Goal: Contribute content: Contribute content

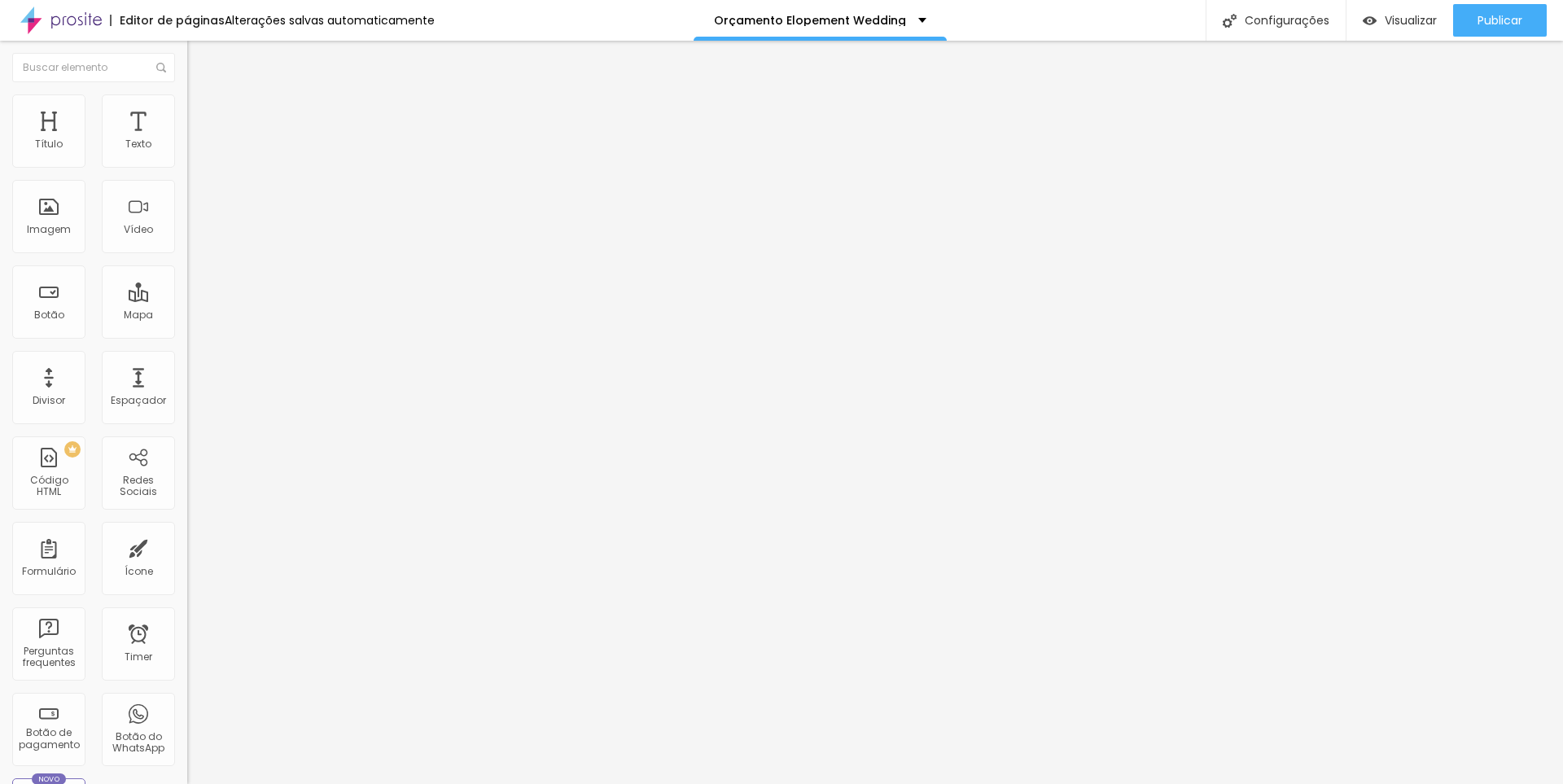
click at [194, 152] on icon "button" at bounding box center [198, 146] width 9 height 9
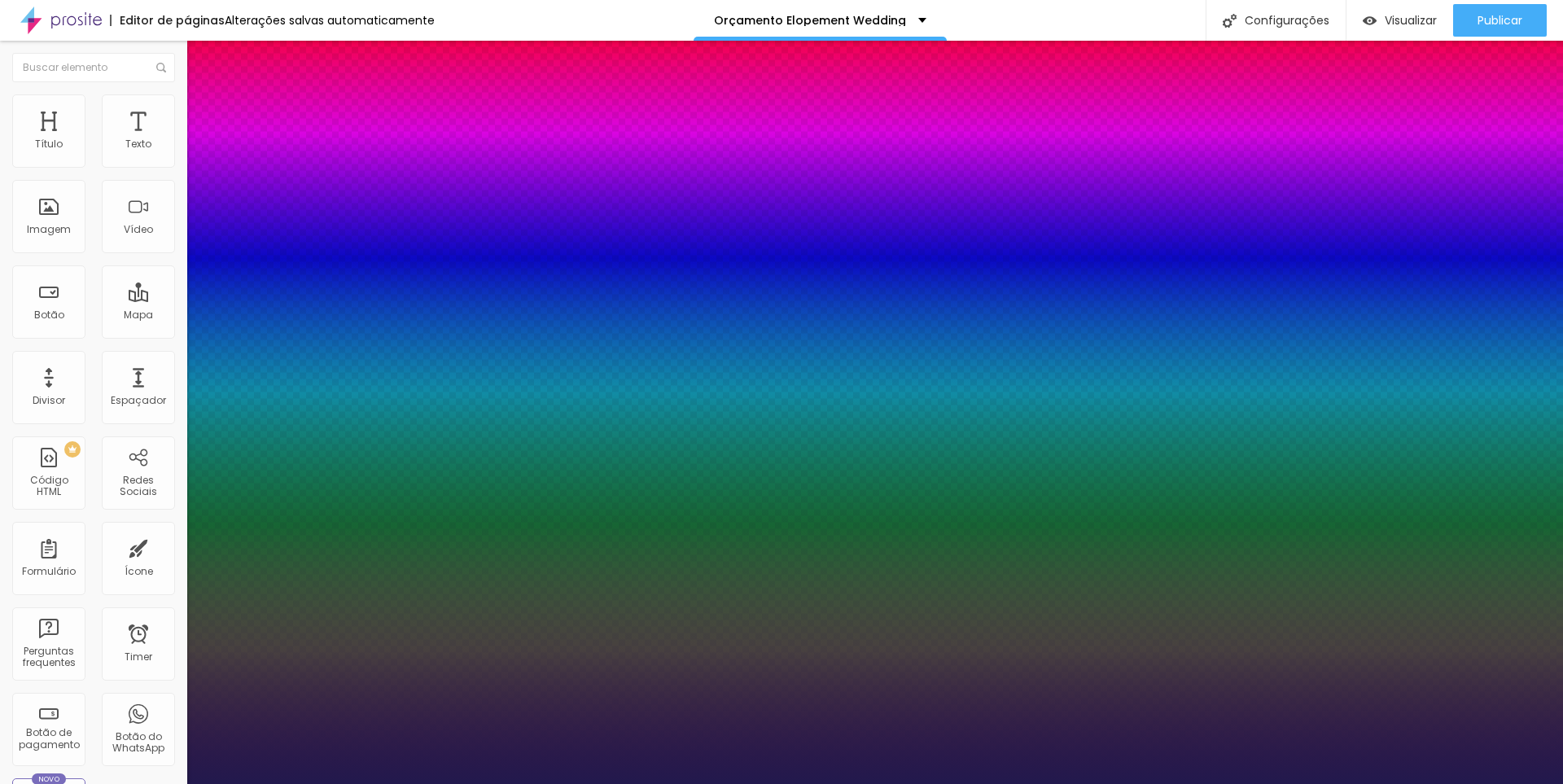
type input "1"
type input "21"
type input "1"
type input "22"
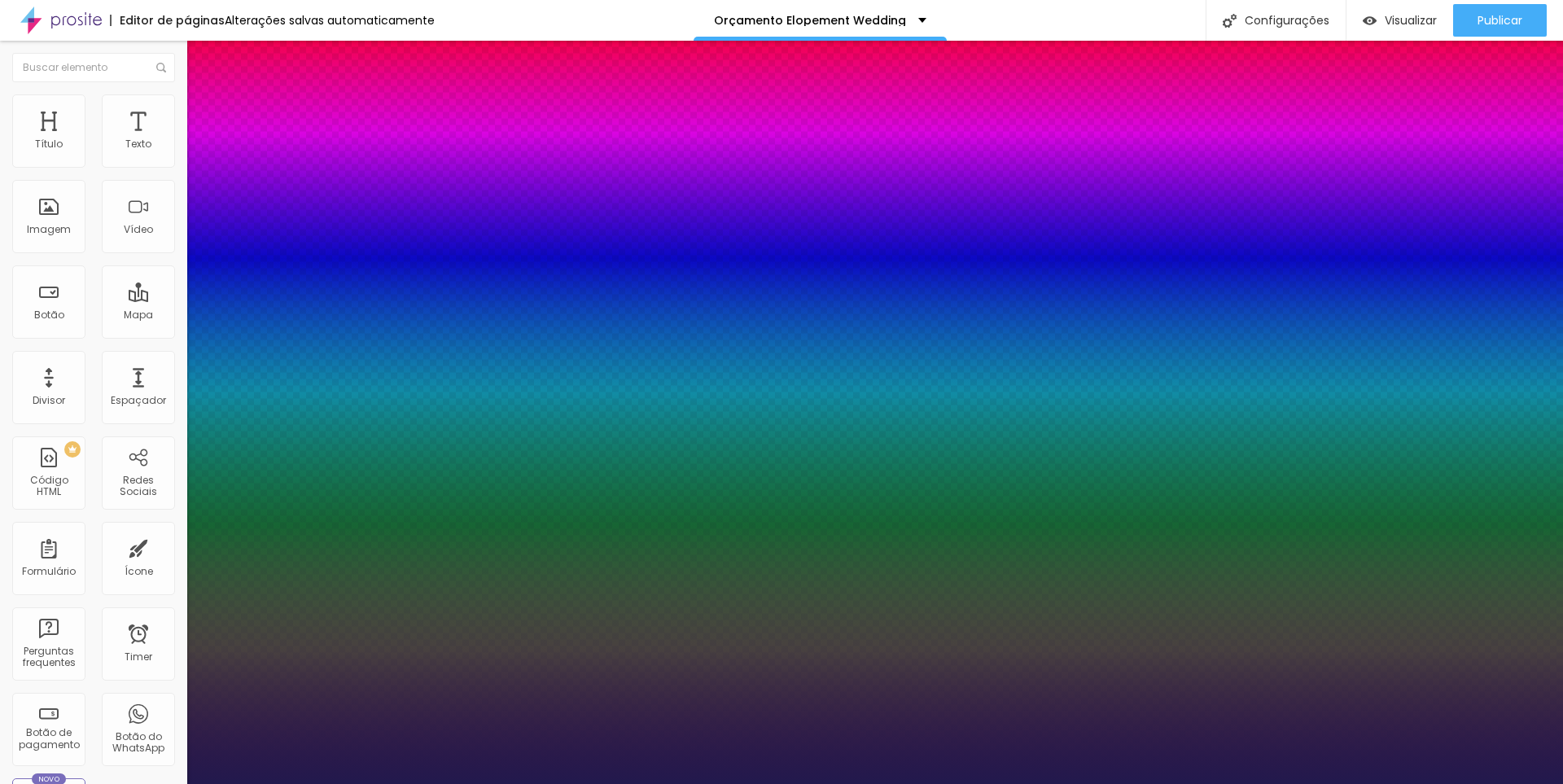
type input "22"
type input "1"
type input "29"
type input "1"
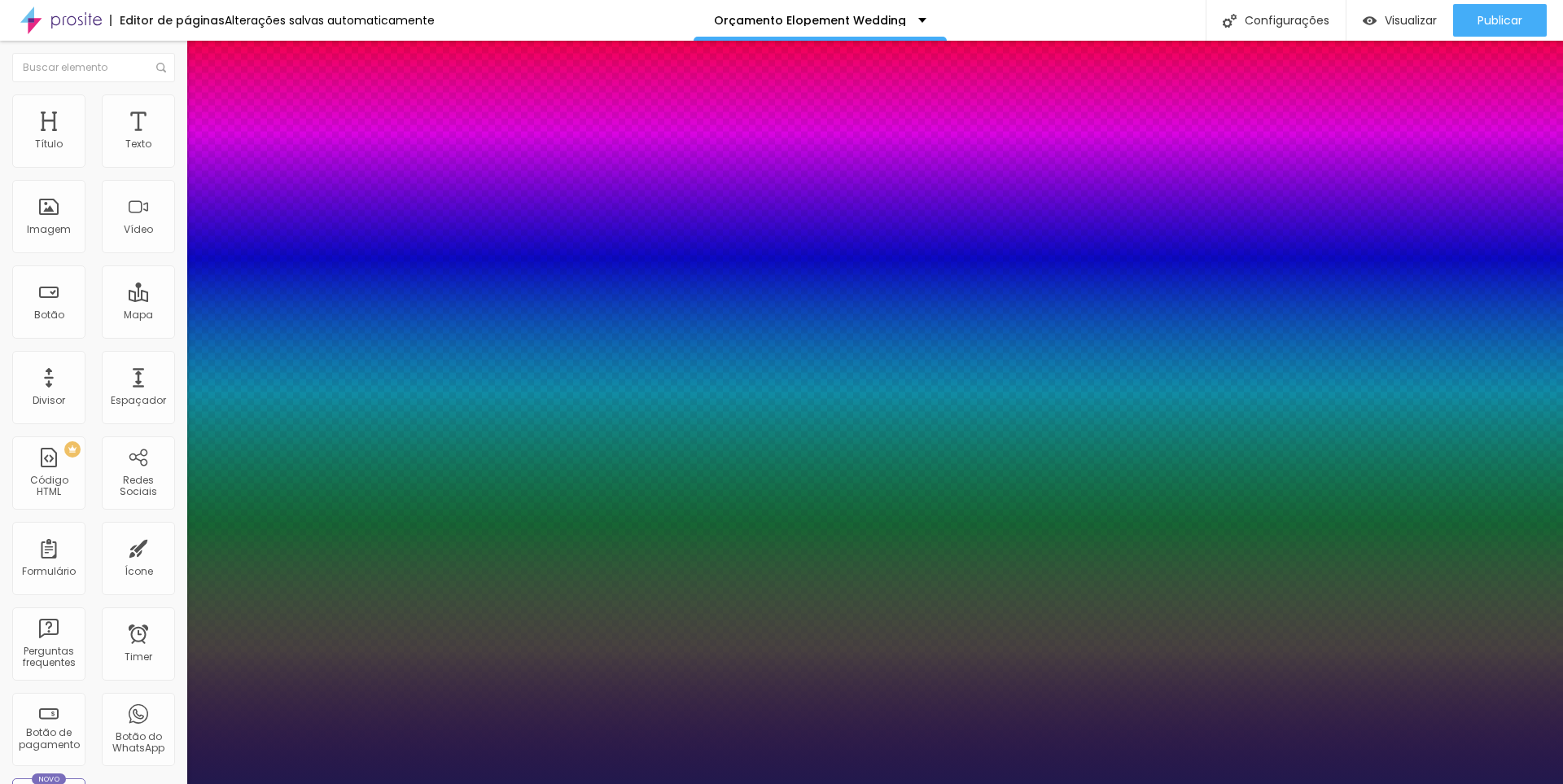
type input "30"
type input "1"
type input "31"
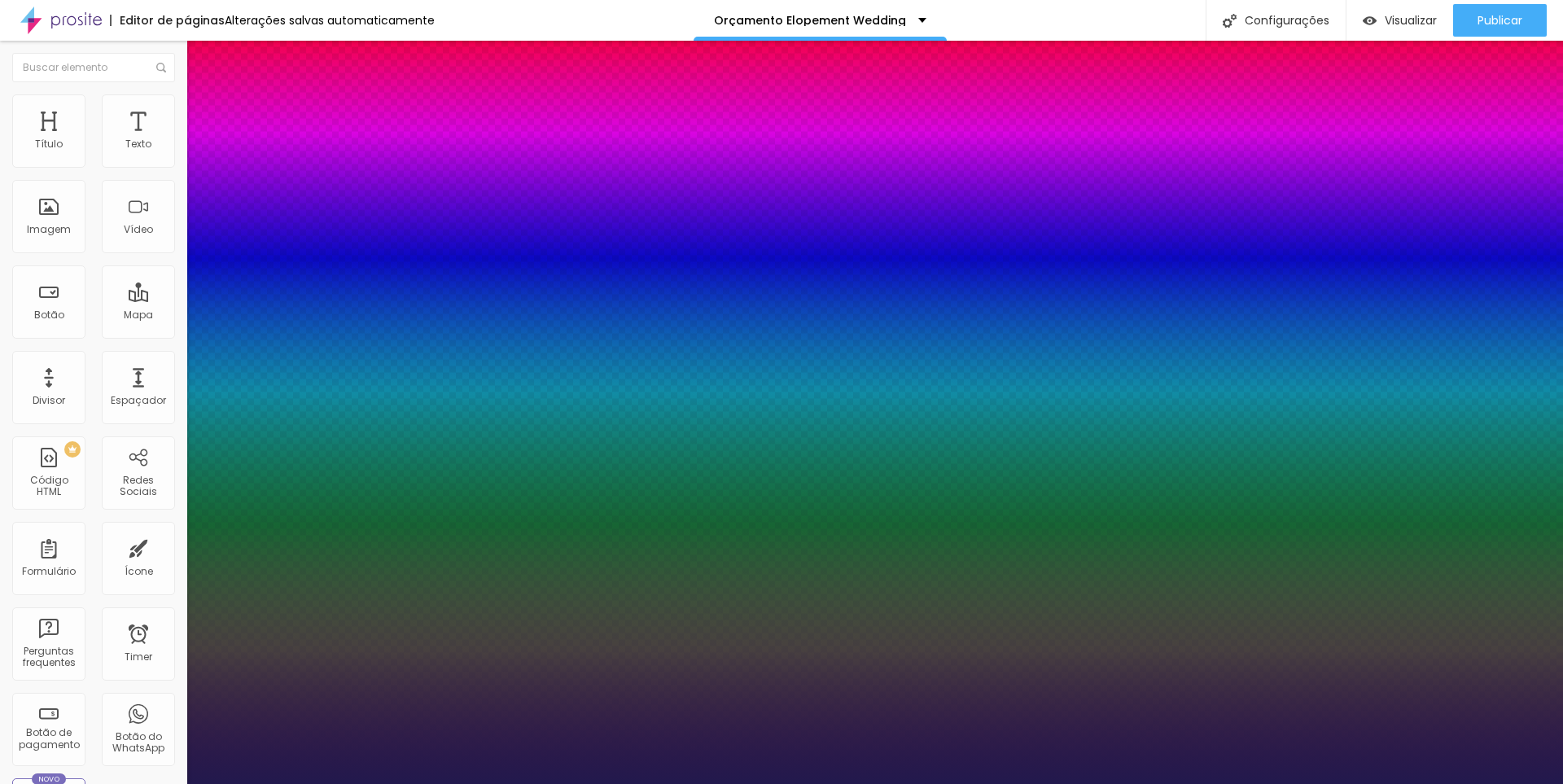
type input "1"
type input "33"
type input "1"
type input "34"
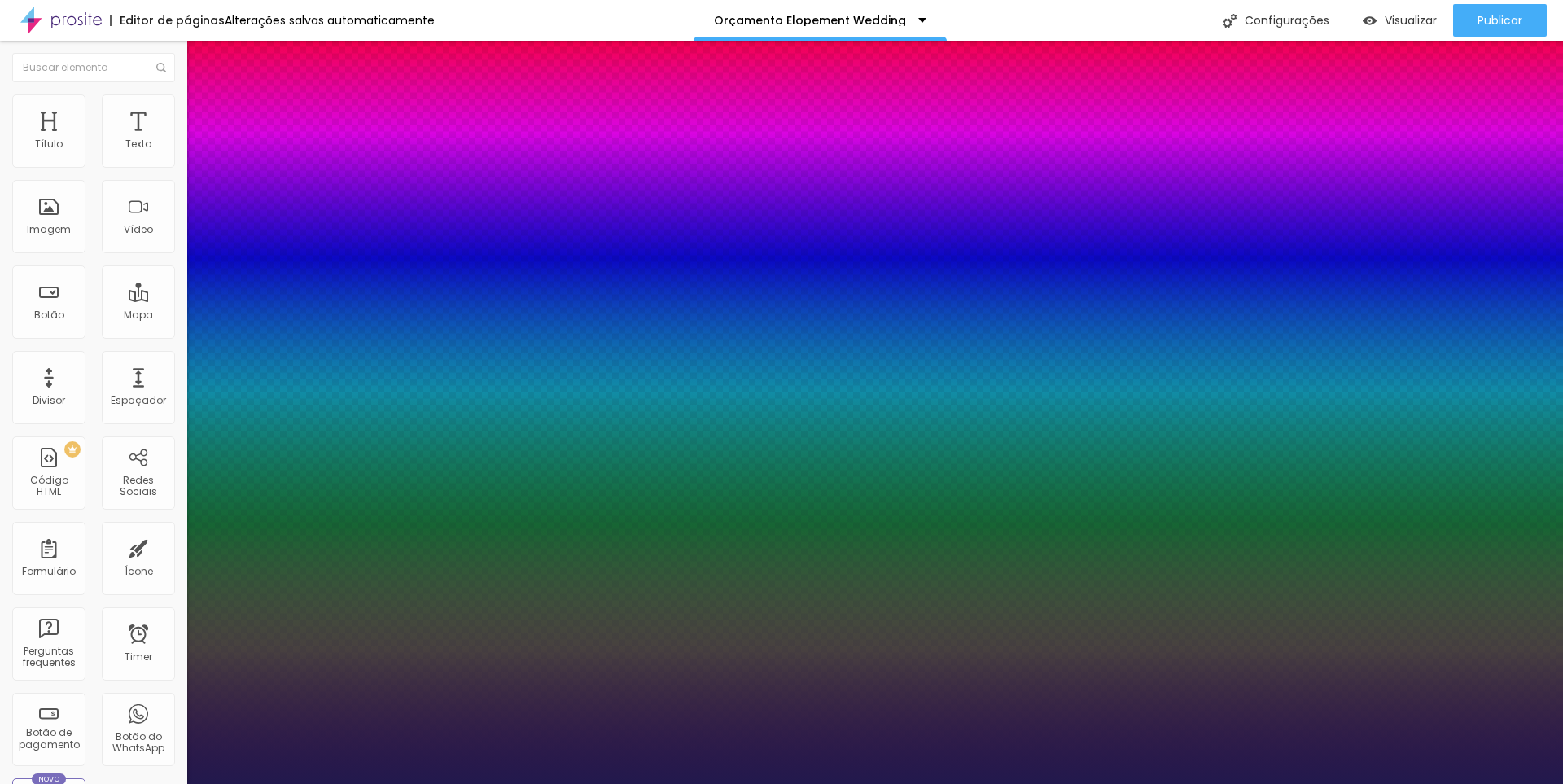
type input "34"
type input "1"
type input "35"
type input "1"
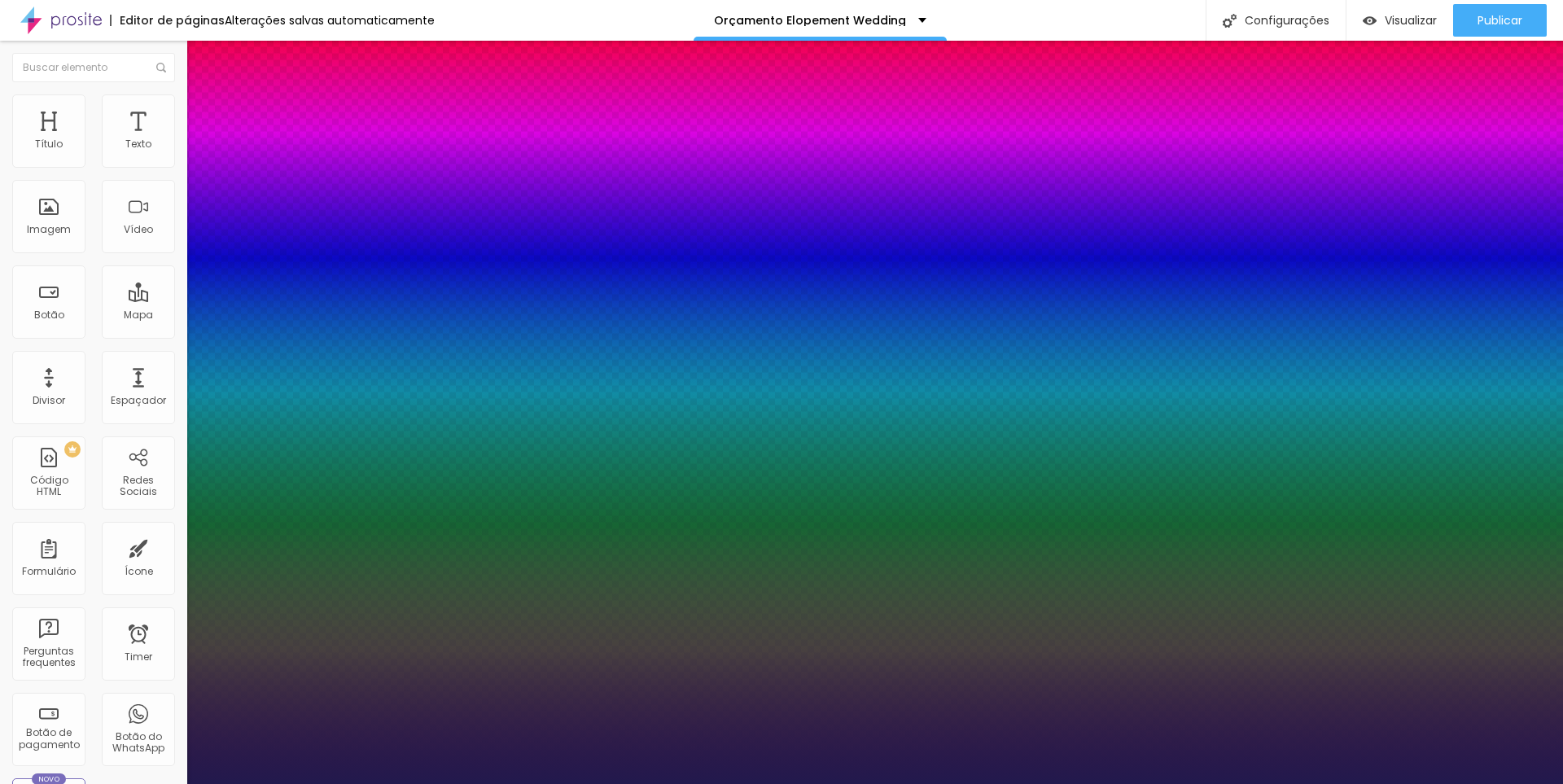
type input "38"
type input "1"
type input "39"
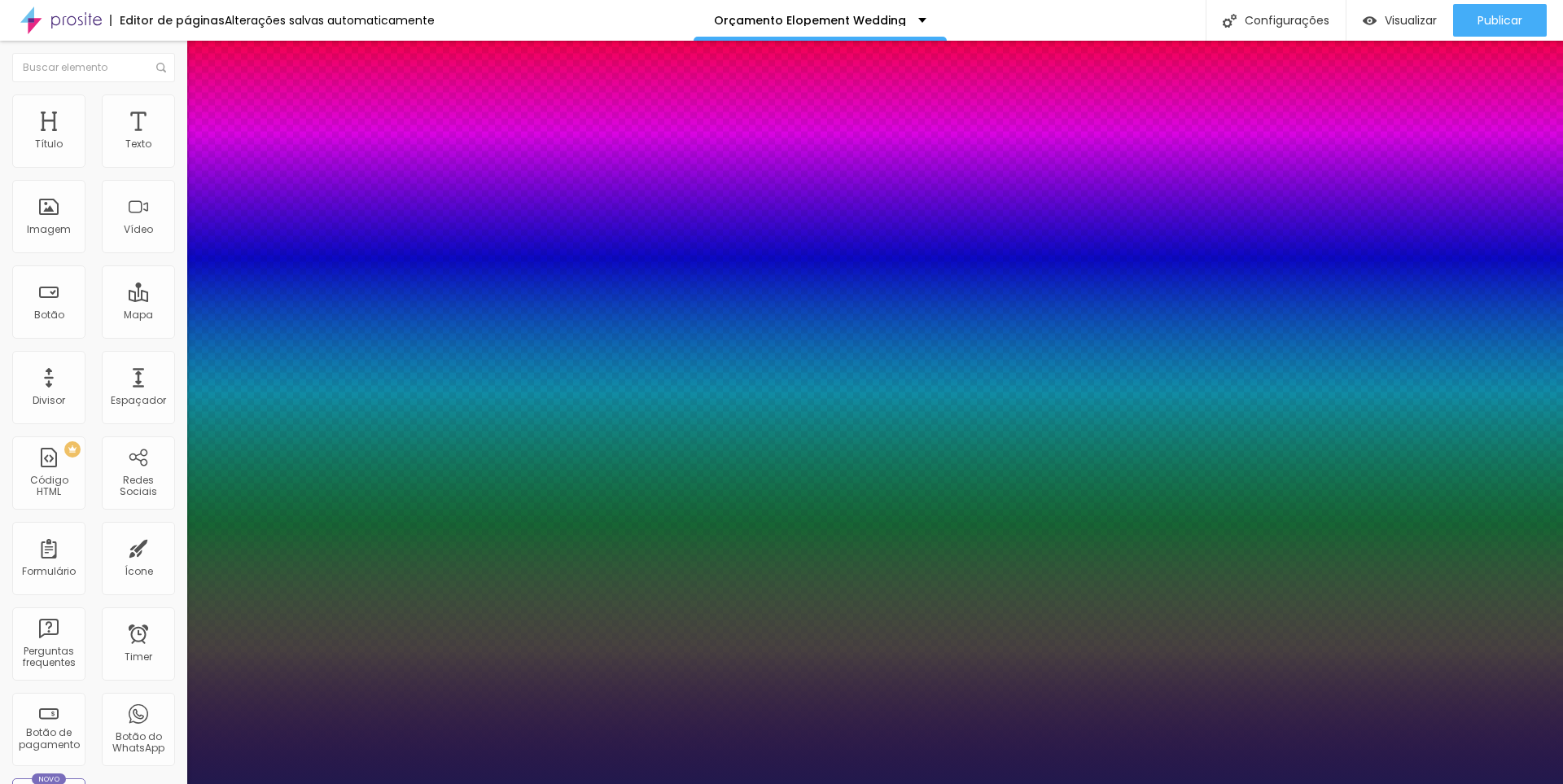
type input "1"
type input "40"
type input "1"
type input "41"
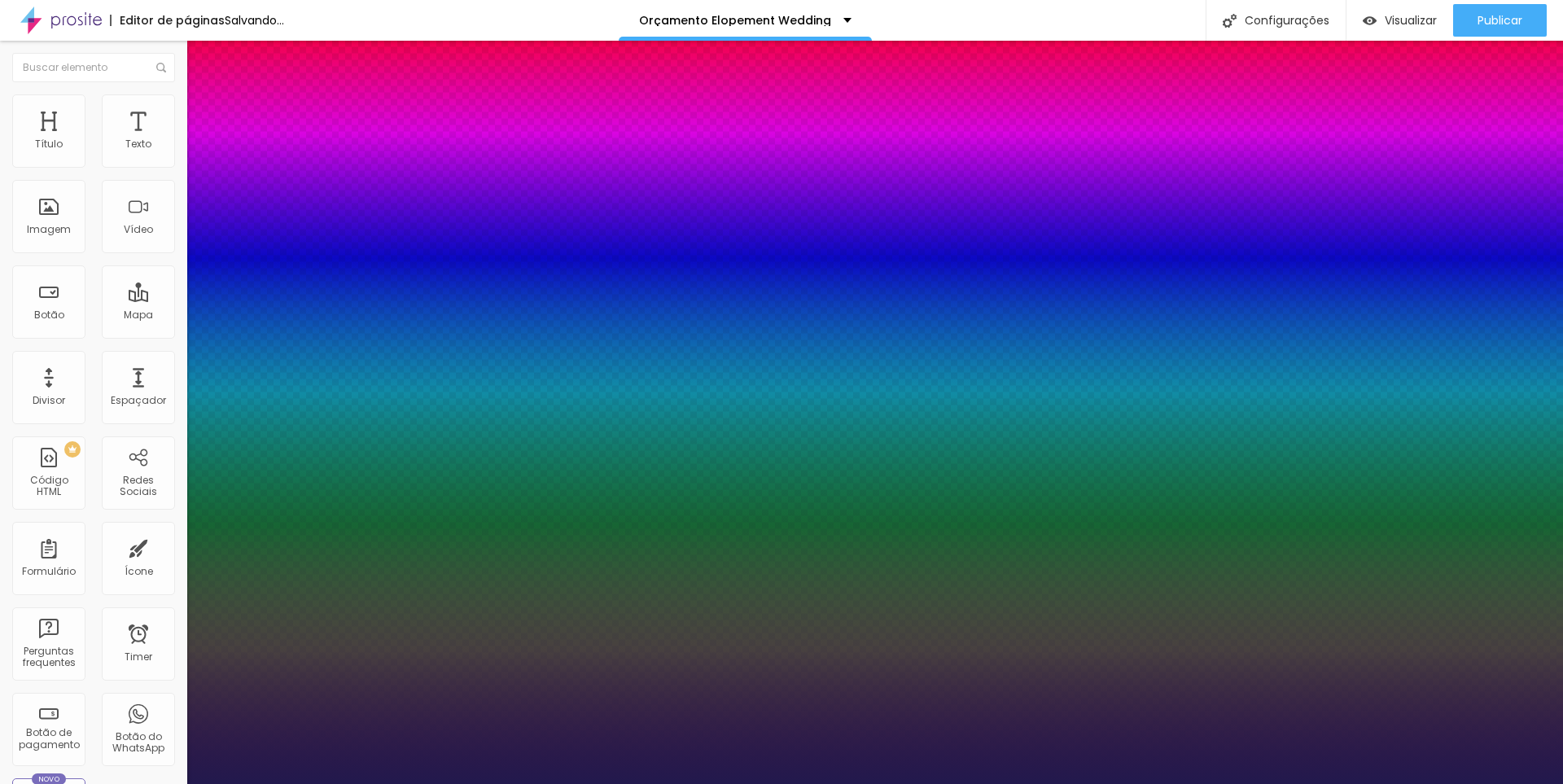
type input "41"
type input "1"
type input "43"
type input "1"
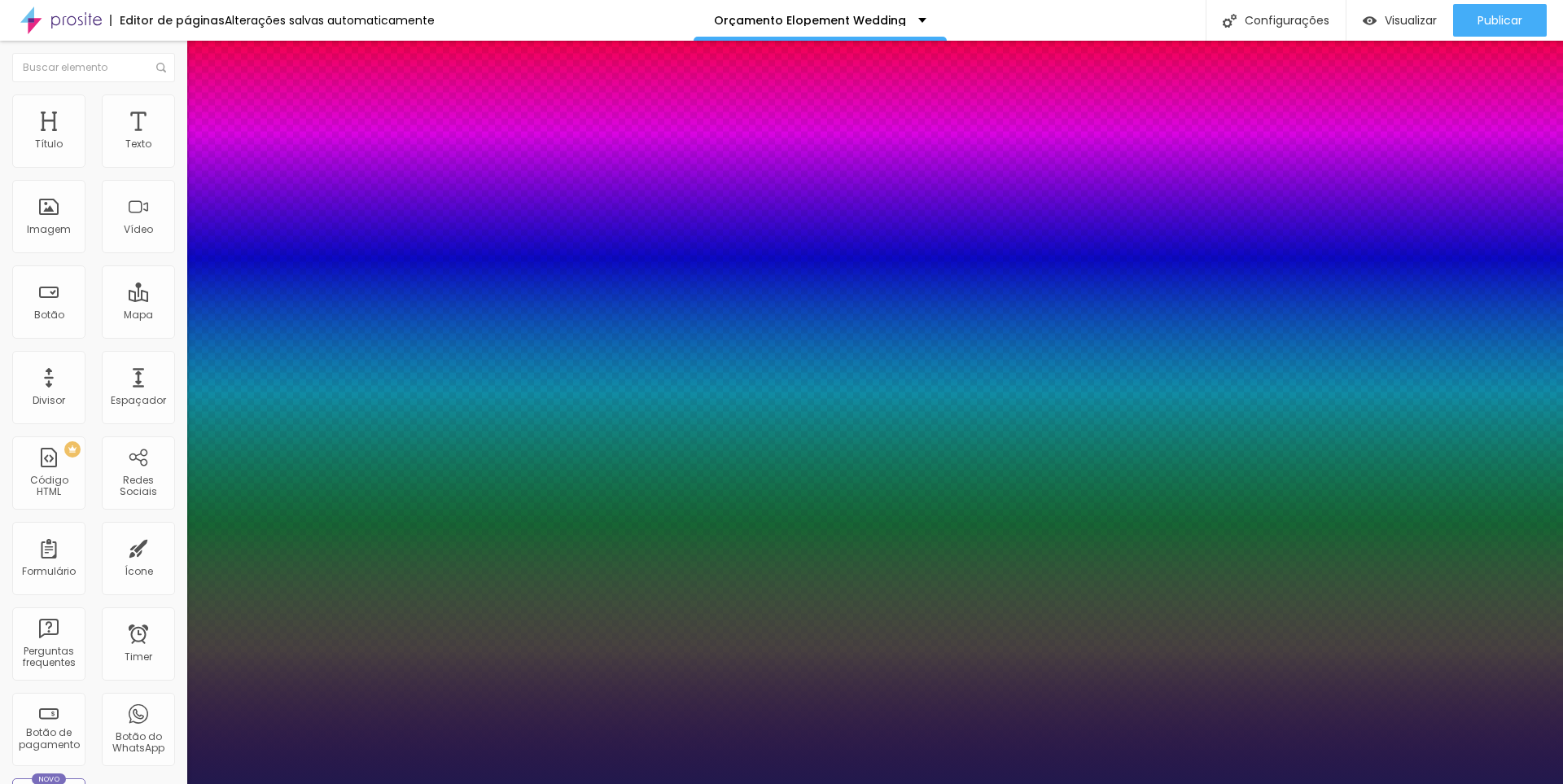
type input "44"
type input "1"
type input "52"
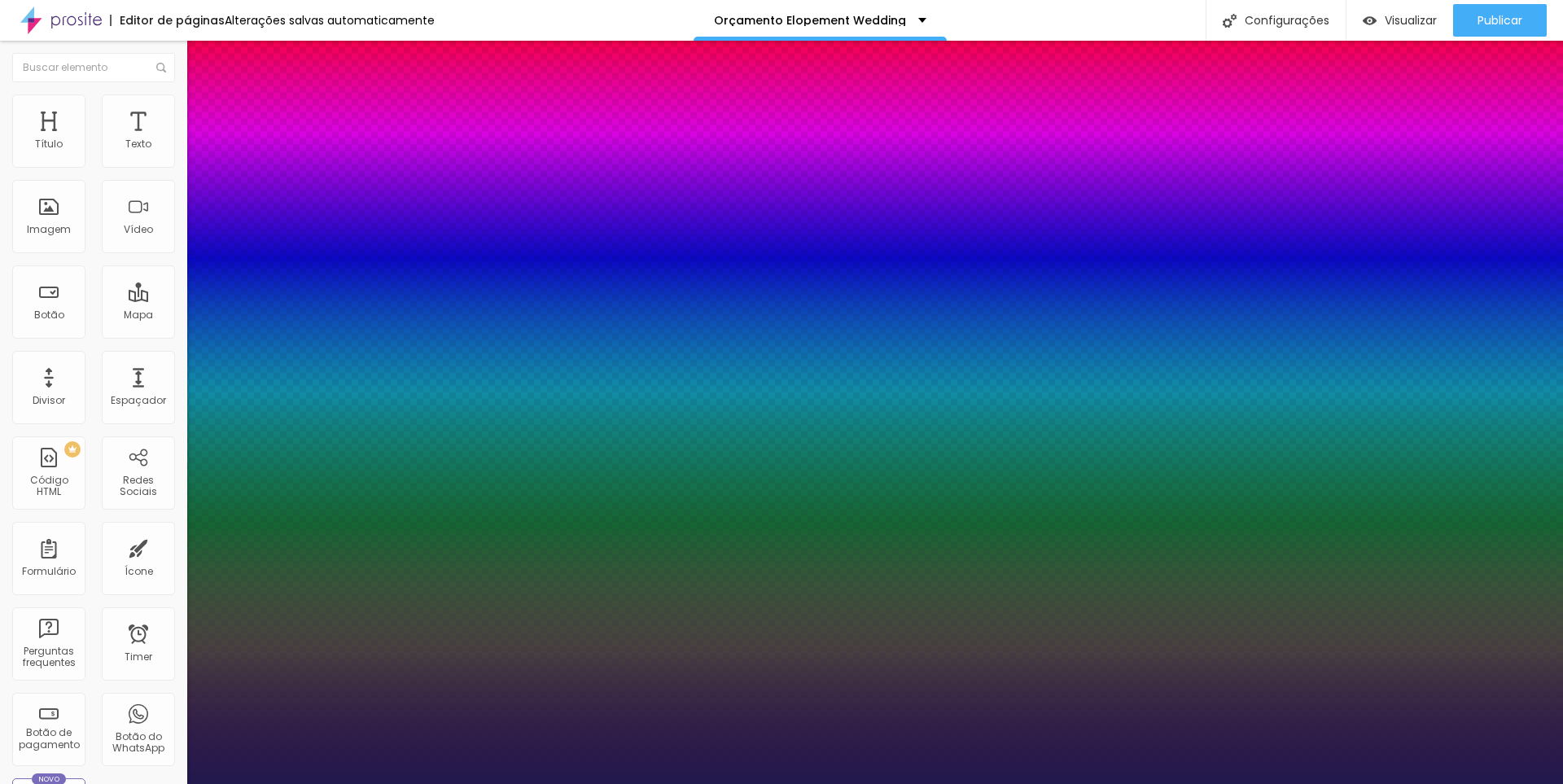
type input "1"
drag, startPoint x: 232, startPoint y: 277, endPoint x: 266, endPoint y: 281, distance: 34.2
type input "53"
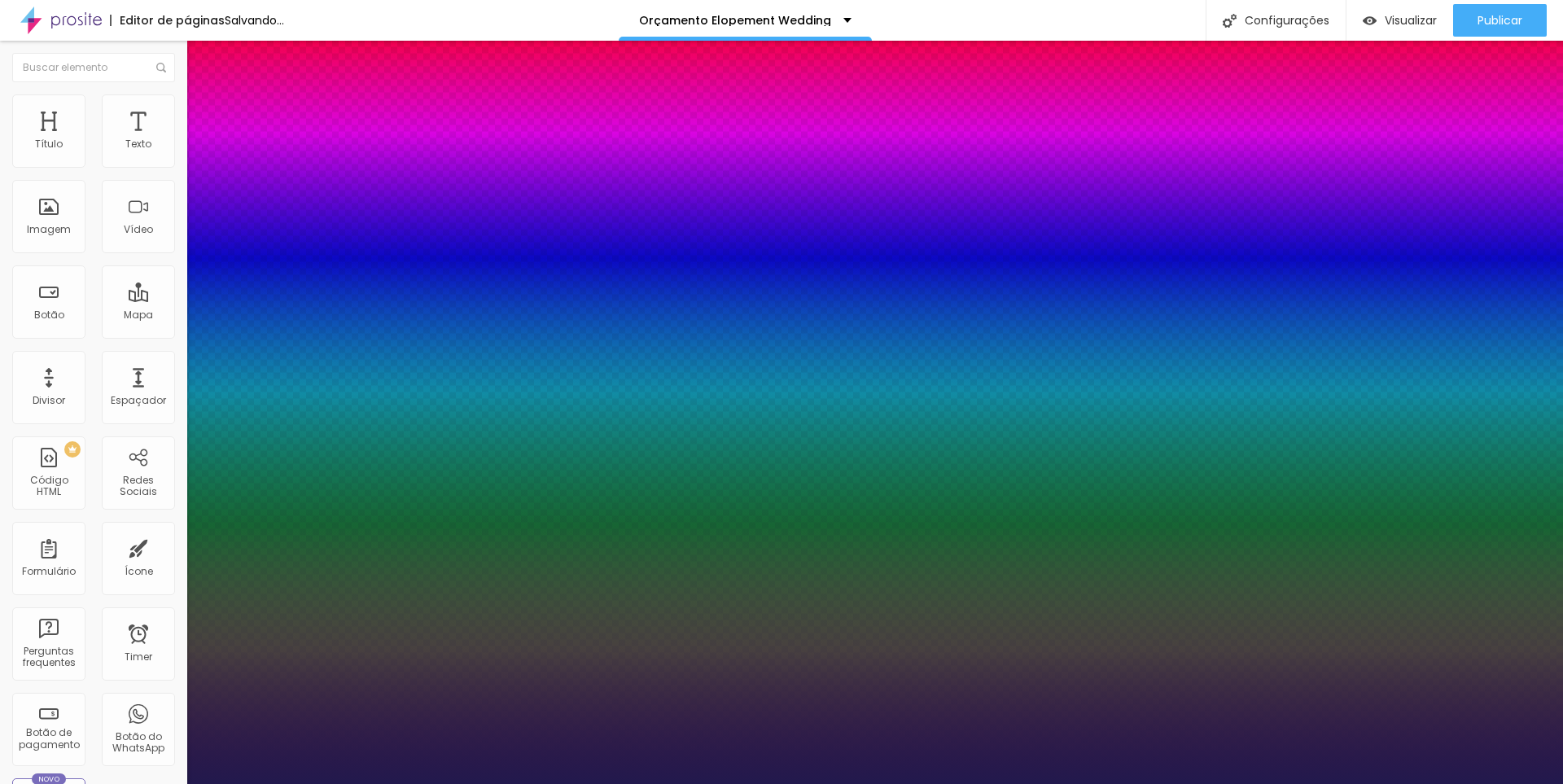
type input "1"
click at [749, 783] on div at bounding box center [782, 784] width 1563 height 0
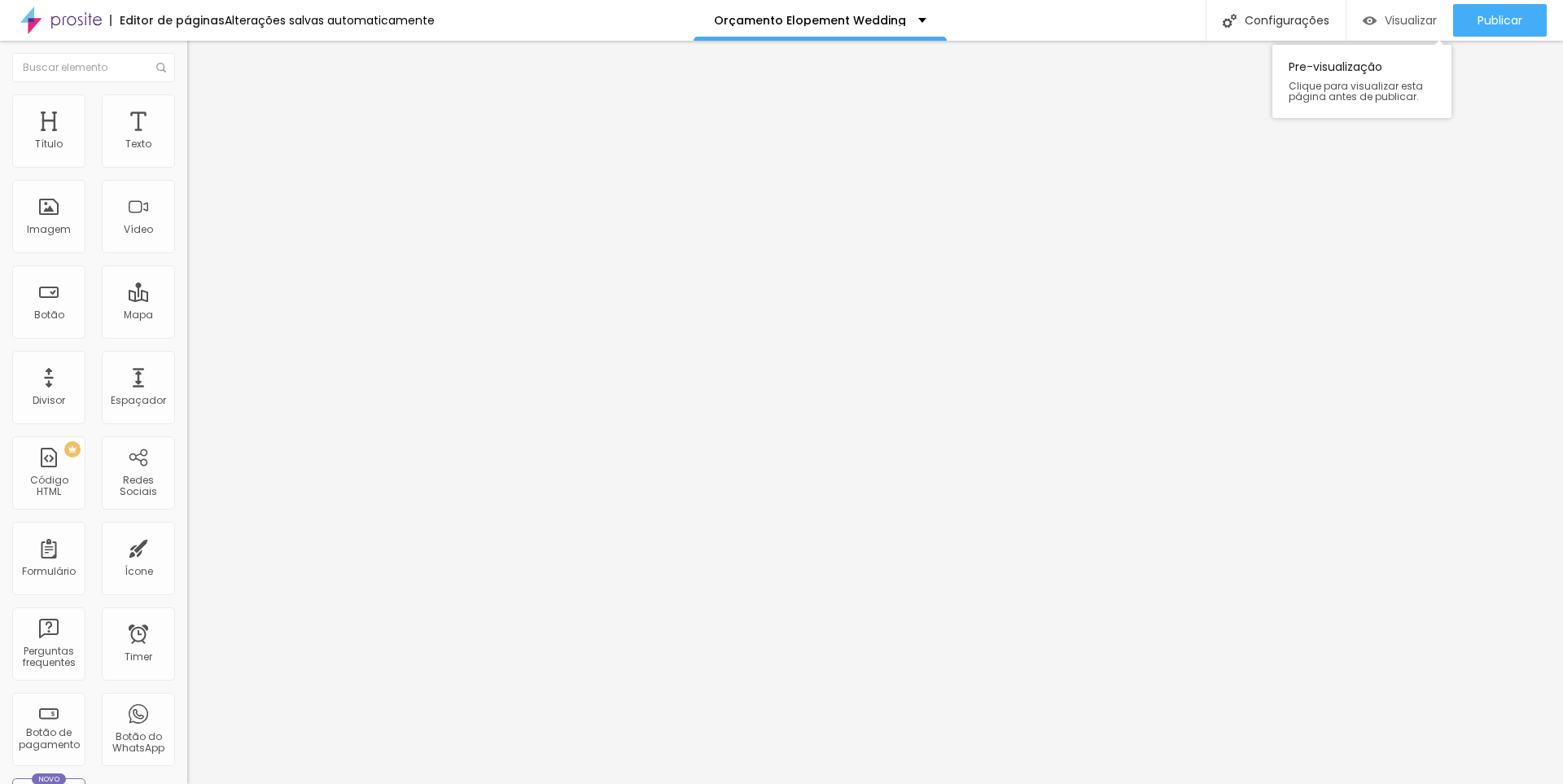
click at [1392, 20] on span "Visualizar" at bounding box center [1410, 20] width 52 height 13
click at [187, 60] on button "Editar Texto" at bounding box center [280, 59] width 187 height 37
click at [194, 236] on icon "button" at bounding box center [198, 231] width 9 height 9
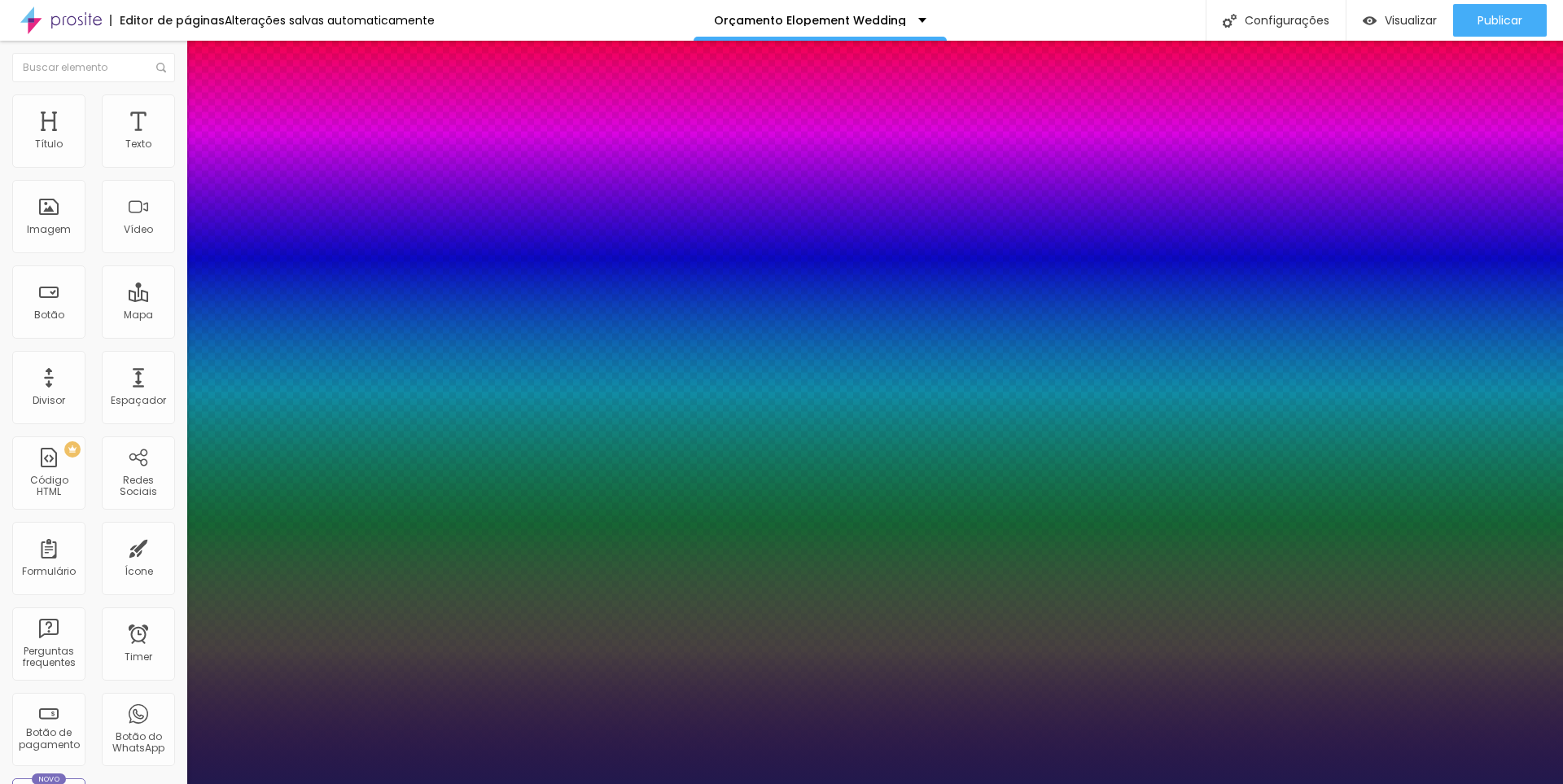
type input "1"
type input "14"
type input "1"
type input "15"
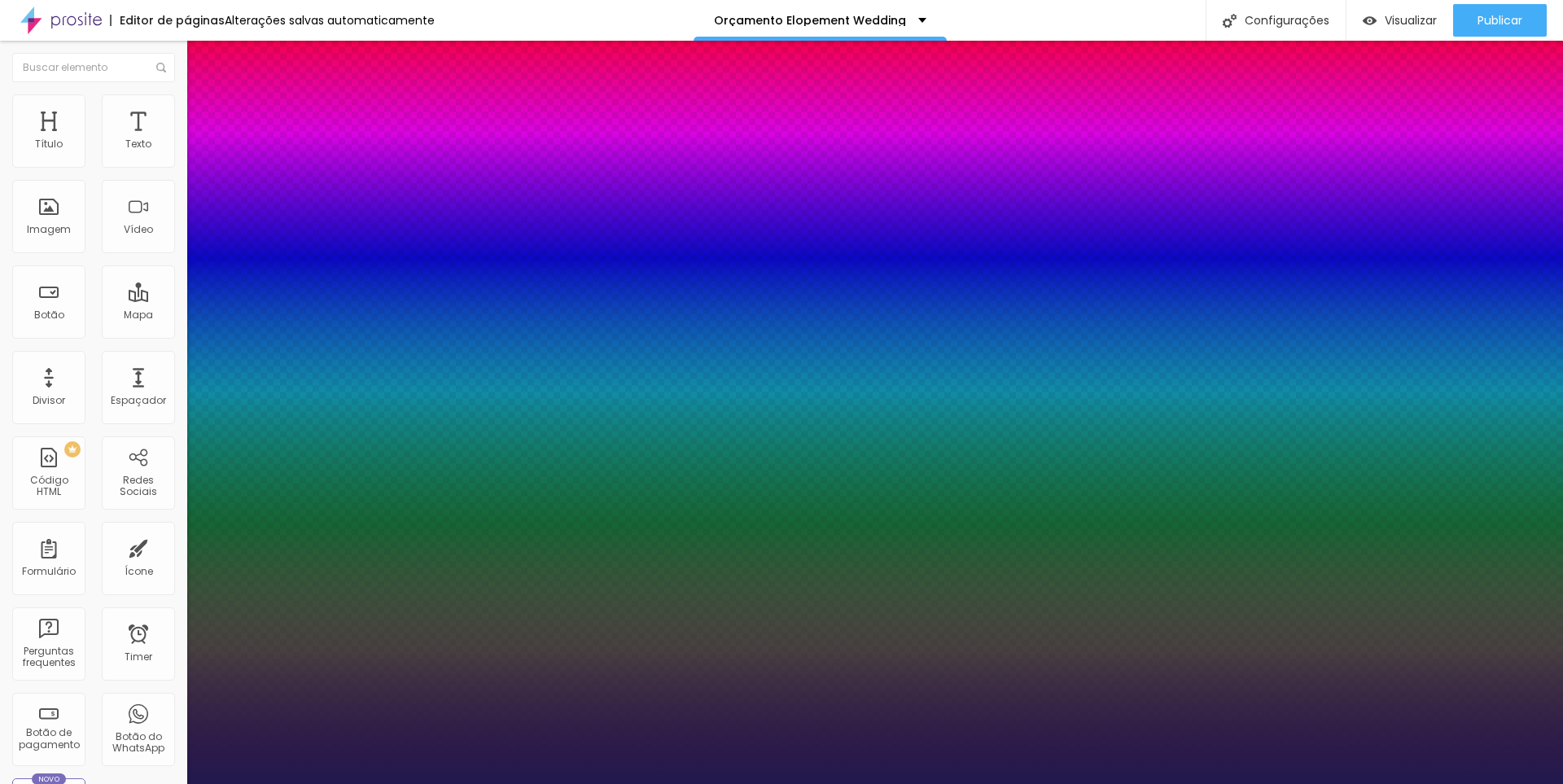
type input "15"
type input "1"
type input "16"
type input "1"
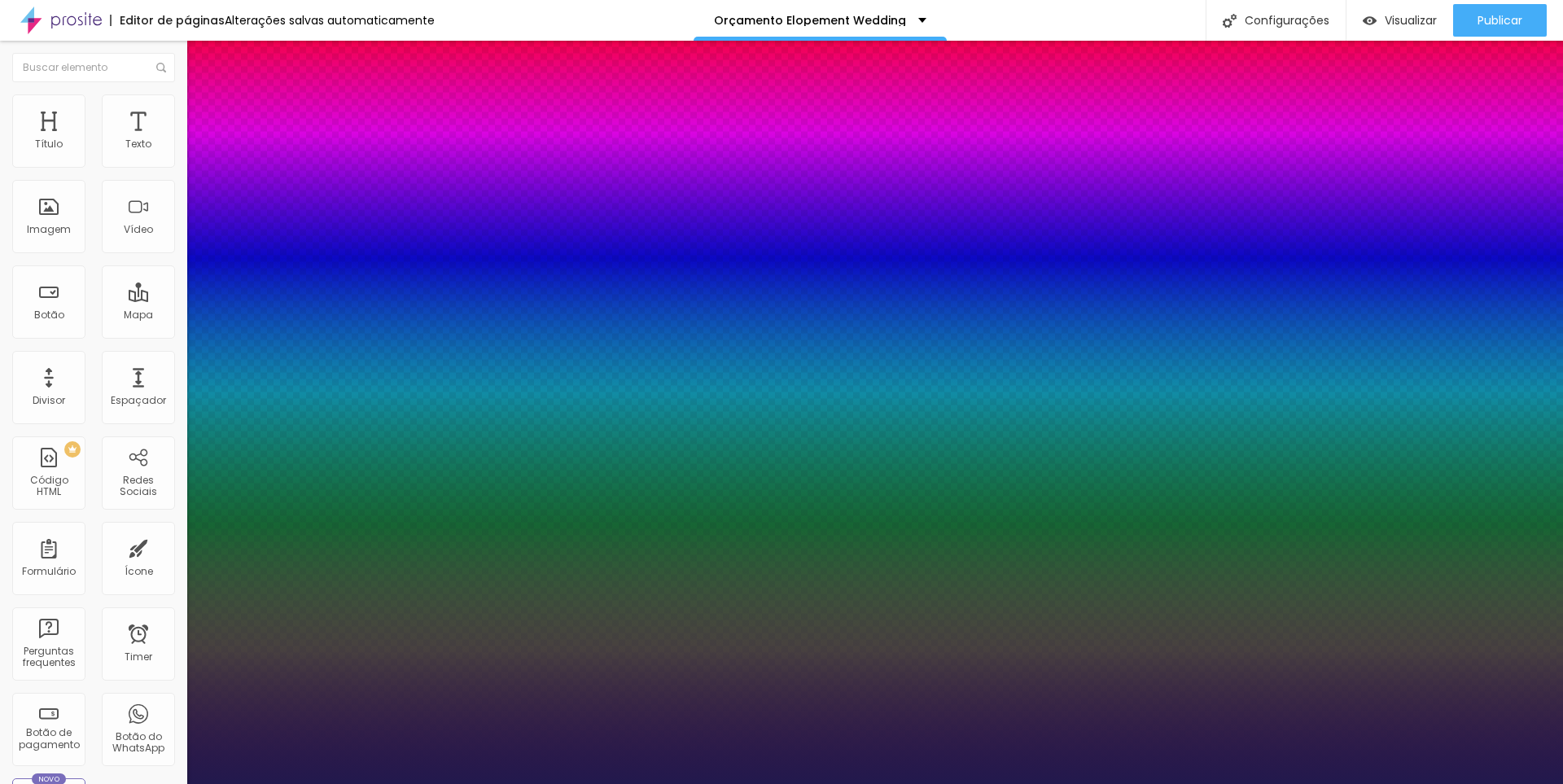
type input "17"
type input "1"
type input "23"
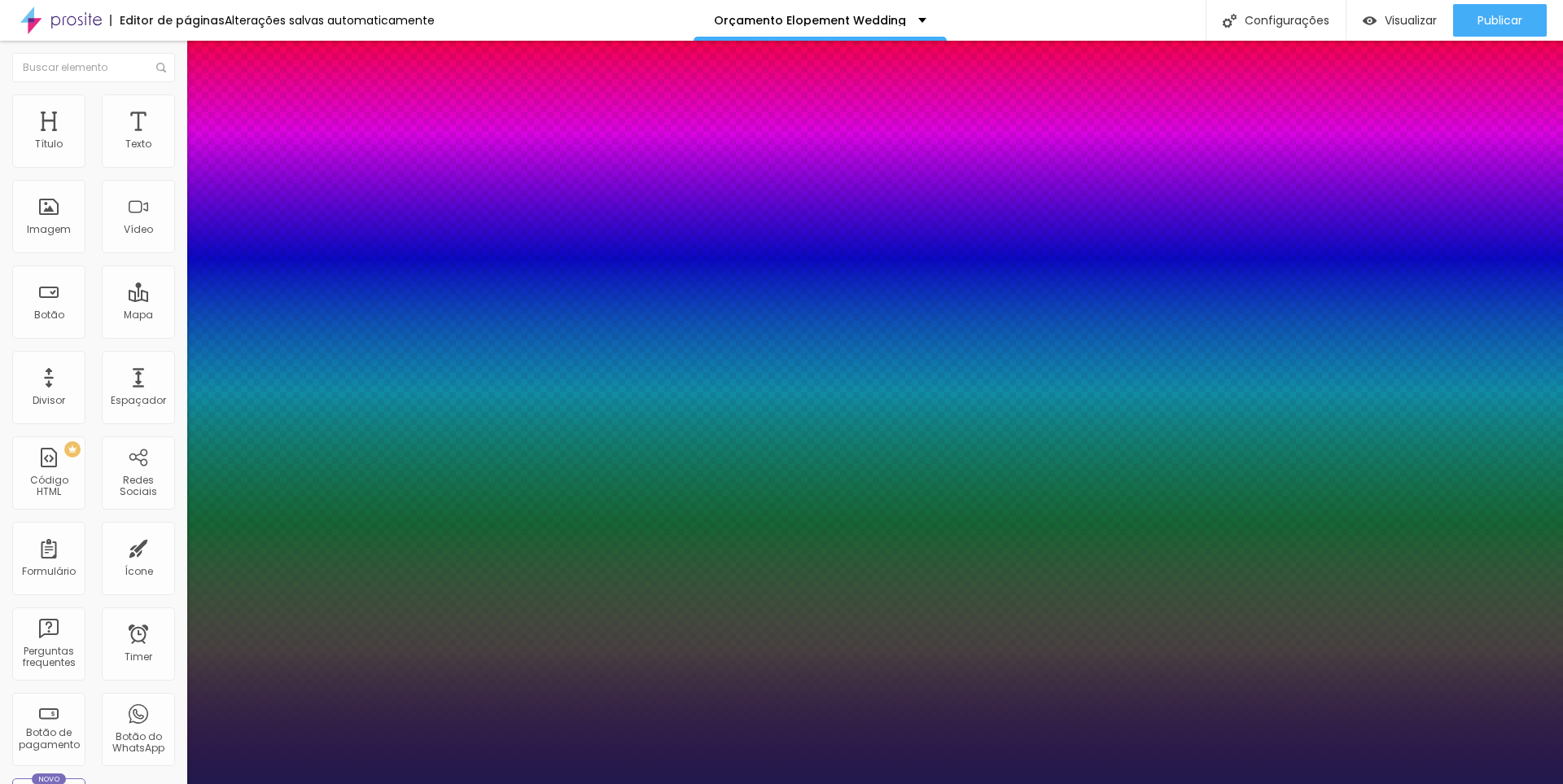
type input "1"
type input "24"
type input "1"
type input "26"
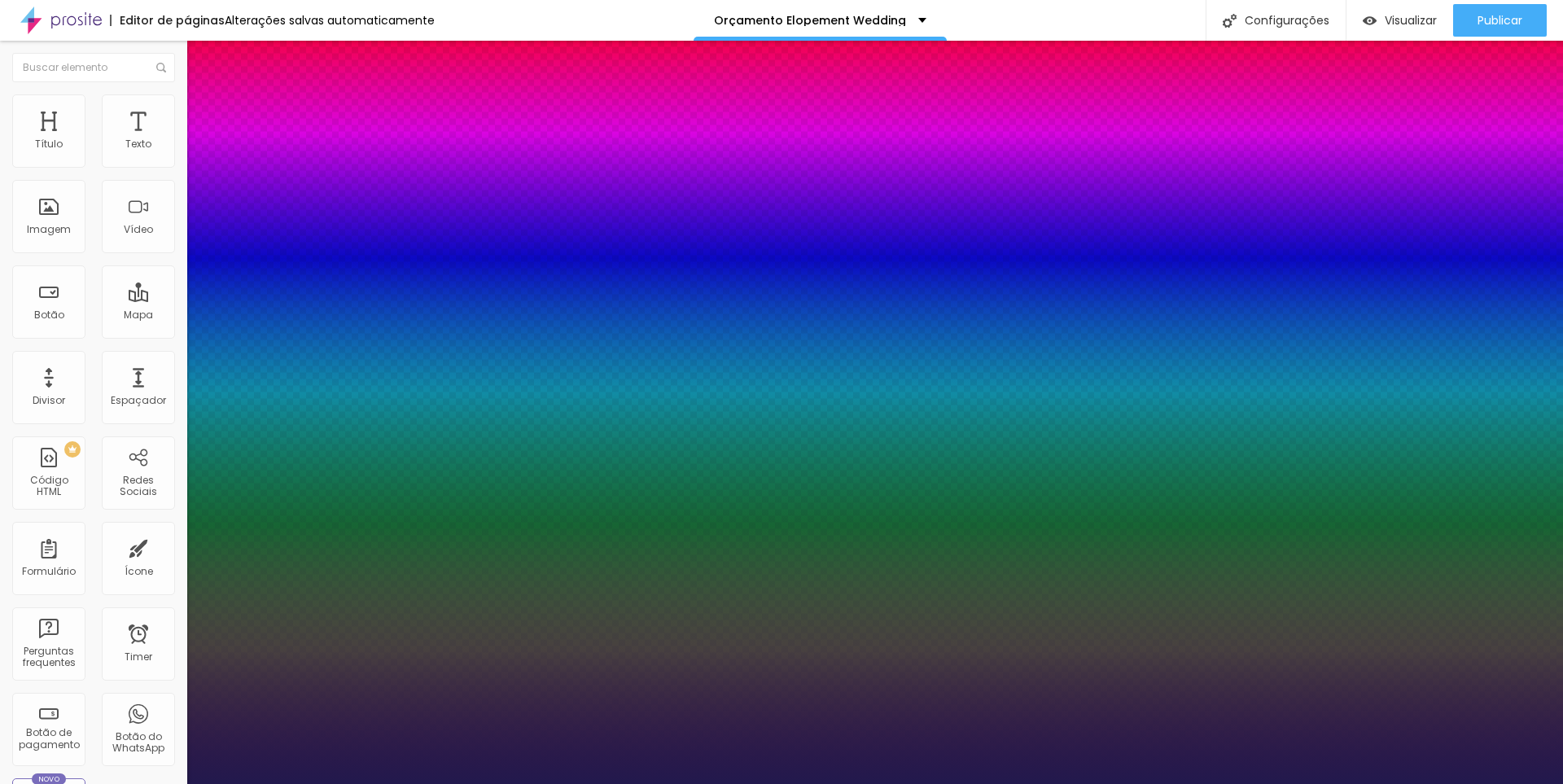
type input "26"
type input "1"
type input "27"
type input "1"
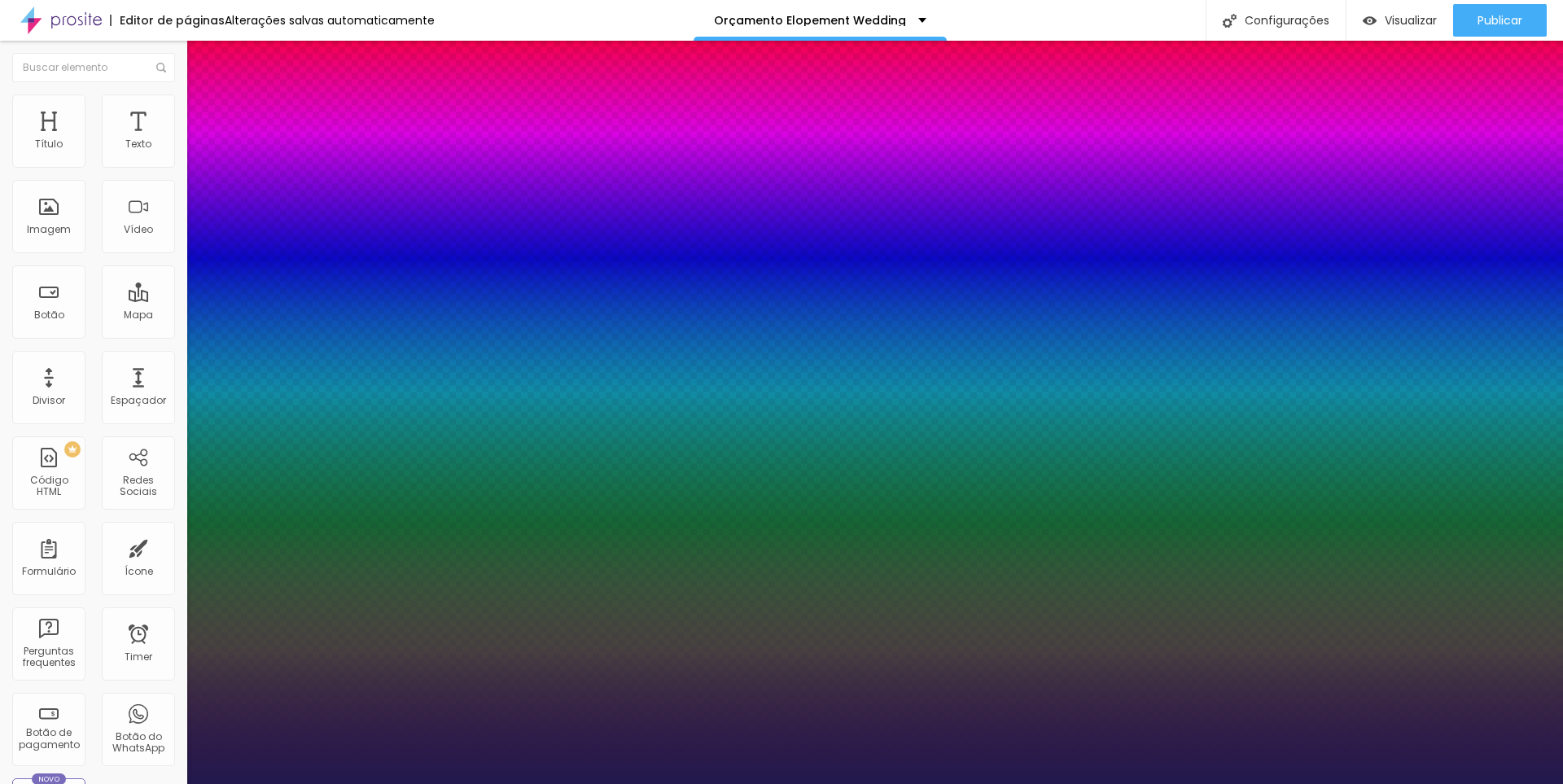
type input "30"
type input "1"
type input "31"
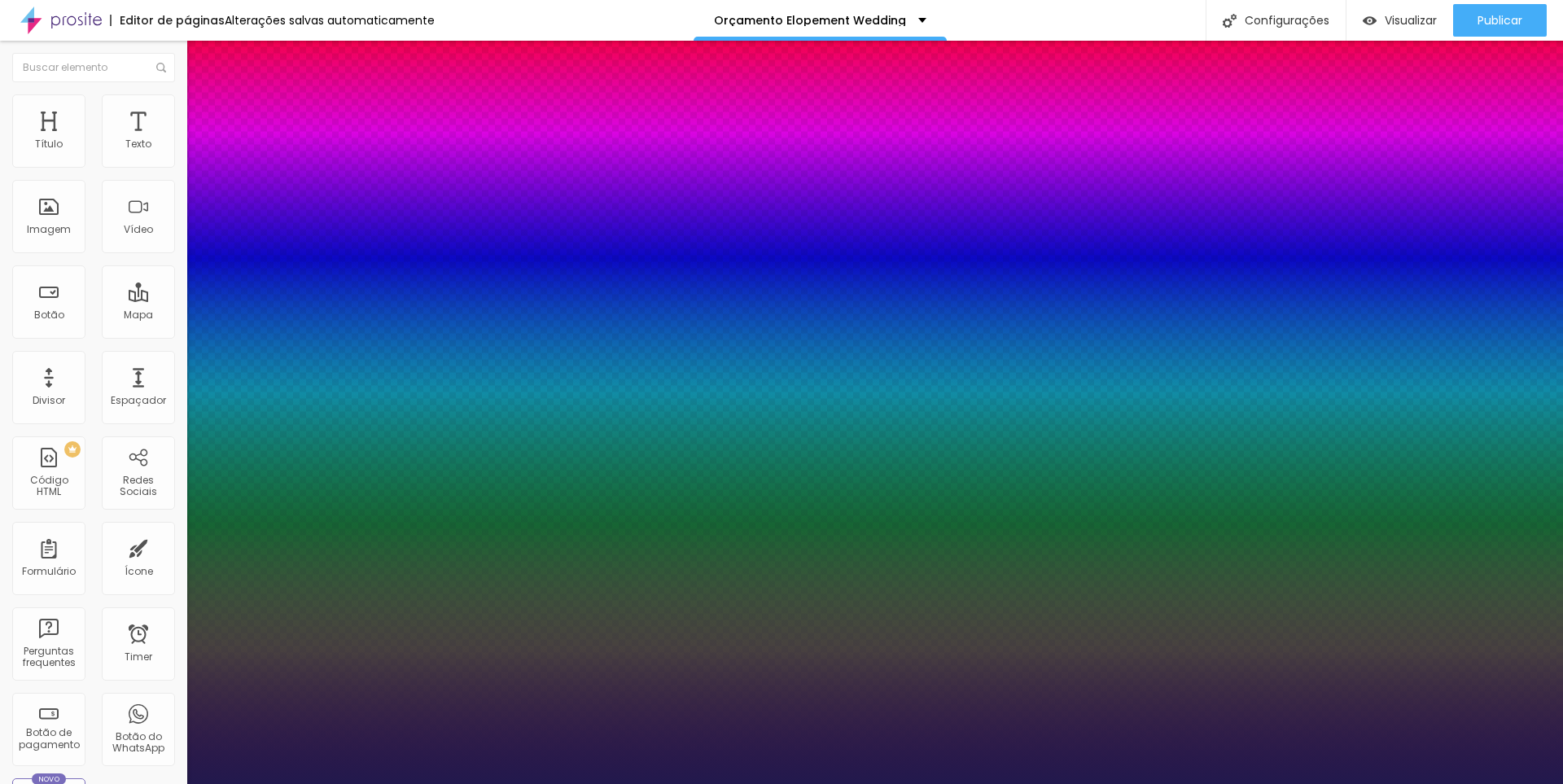
type input "1"
type input "32"
type input "1"
type input "33"
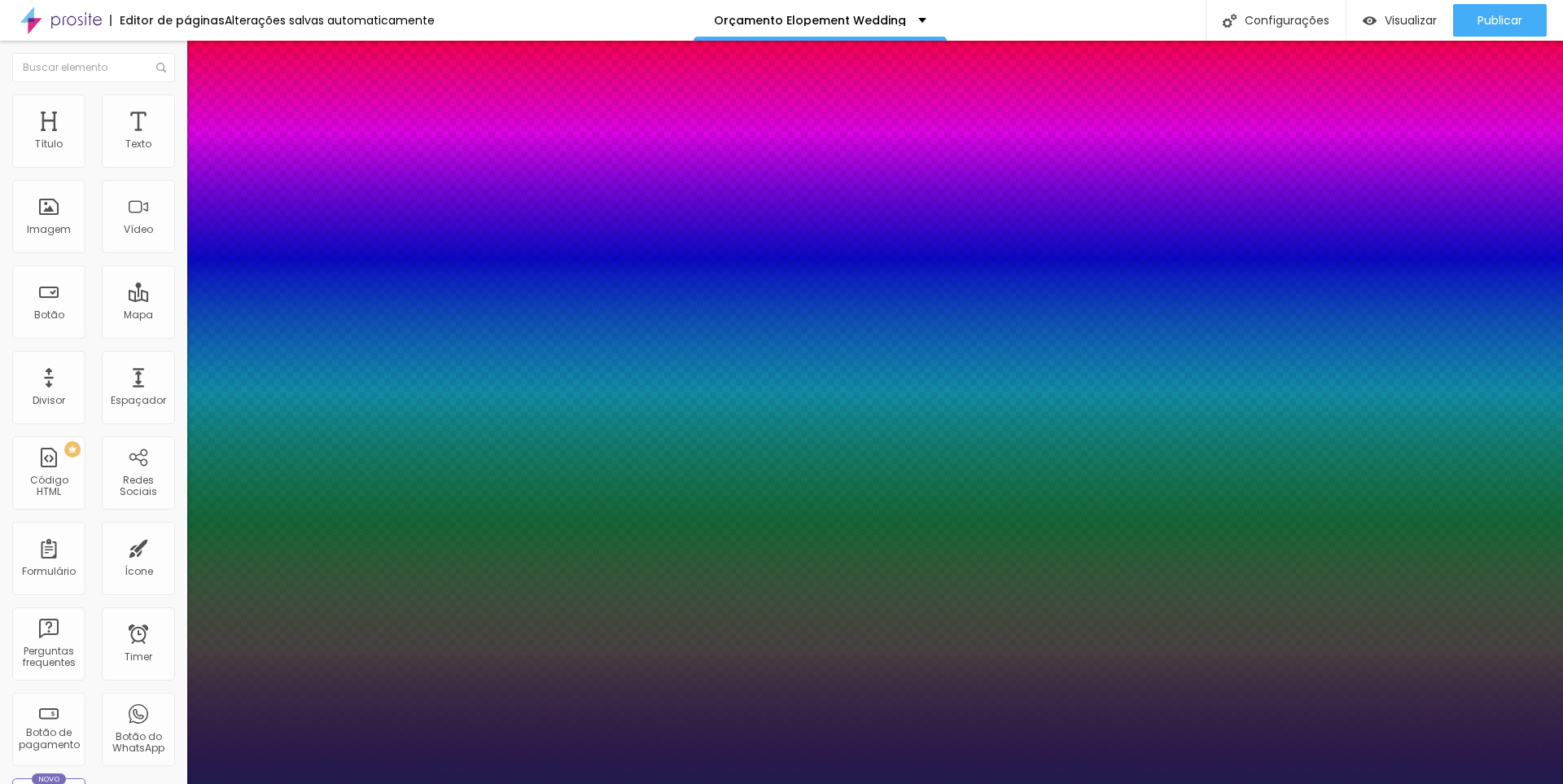
type input "33"
type input "1"
type input "34"
type input "1"
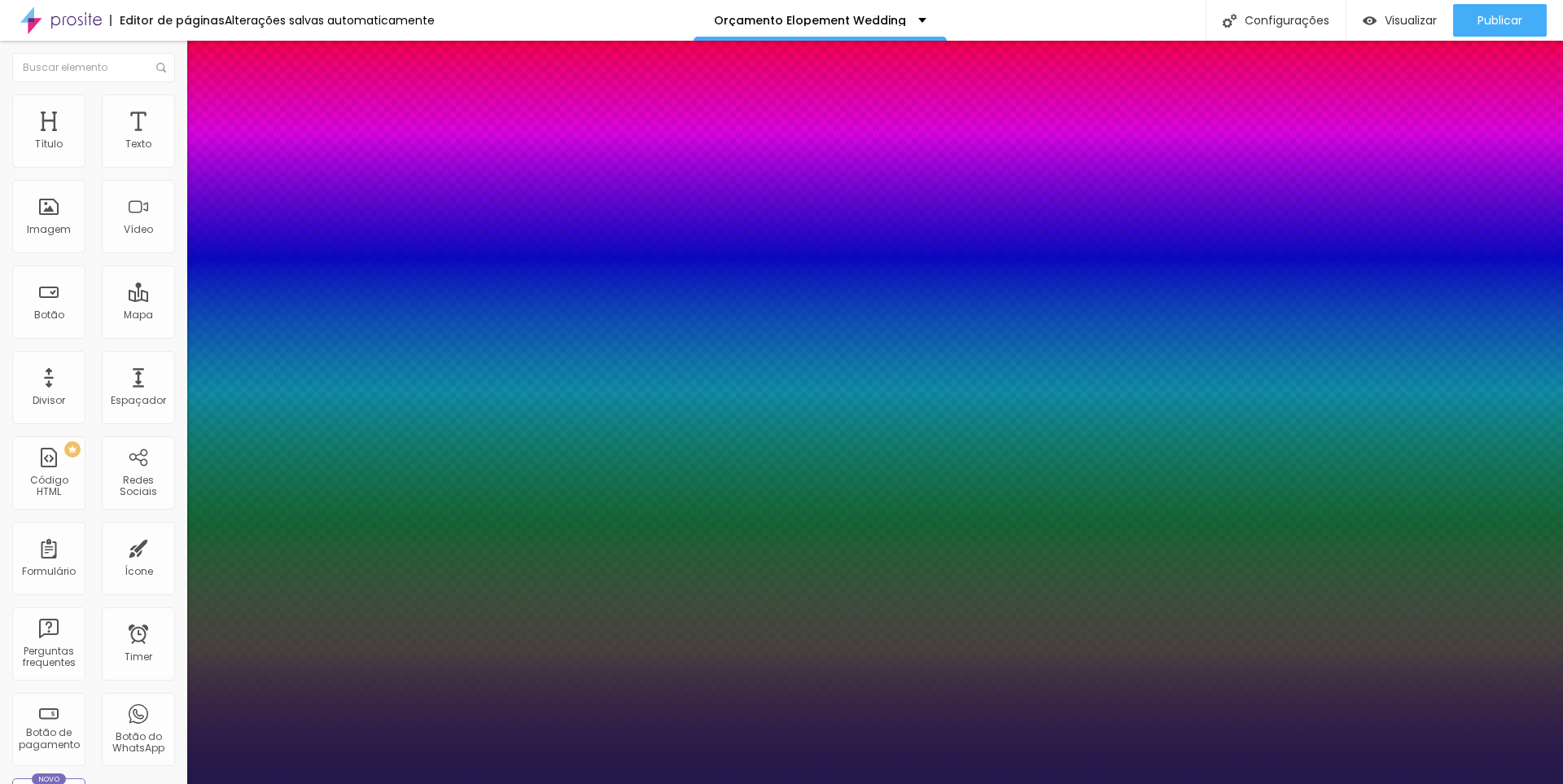
type input "35"
type input "1"
type input "37"
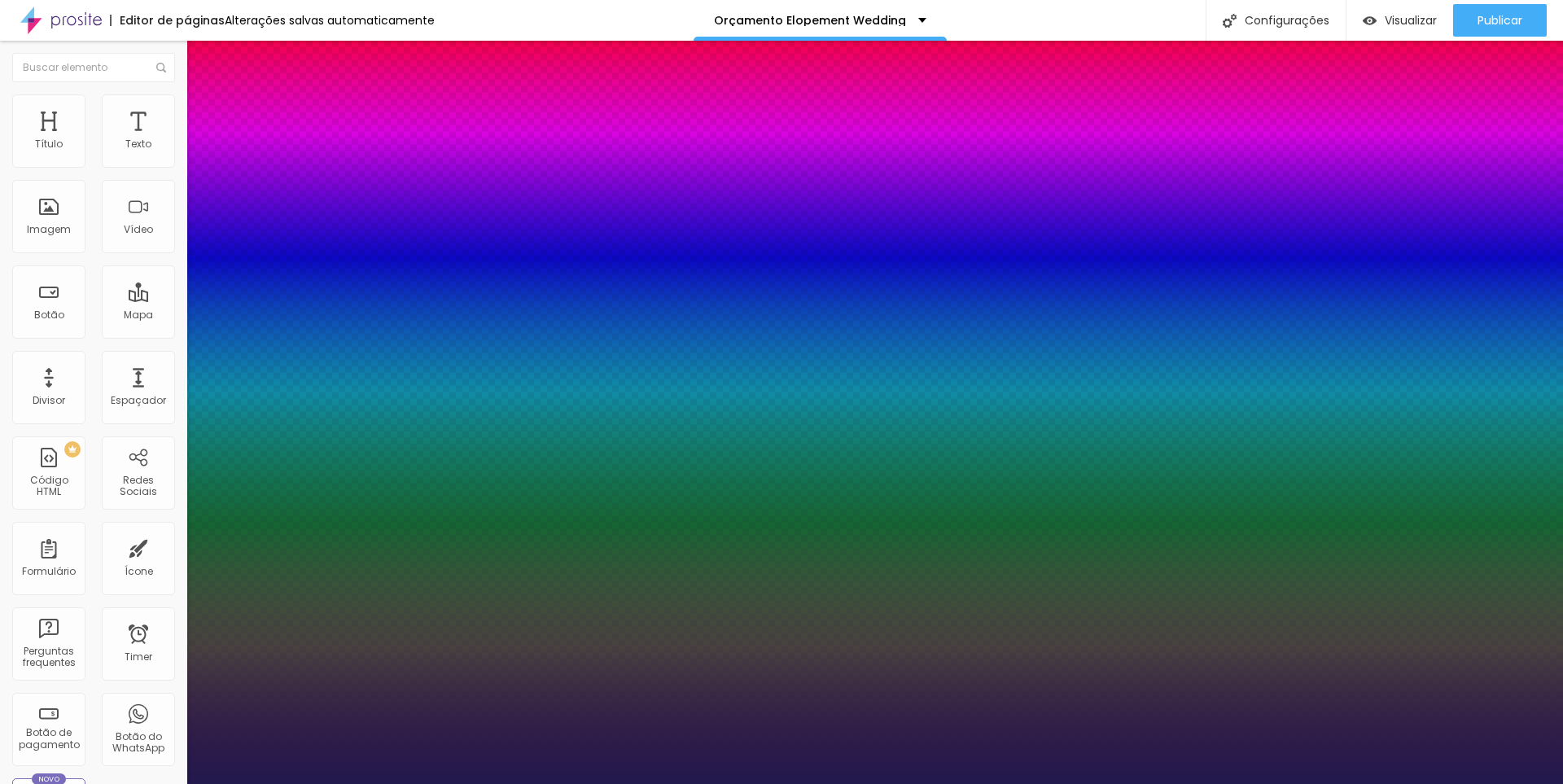
type input "1"
type input "38"
type input "1"
type input "39"
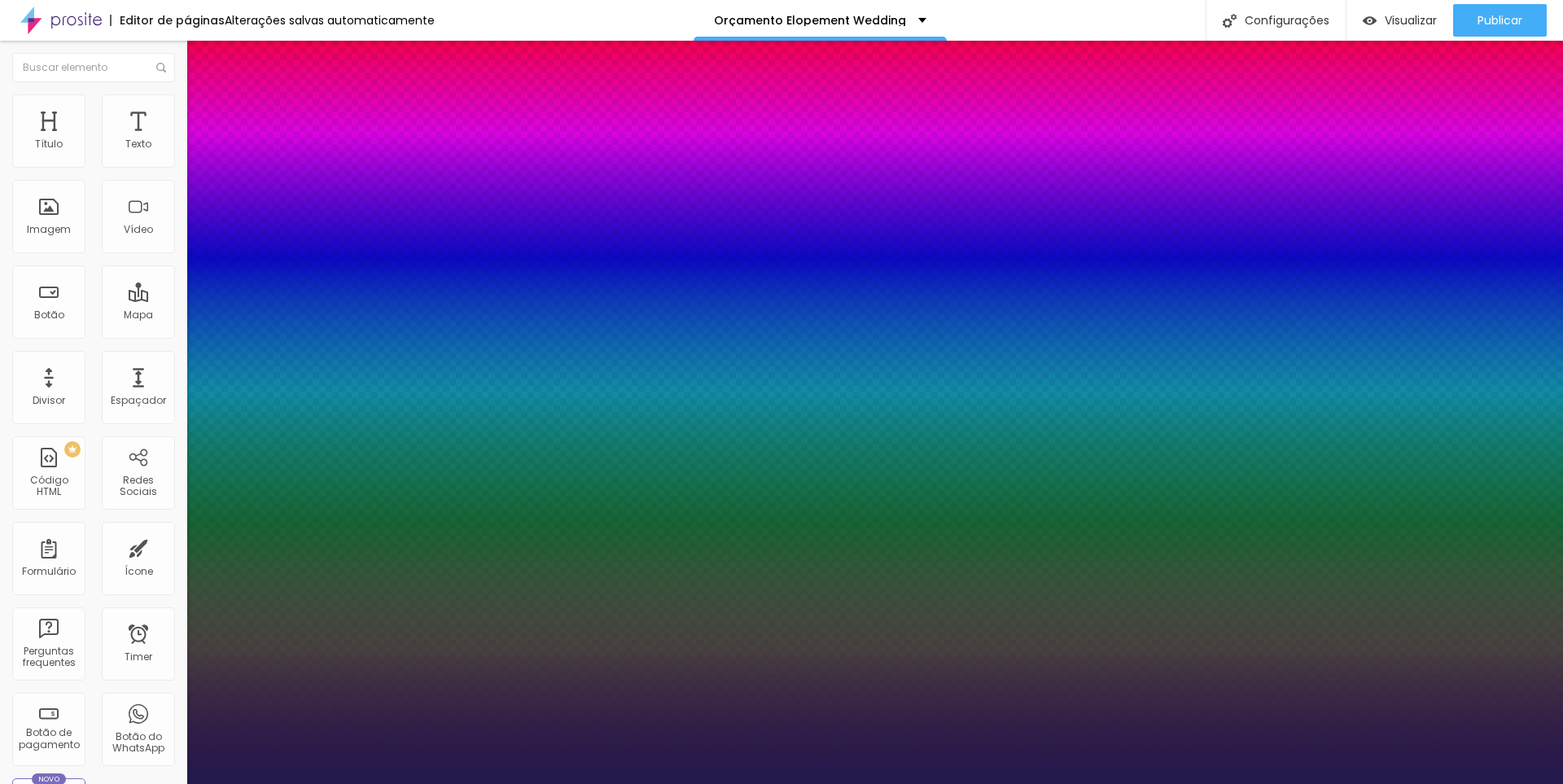
type input "39"
type input "1"
type input "40"
type input "1"
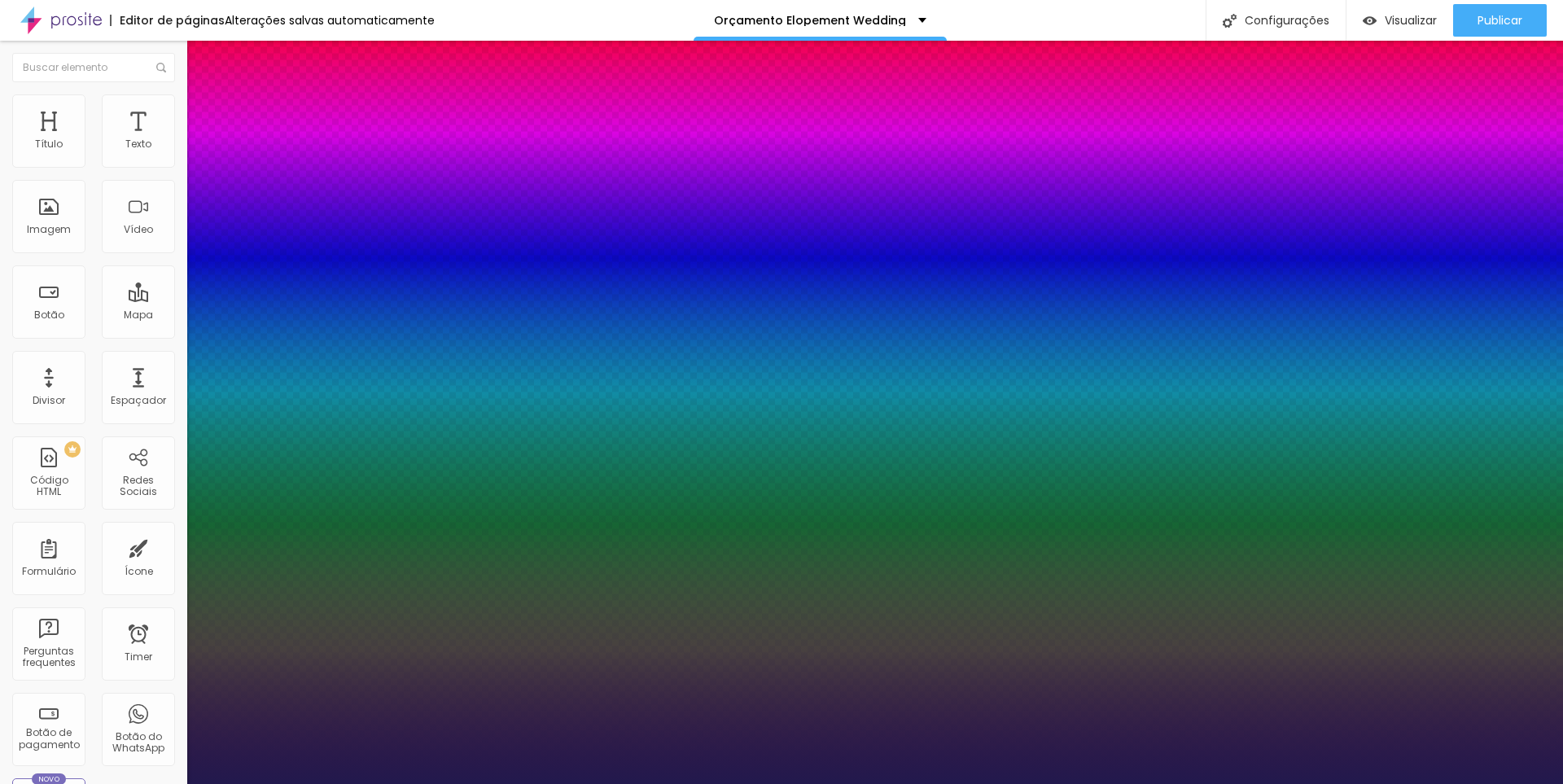
type input "41"
type input "1"
type input "42"
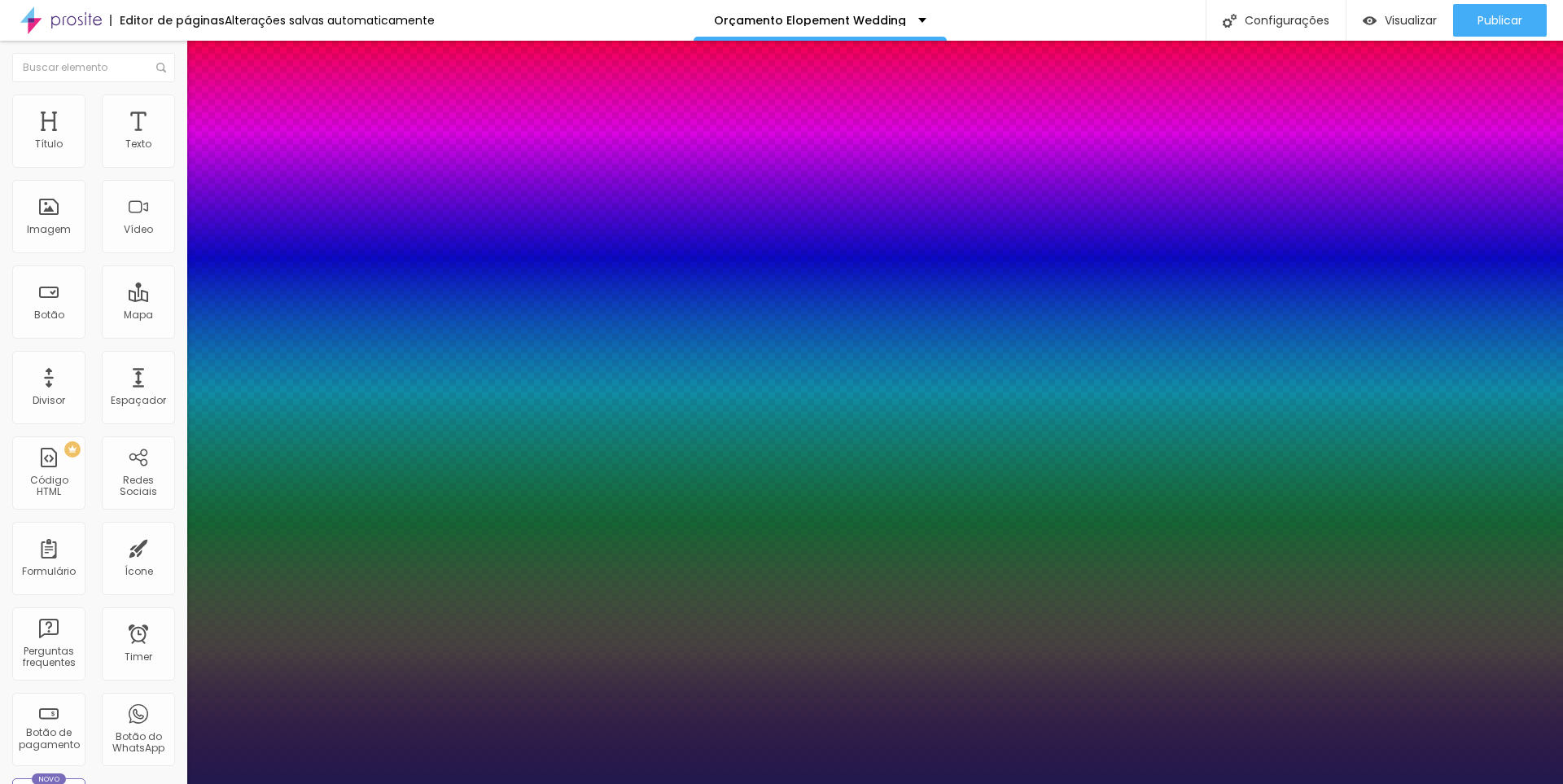
type input "1"
type input "43"
type input "1"
type input "44"
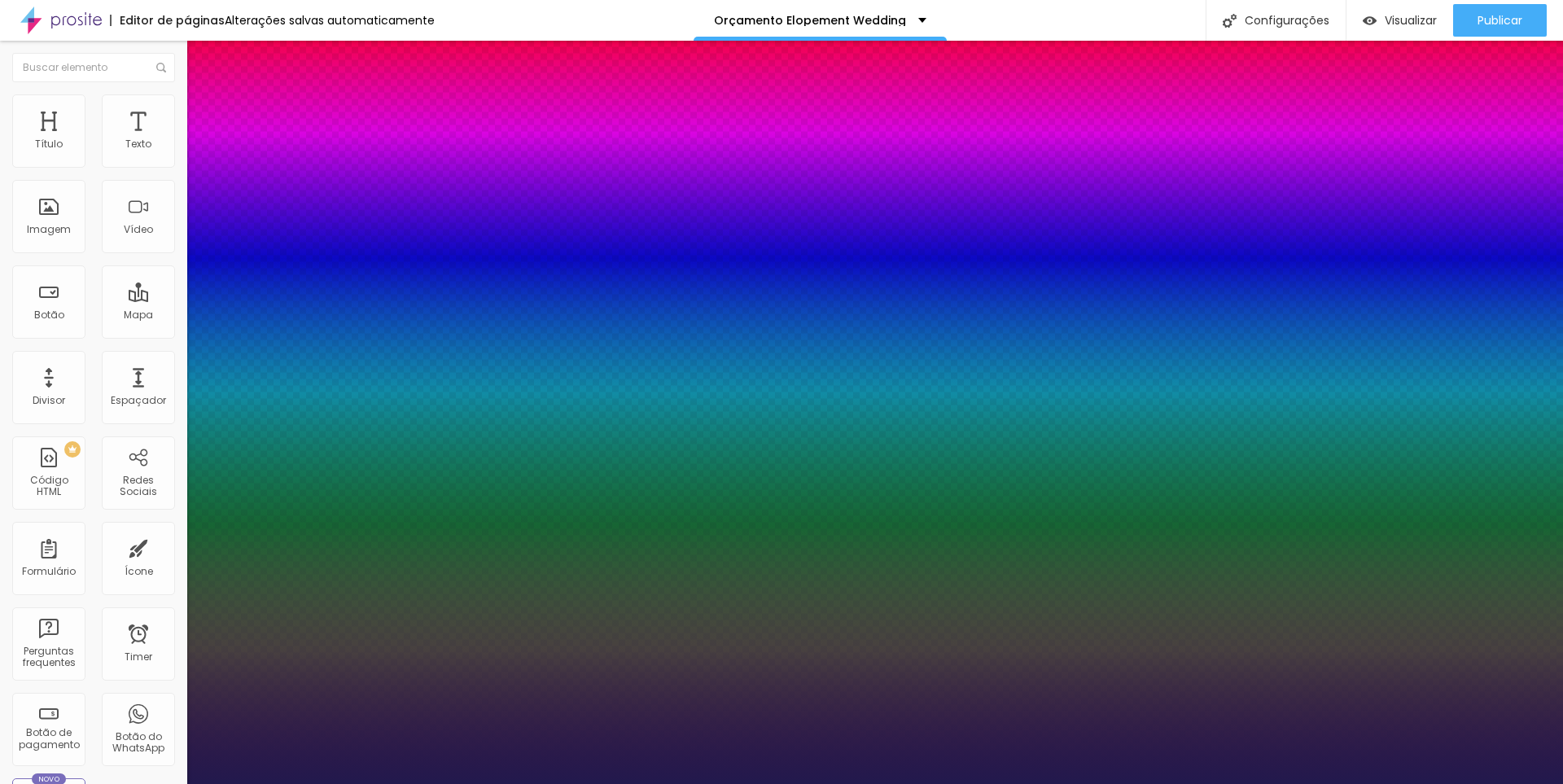
type input "44"
type input "1"
type input "46"
type input "1"
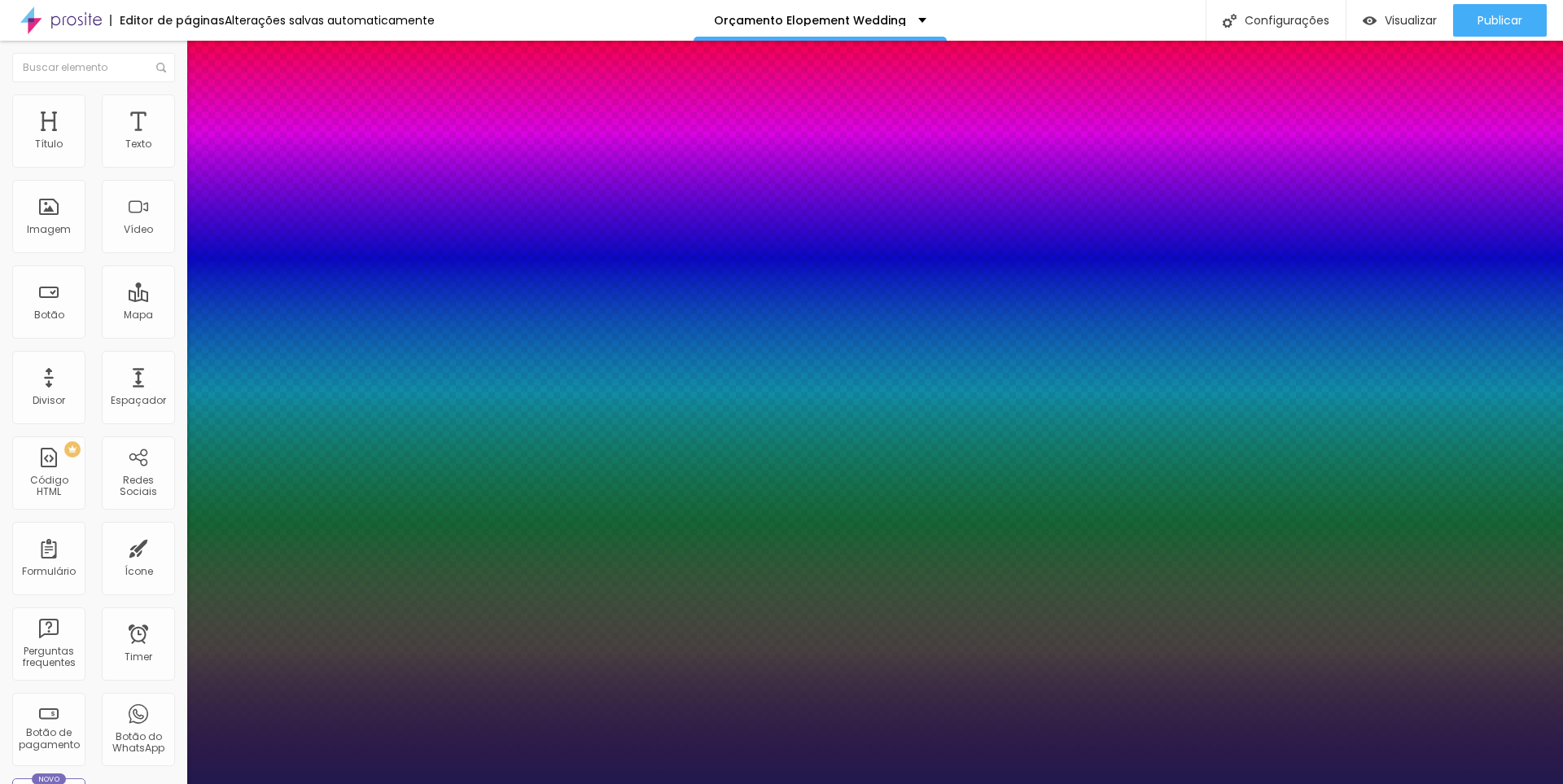
type input "47"
type input "1"
type input "48"
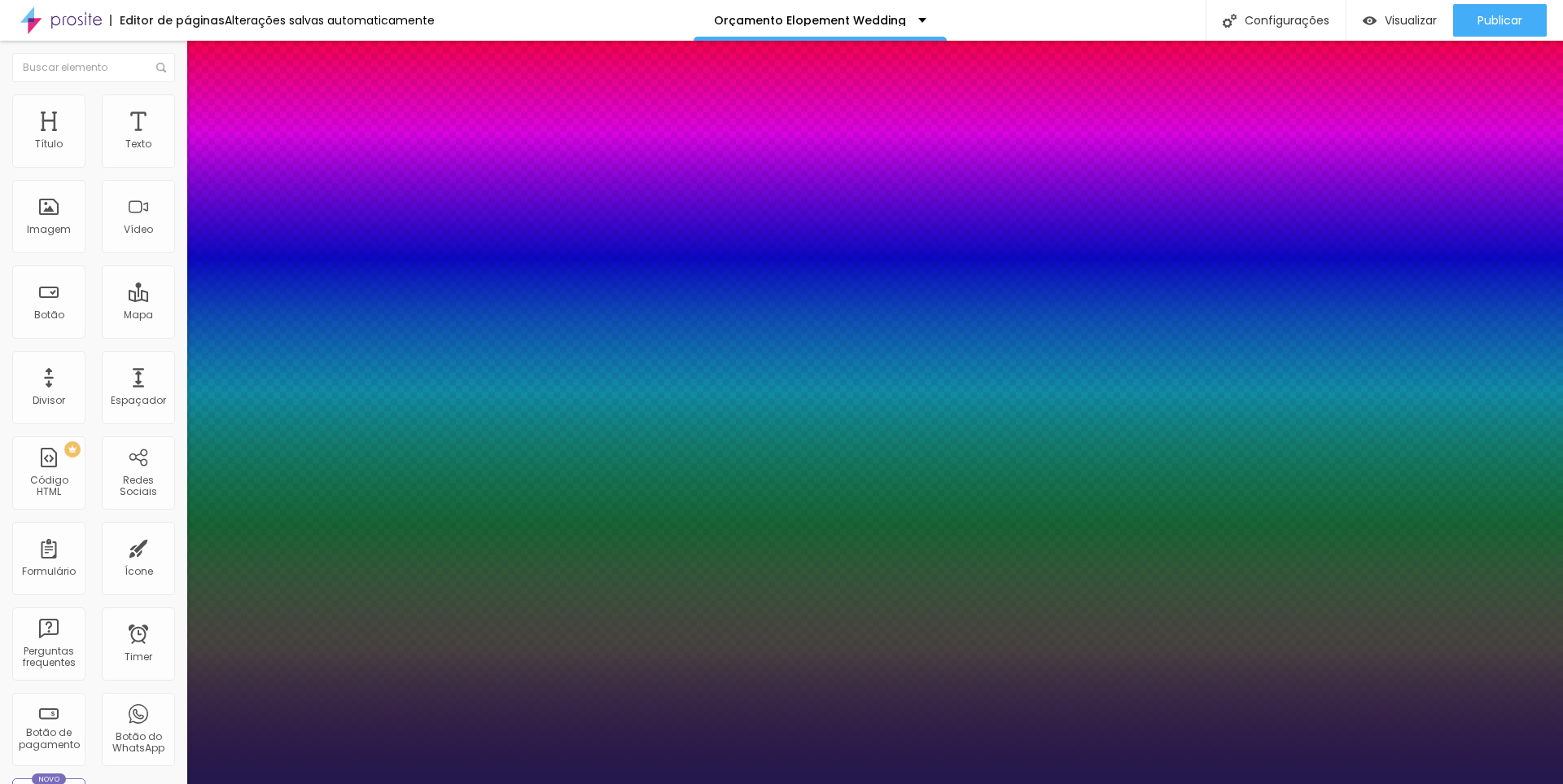
type input "1"
type input "52"
type input "1"
type input "57"
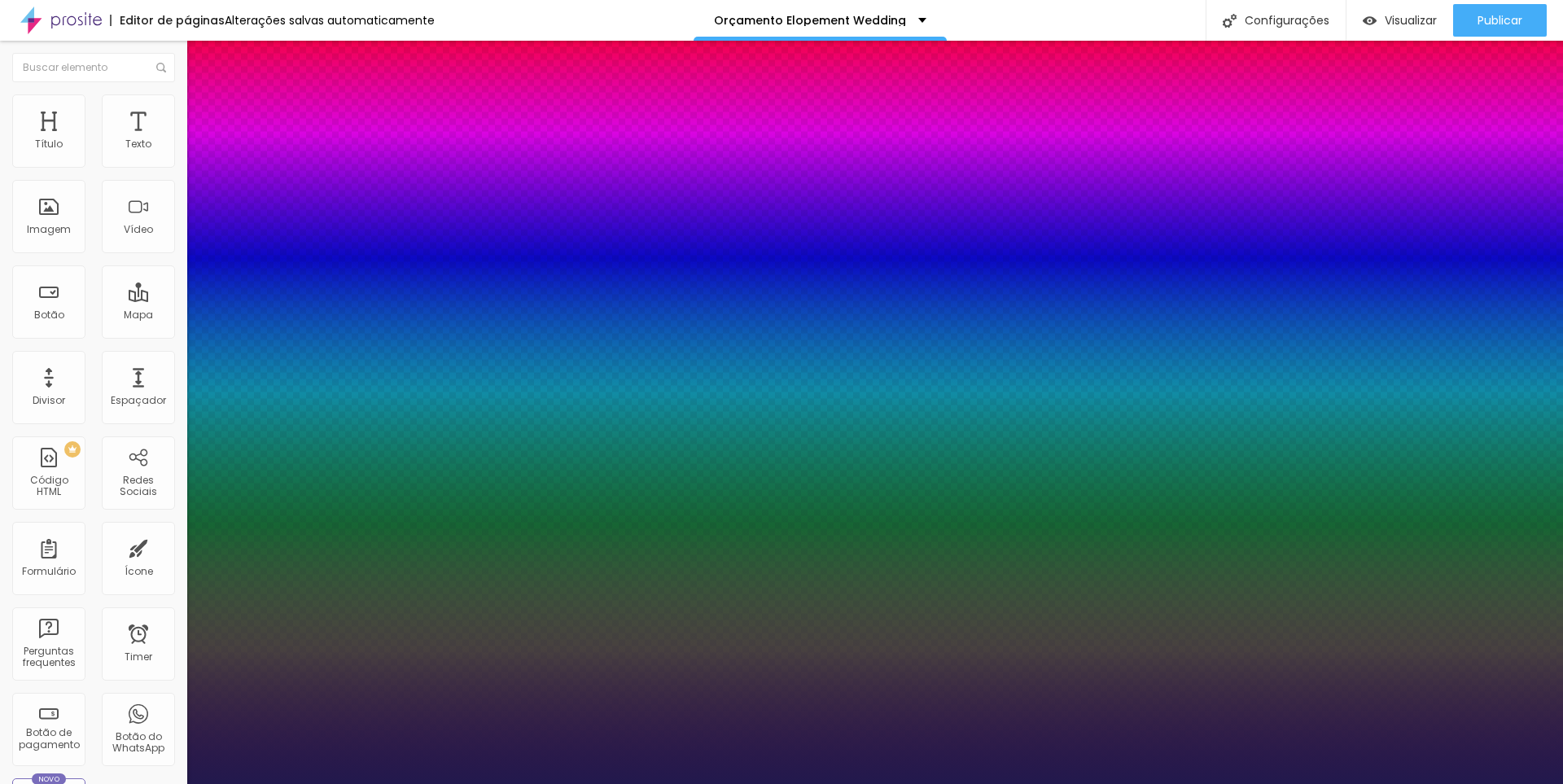
type input "57"
type input "1"
type input "59"
type input "1"
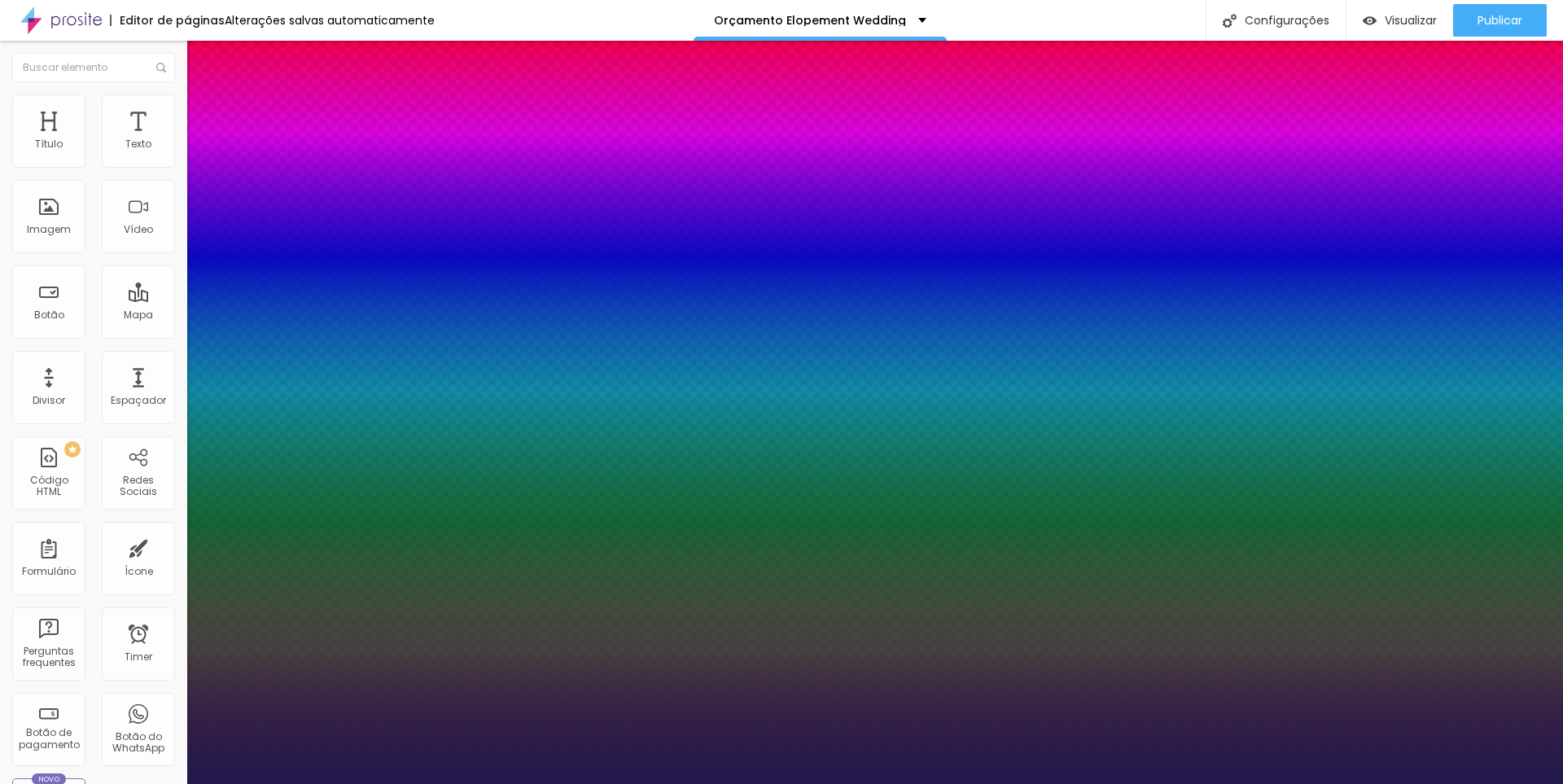
type input "61"
type input "1"
type input "62"
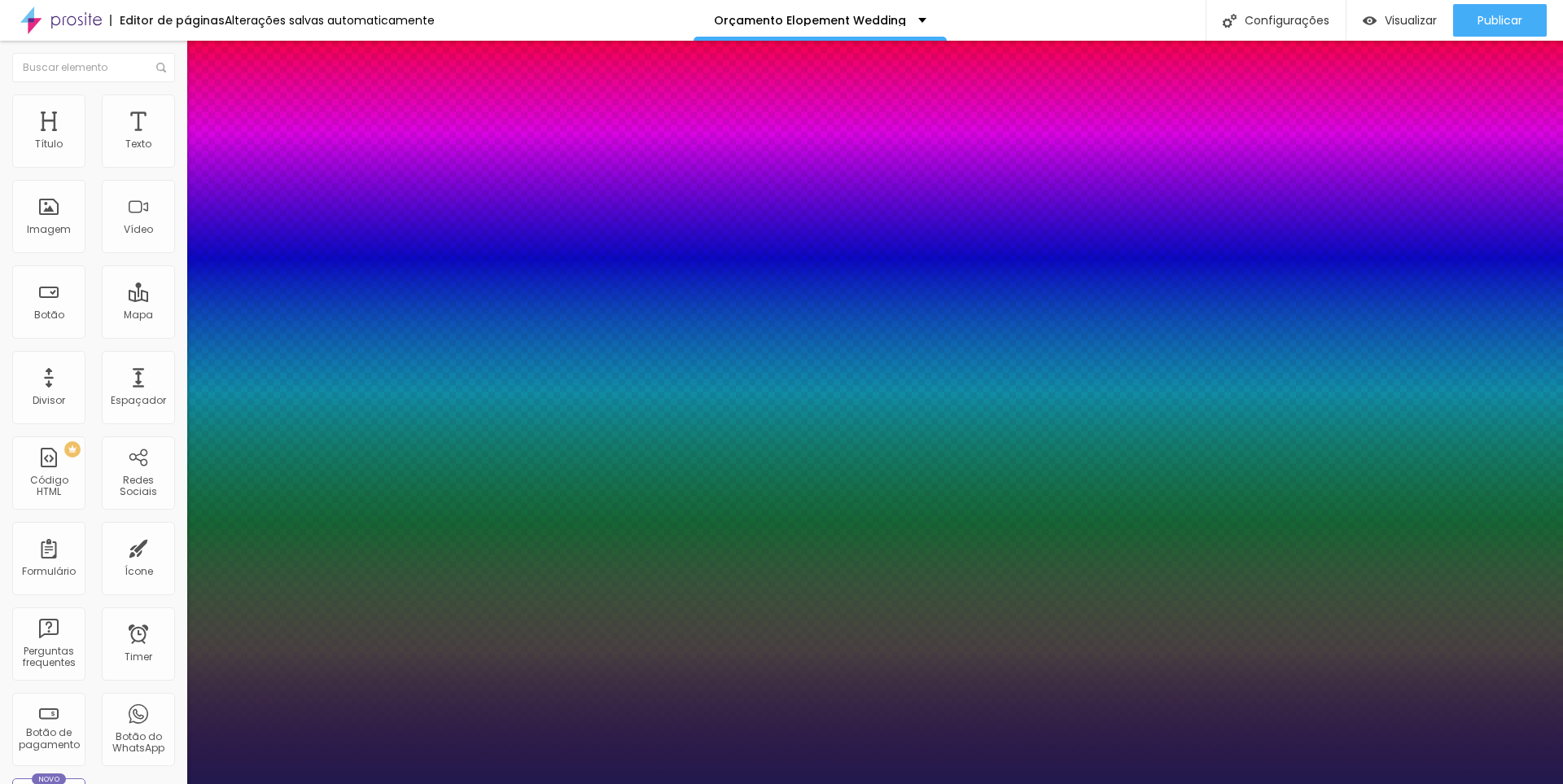
type input "1"
type input "63"
type input "1"
type input "64"
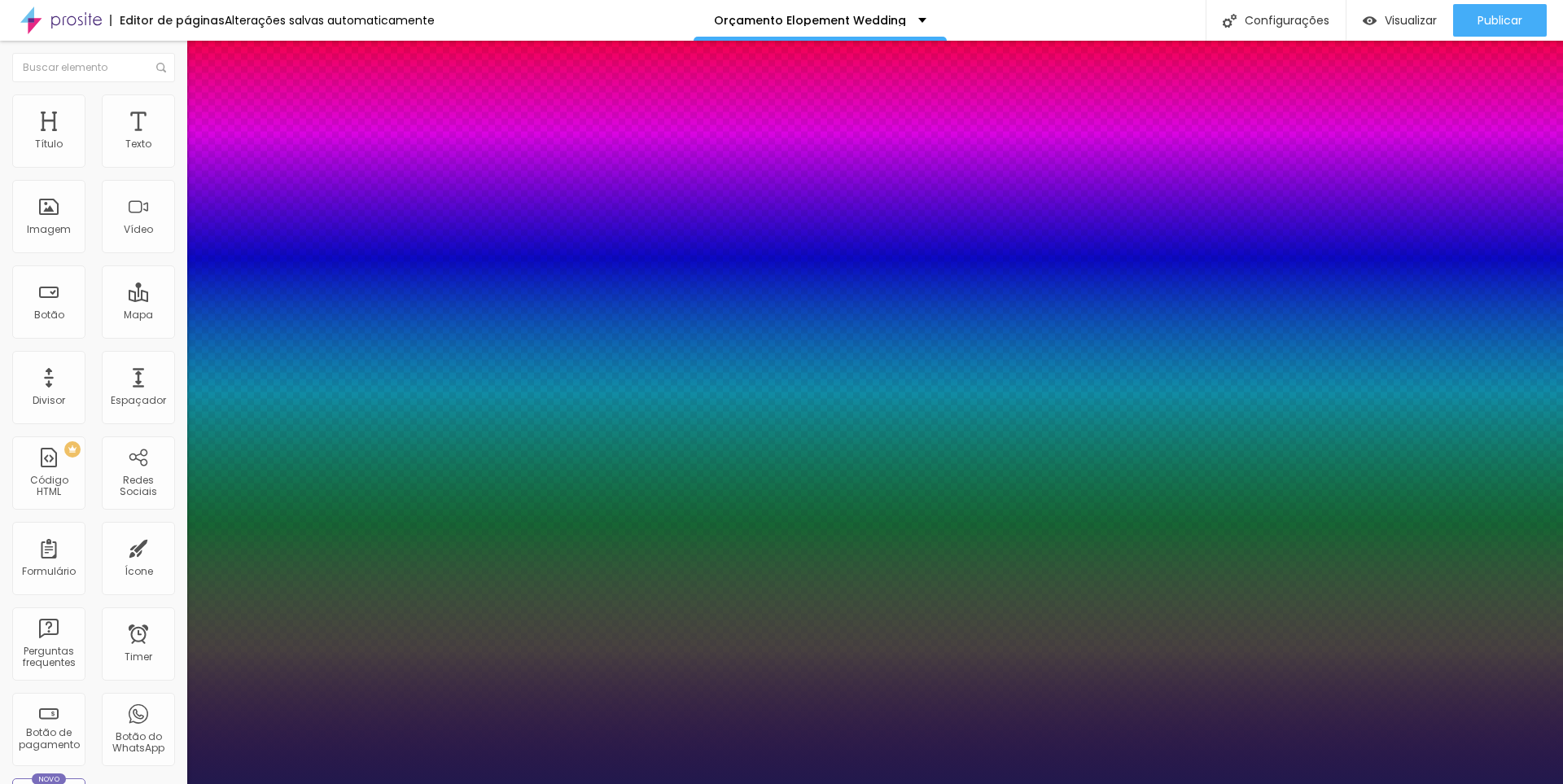
type input "64"
type input "1"
type input "65"
type input "1"
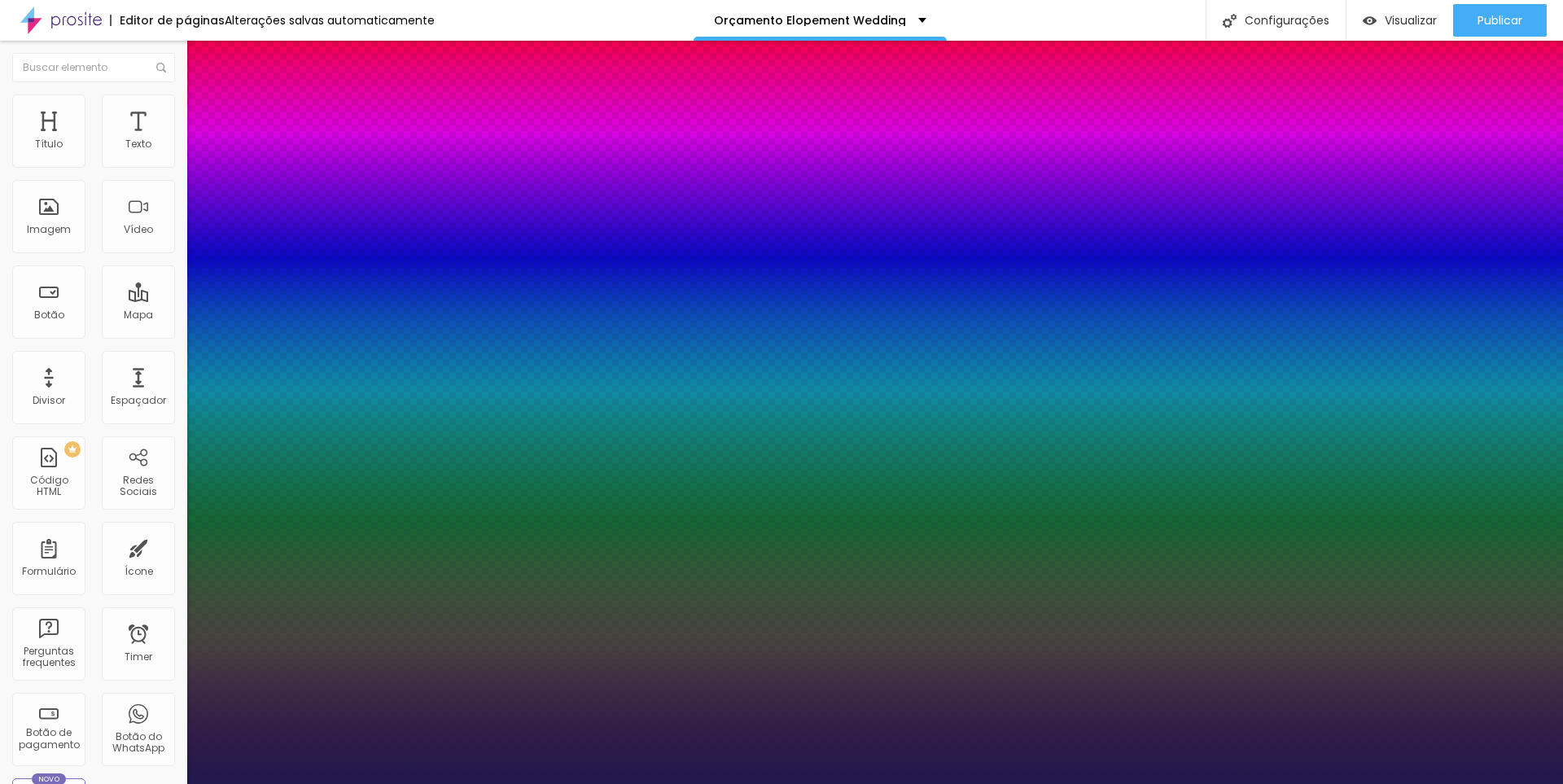
type input "66"
type input "1"
type input "67"
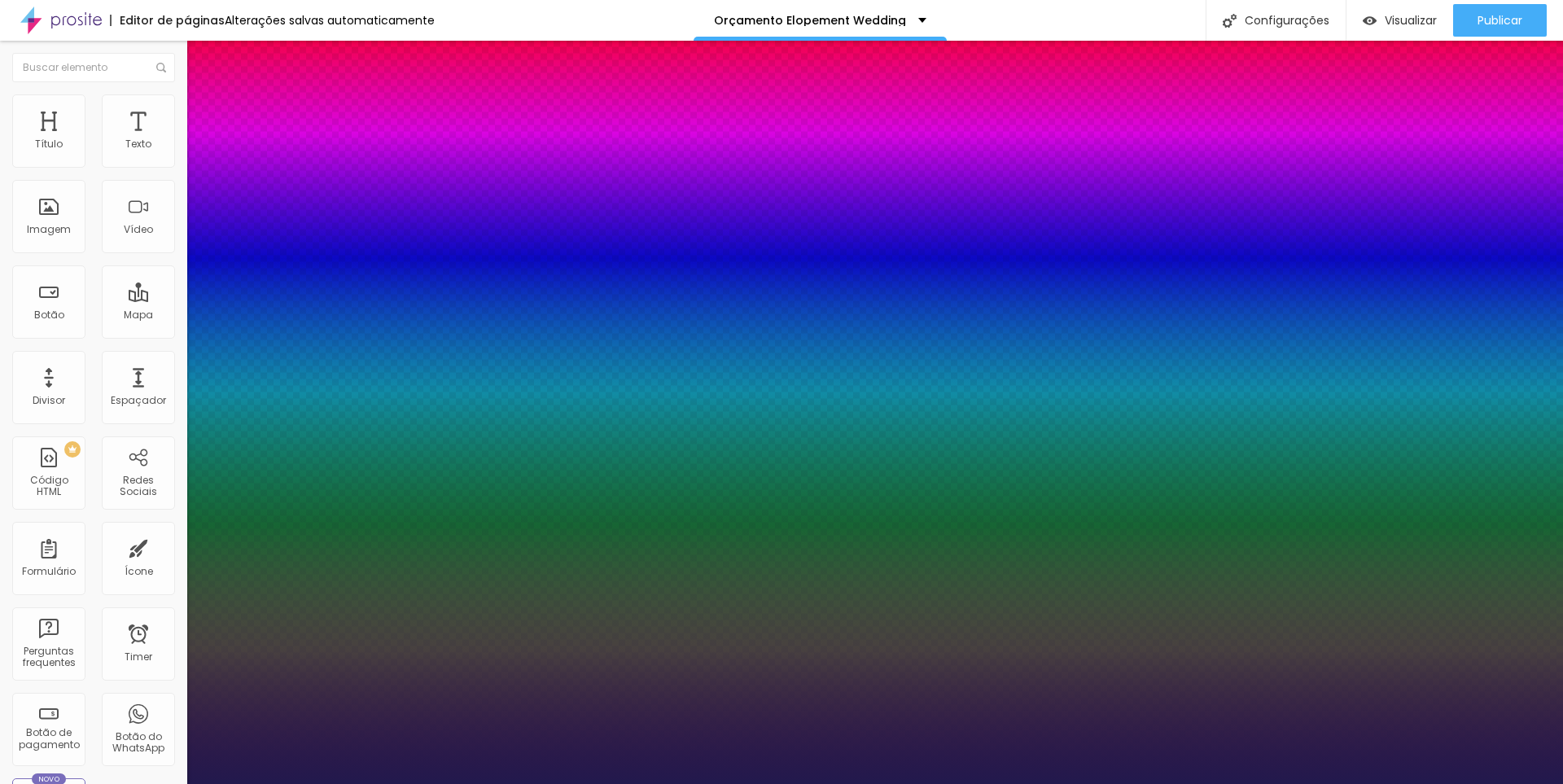
type input "1"
type input "68"
type input "1"
type input "69"
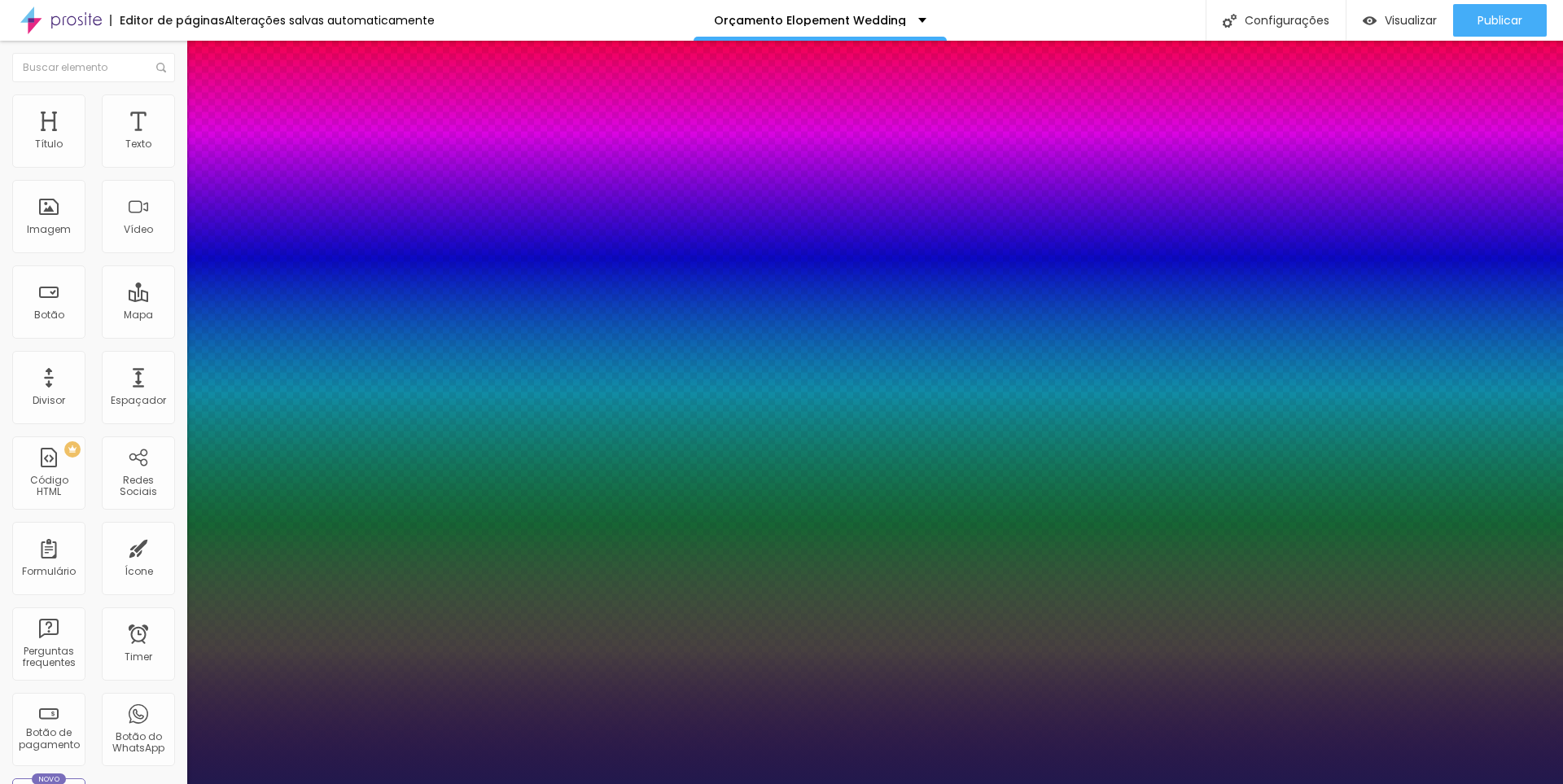
type input "69"
type input "1"
type input "70"
type input "1"
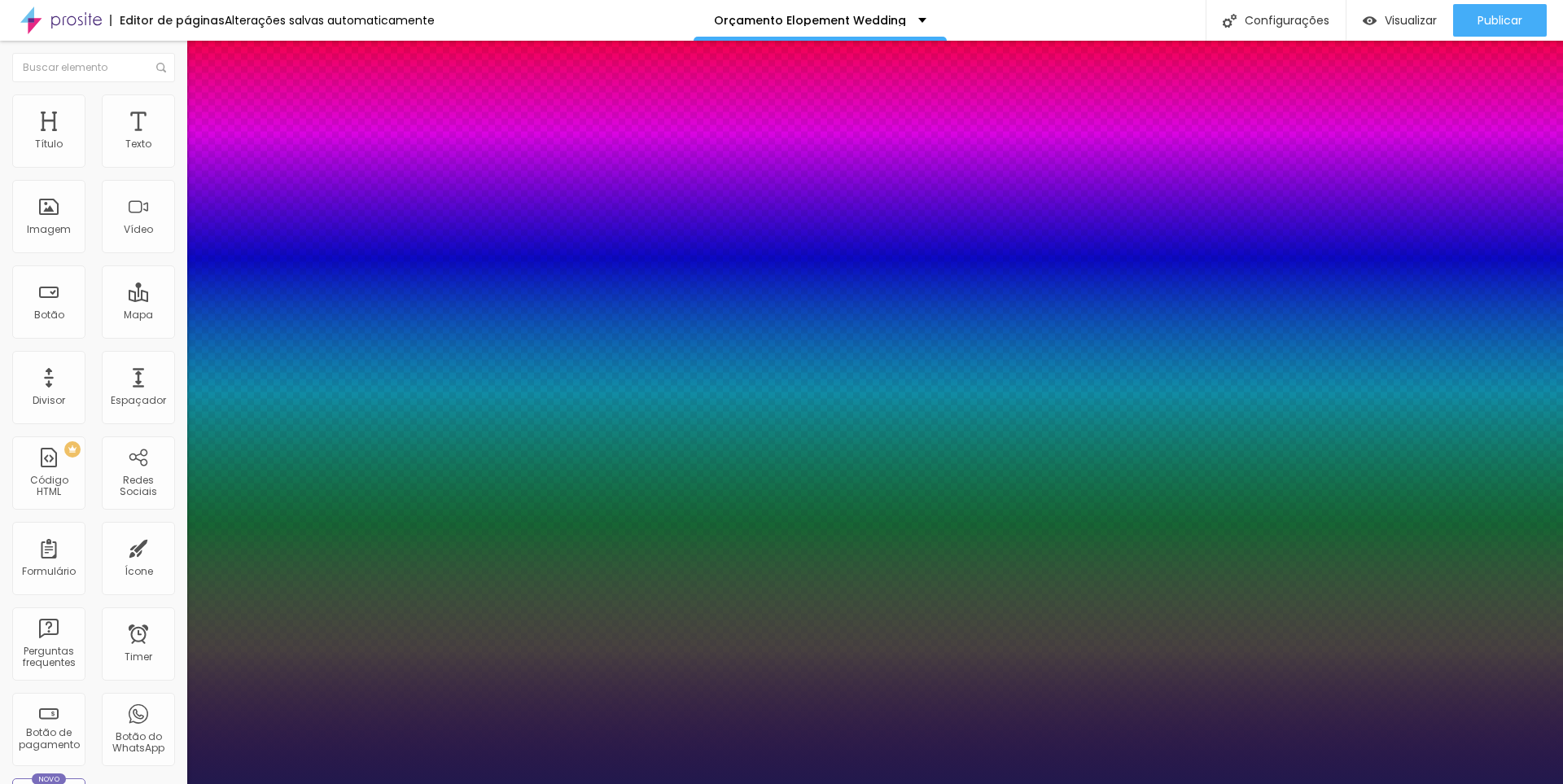
drag, startPoint x: 216, startPoint y: 458, endPoint x: 288, endPoint y: 464, distance: 72.2
type input "70"
type input "1"
click at [870, 783] on div at bounding box center [782, 784] width 1563 height 0
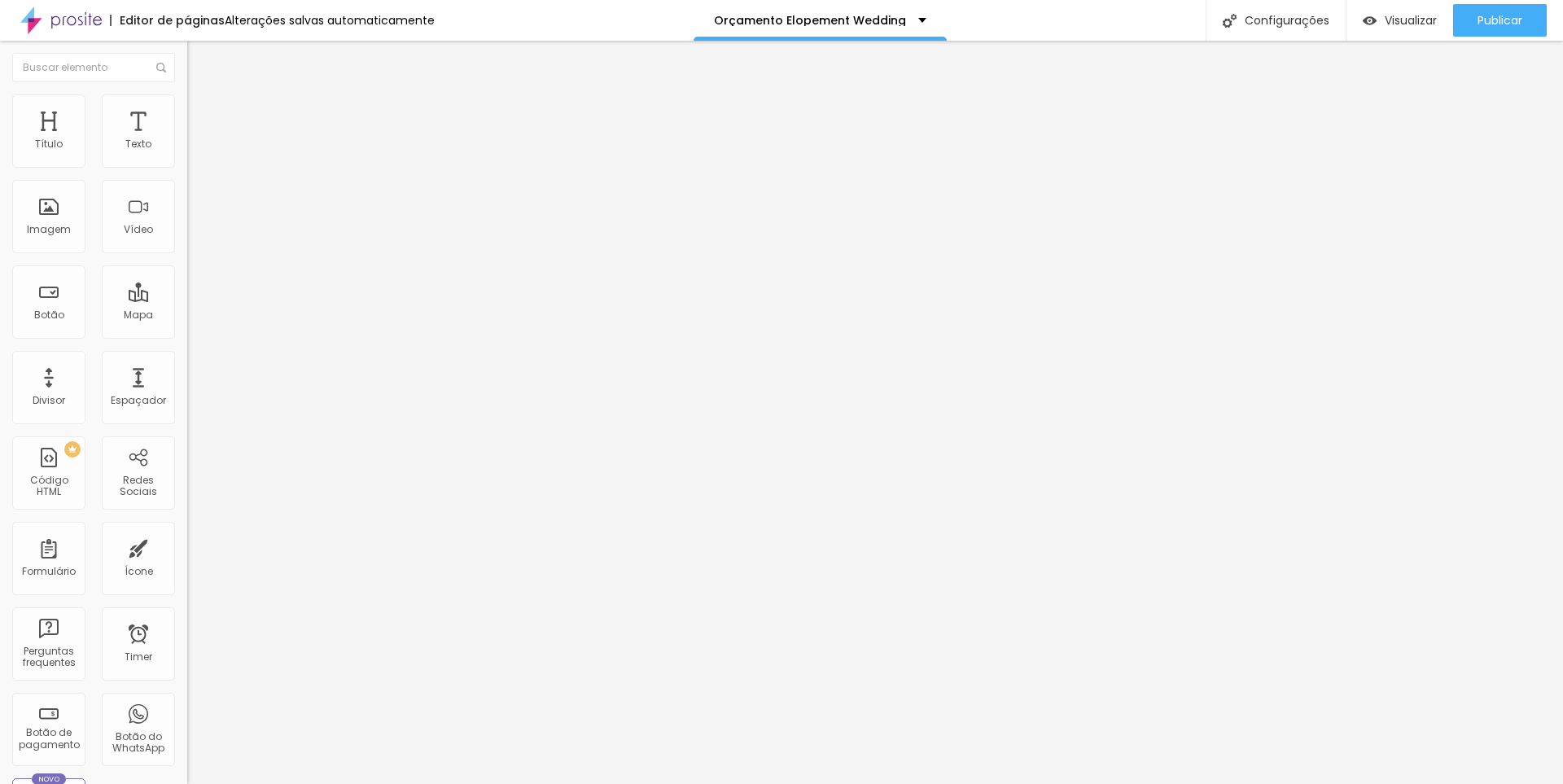
click at [187, 140] on span "Adicionar imagem" at bounding box center [240, 133] width 105 height 14
click at [187, 197] on span "Titulo 6" at bounding box center [202, 190] width 31 height 14
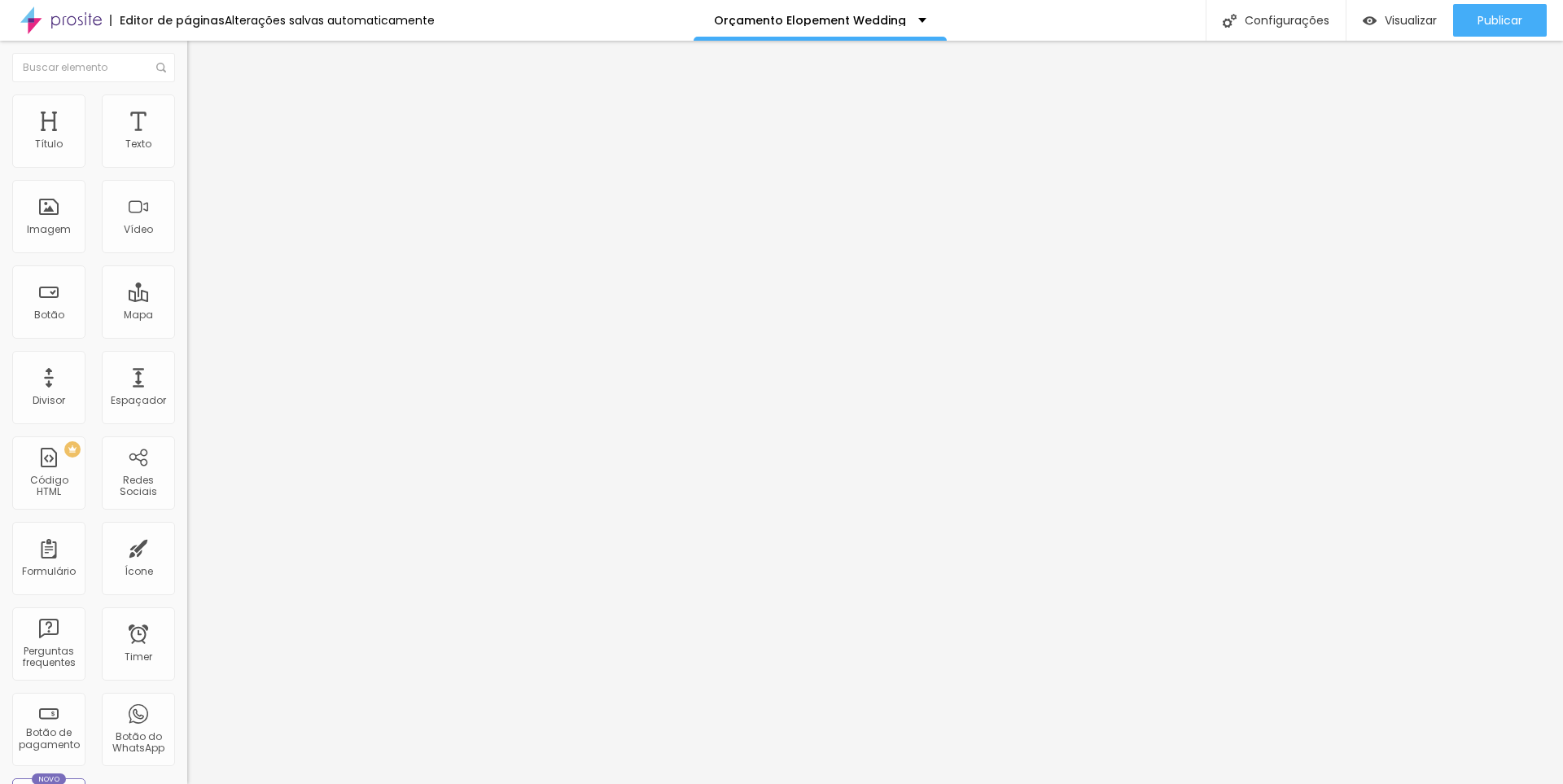
click at [194, 242] on icon "button" at bounding box center [198, 236] width 9 height 9
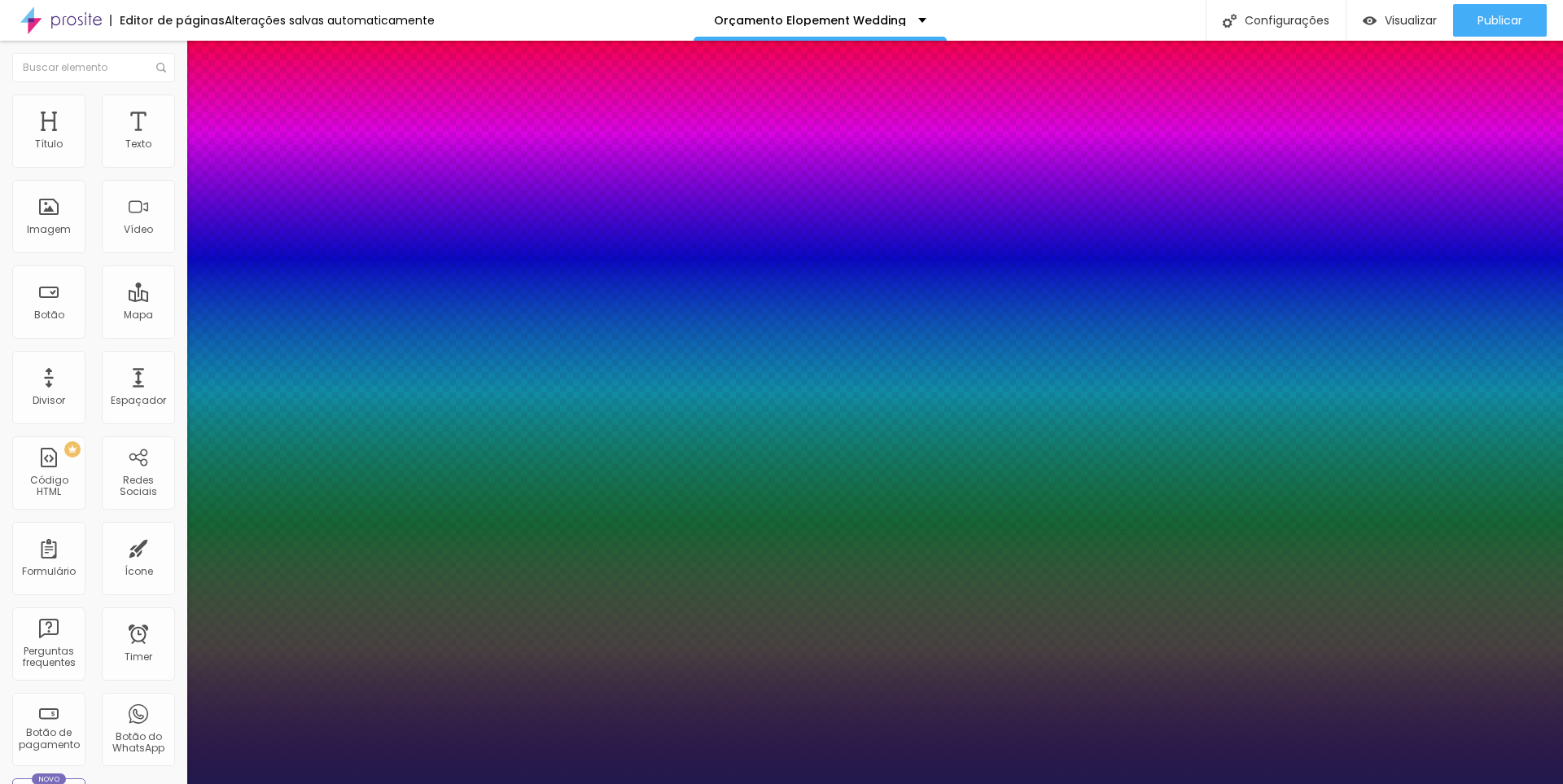
type input "1"
type input "68"
type input "1"
type input "67"
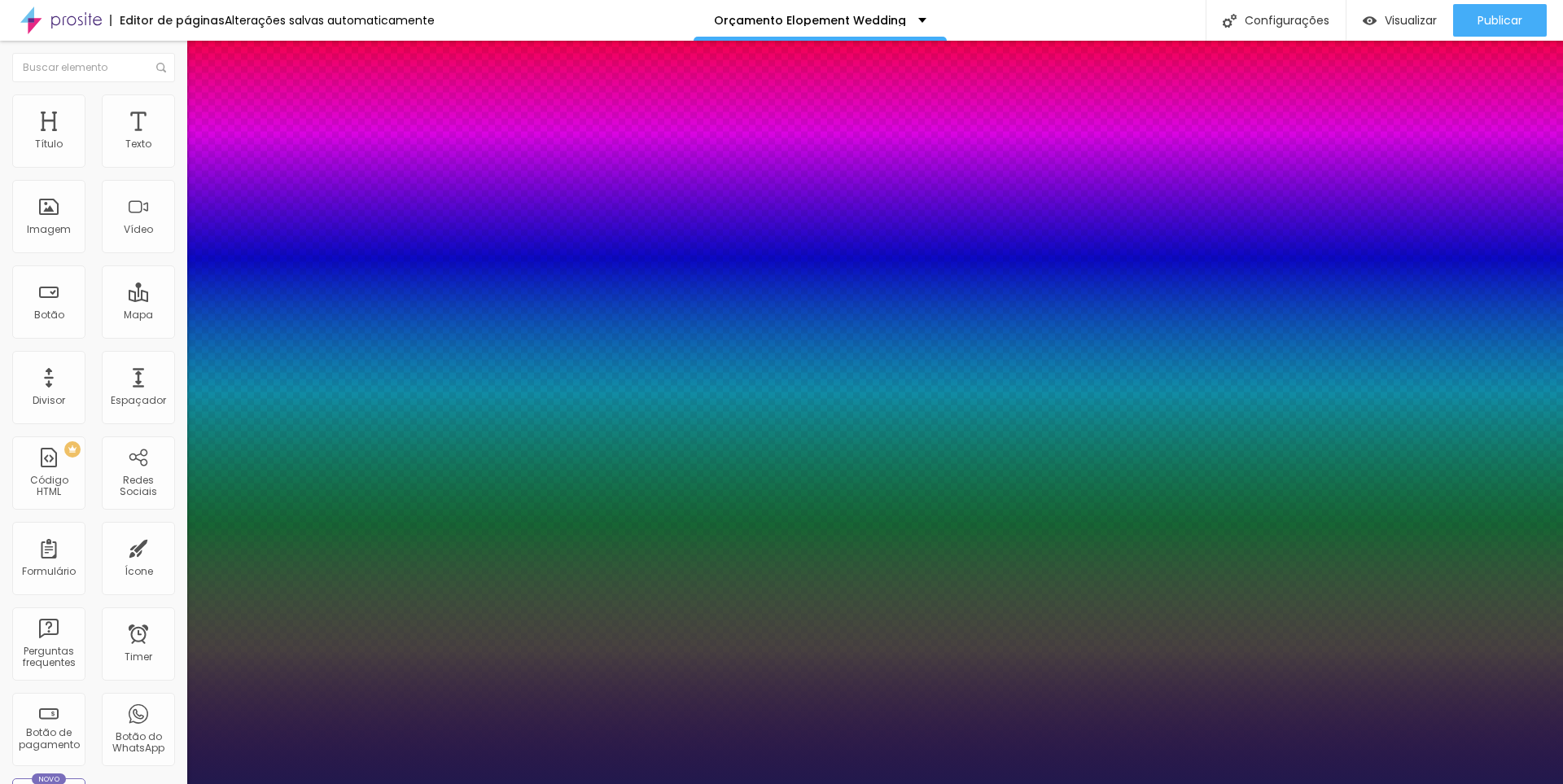
type input "67"
type input "1"
type input "66"
type input "1"
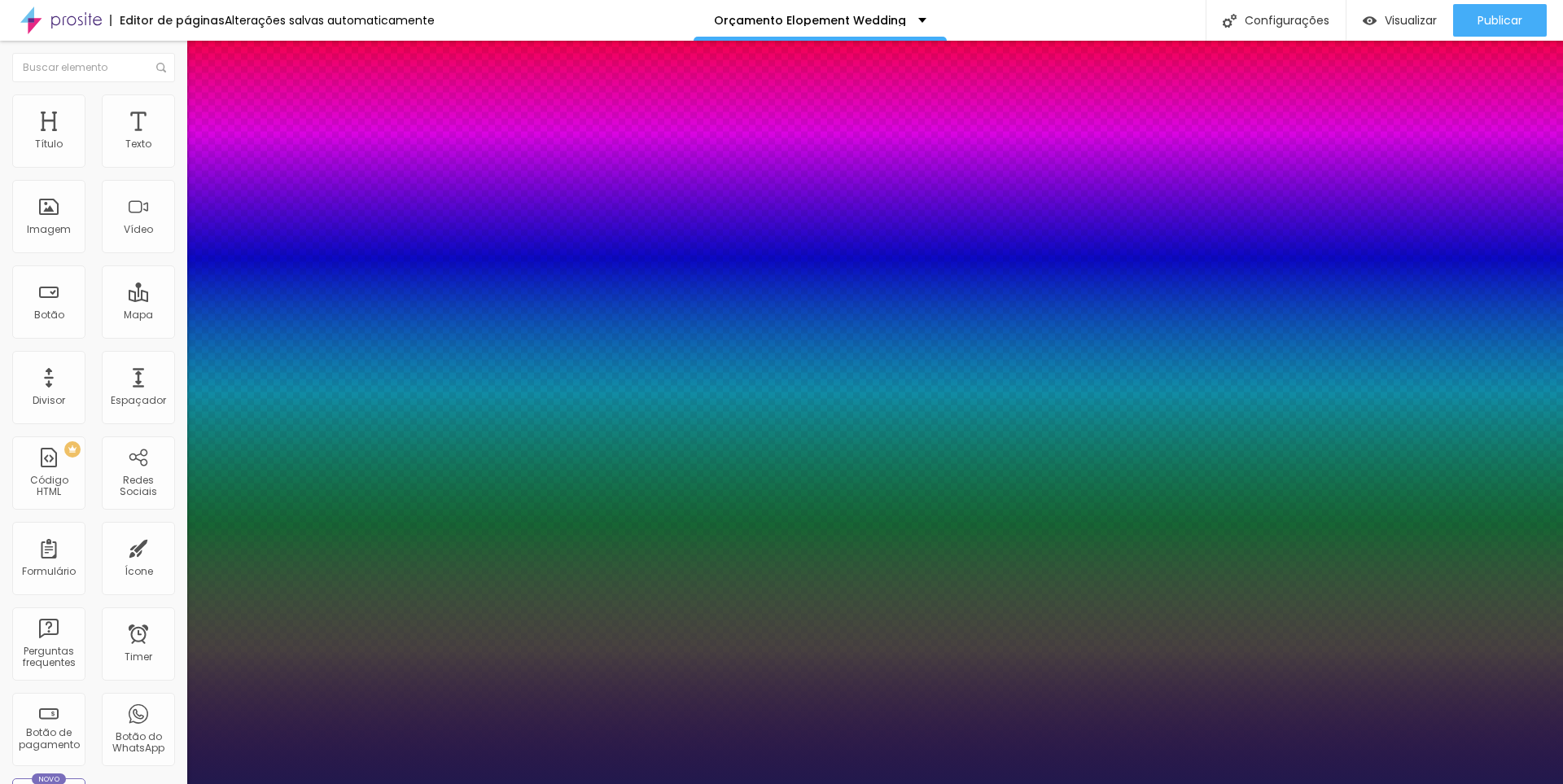
type input "65"
type input "1"
type input "64"
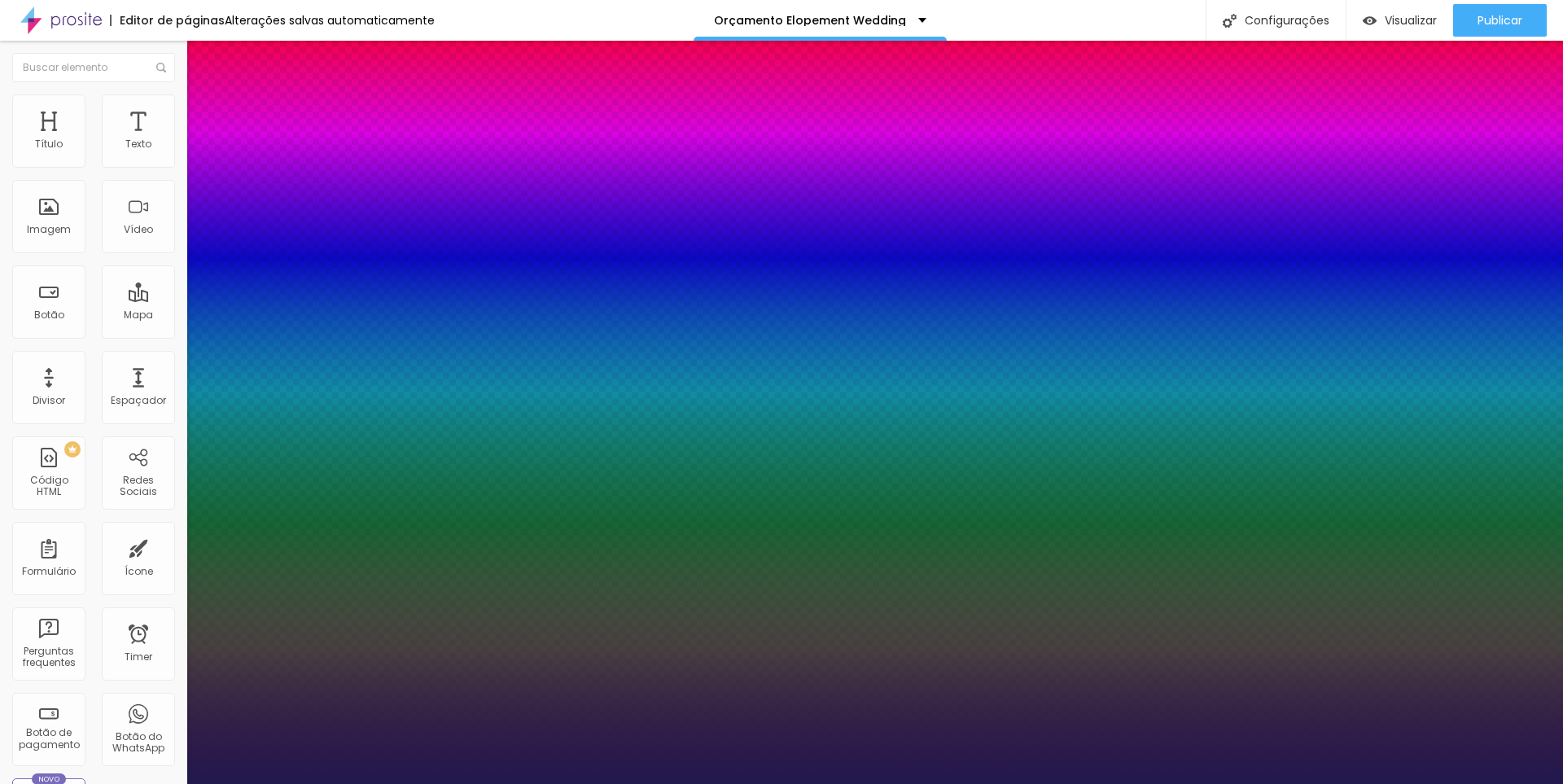
type input "1"
type input "63"
type input "1"
type input "61"
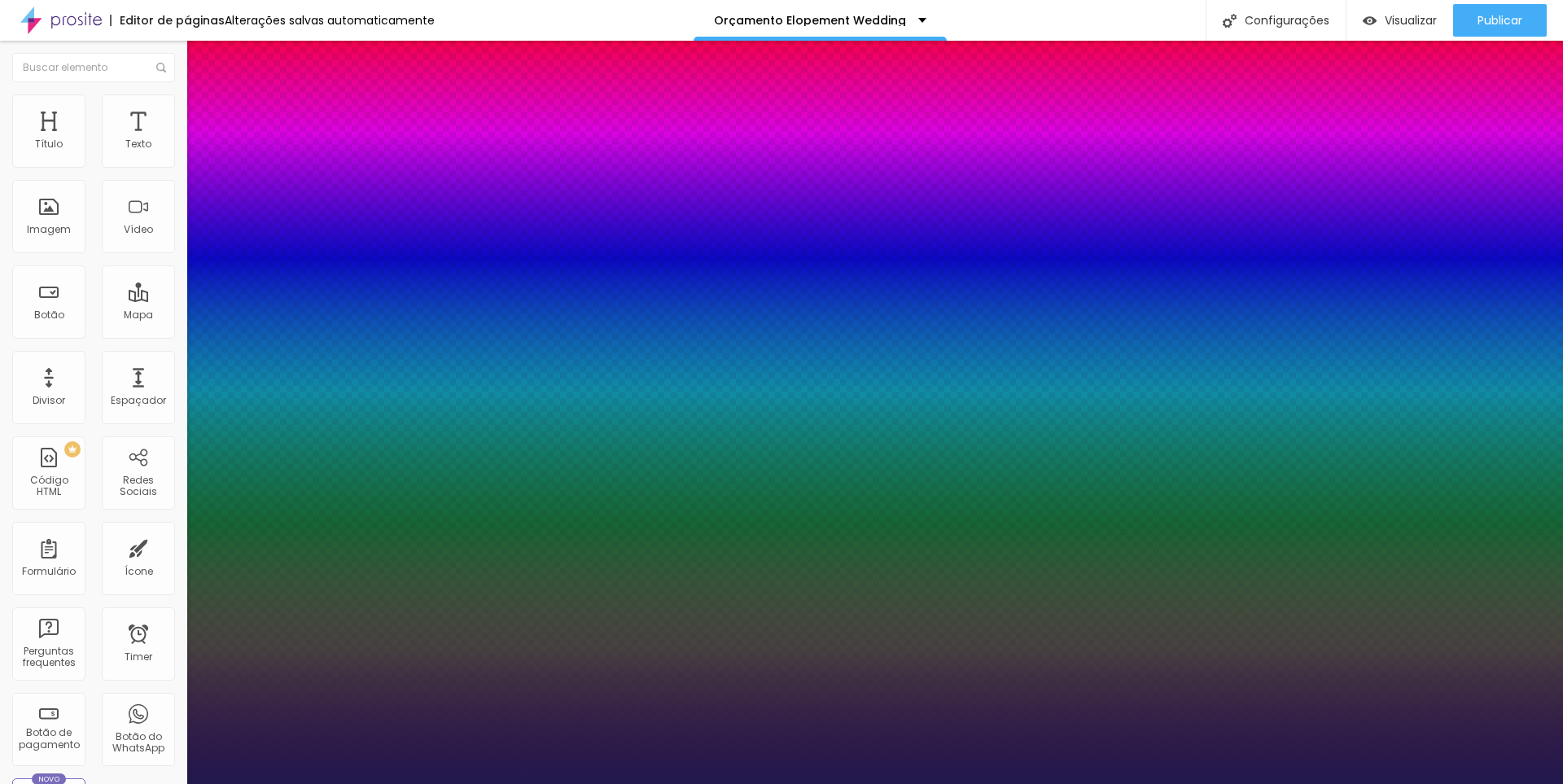
type input "61"
type input "1"
type input "62"
type input "1"
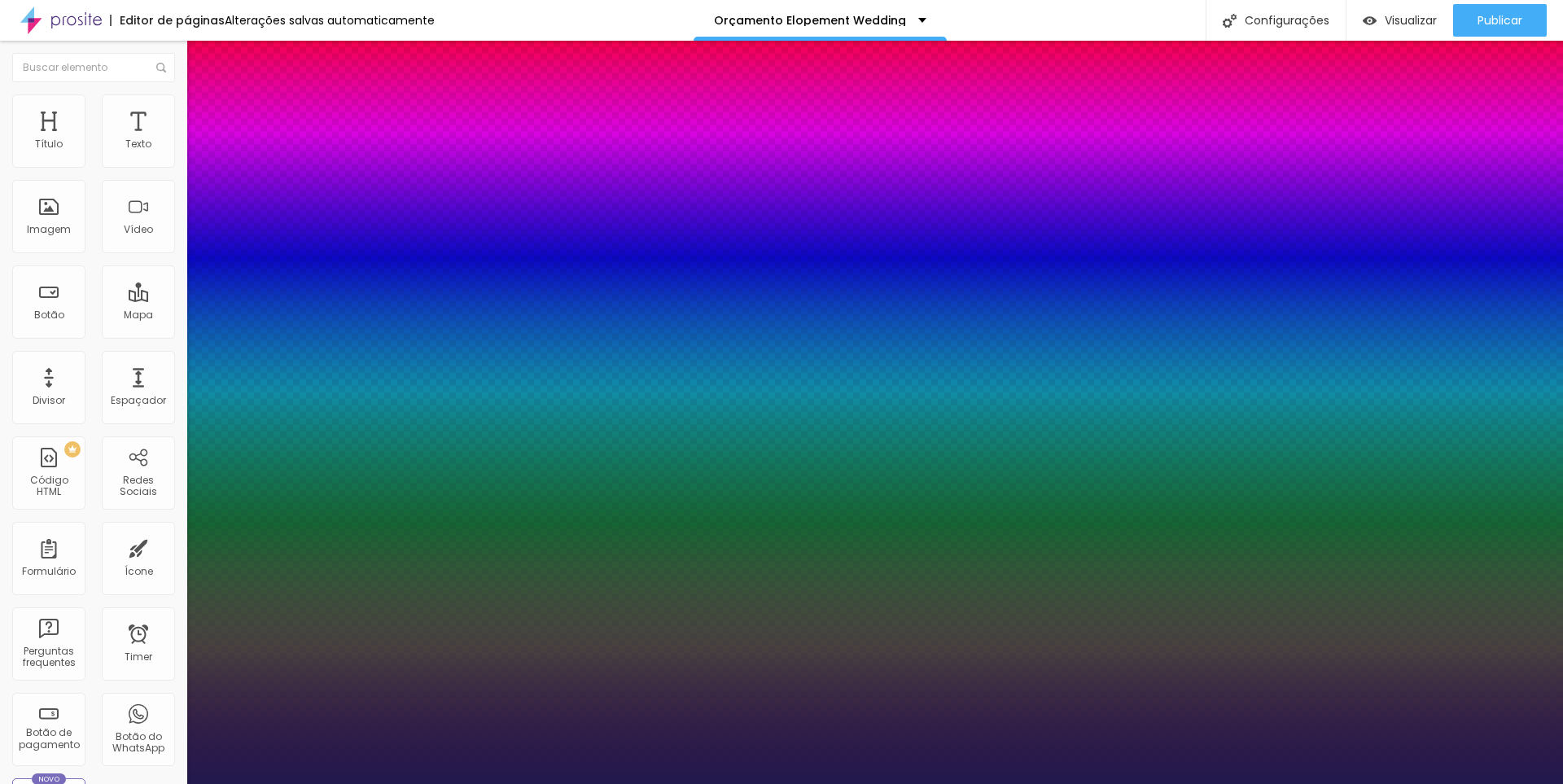
type input "63"
type input "1"
type input "65"
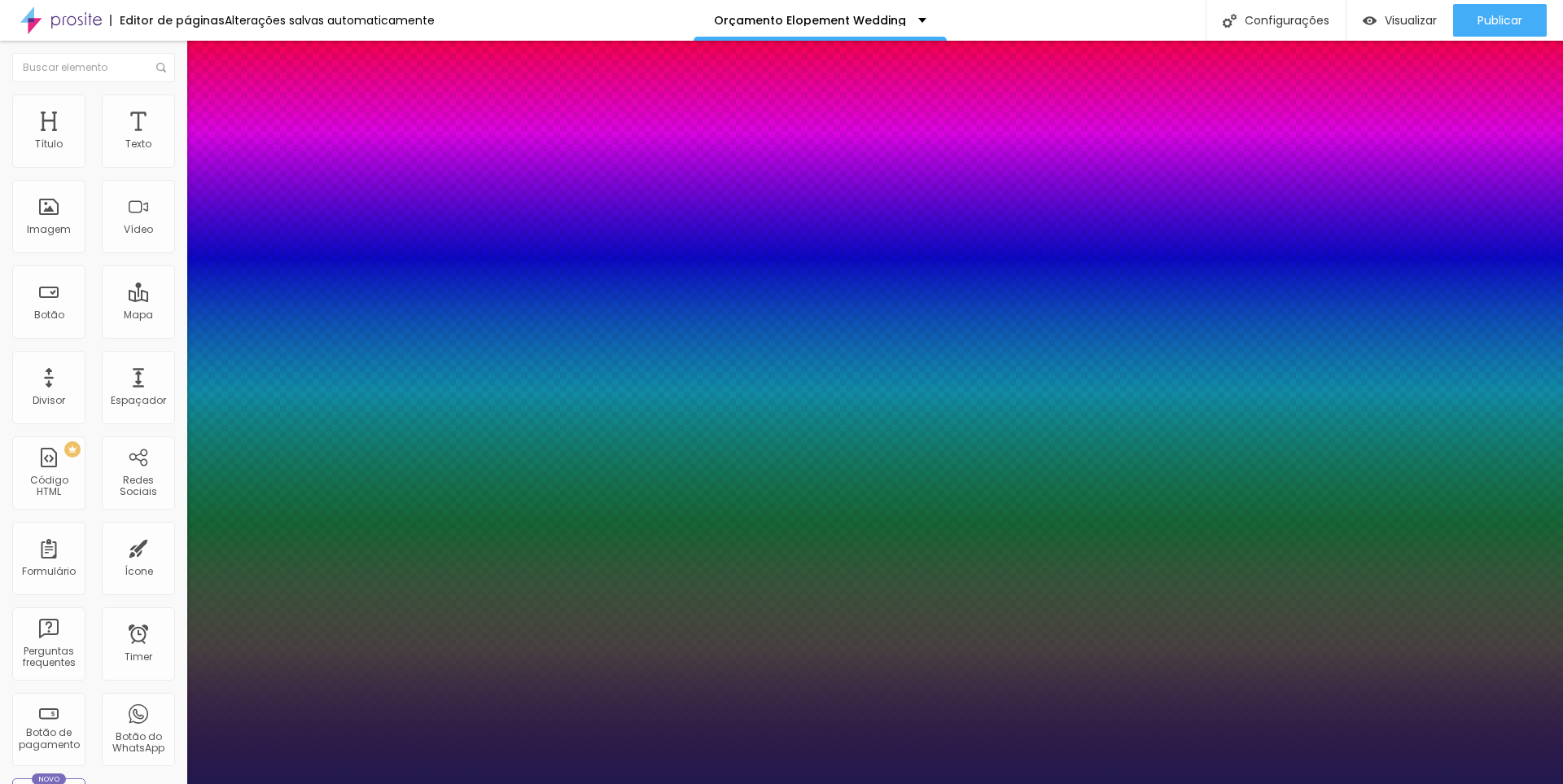
type input "1"
type input "66"
type input "1"
drag, startPoint x: 283, startPoint y: 459, endPoint x: 296, endPoint y: 460, distance: 13.0
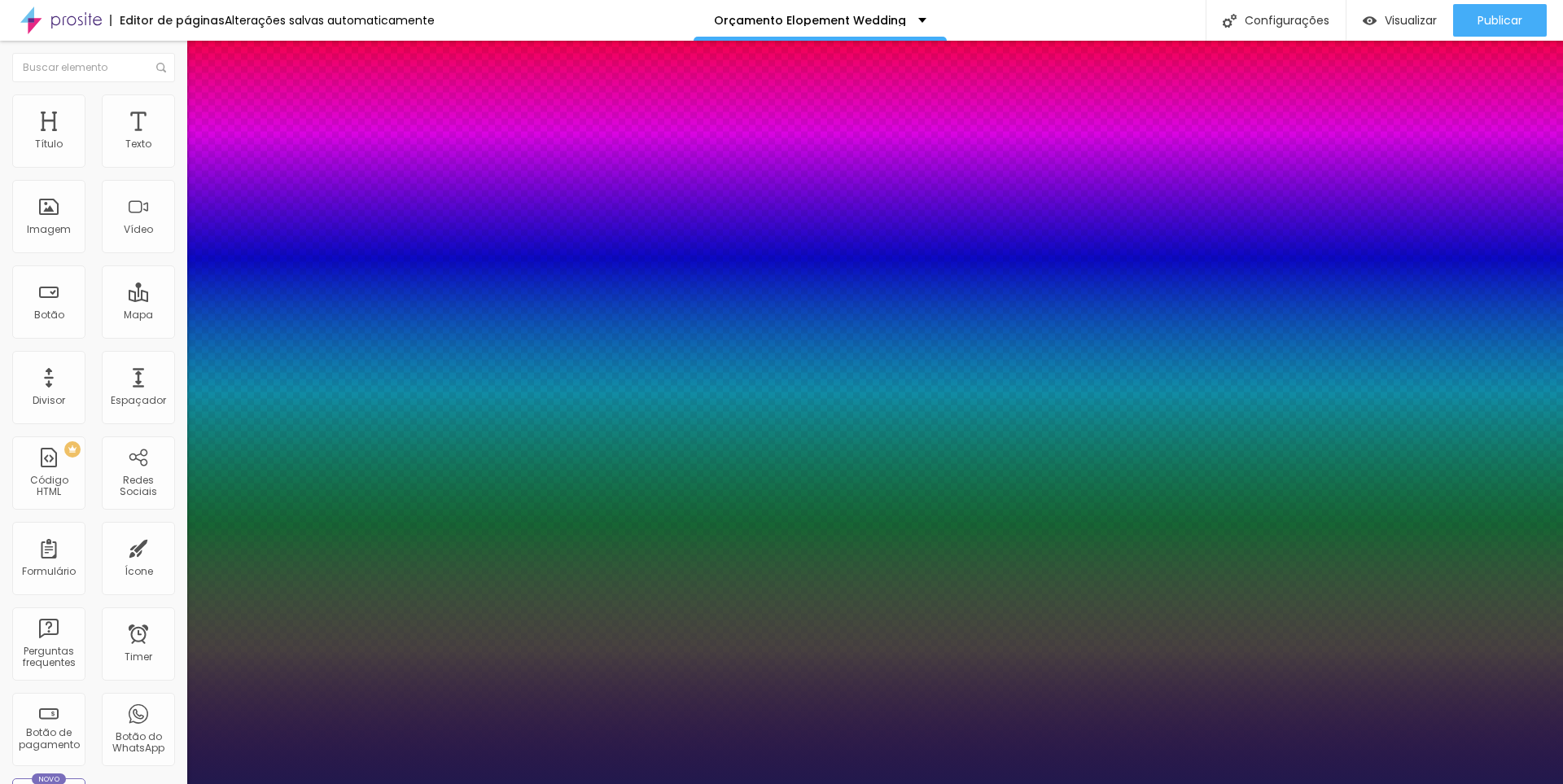
click at [694, 783] on div at bounding box center [782, 784] width 1563 height 0
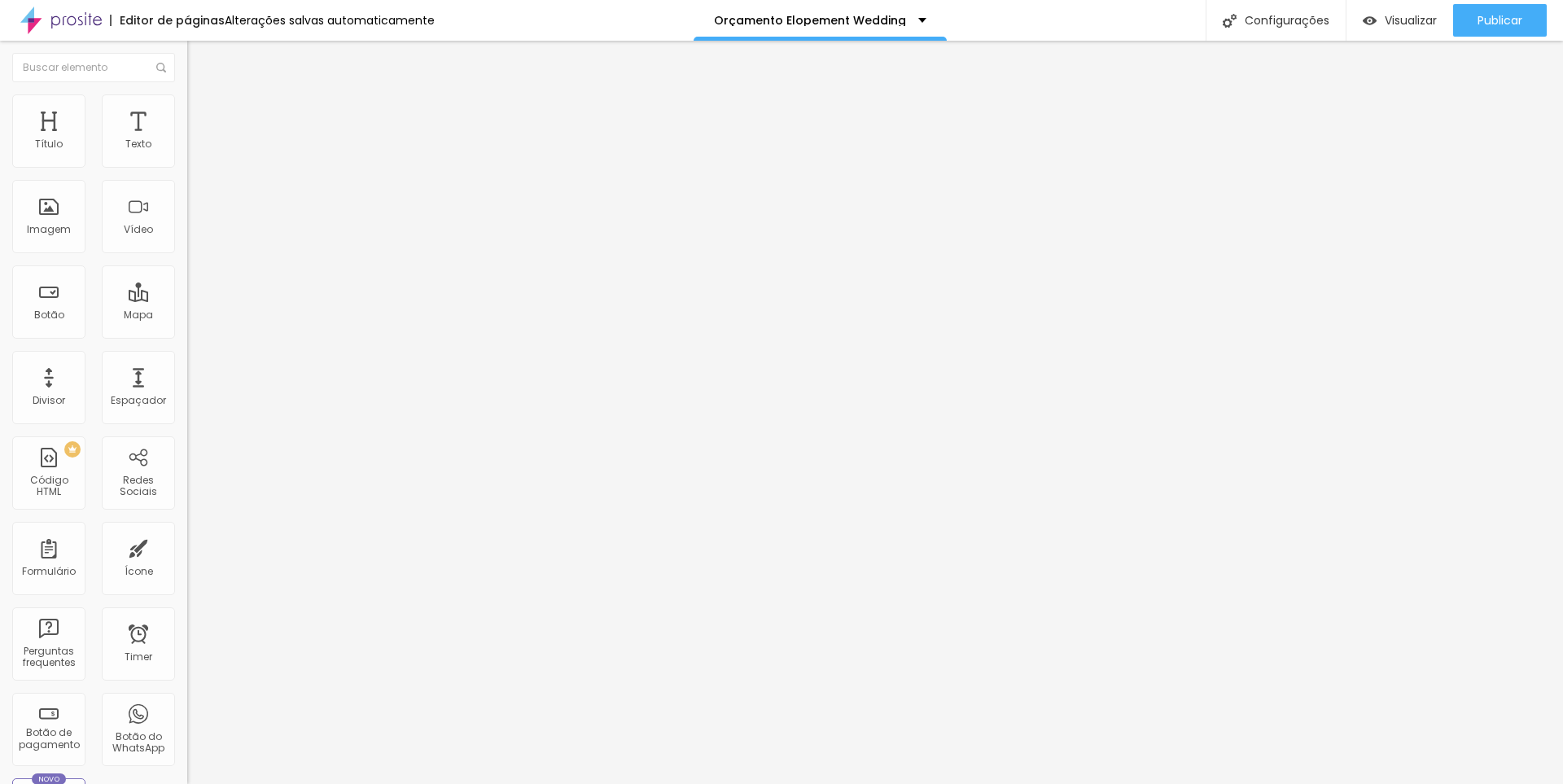
click at [194, 242] on icon "button" at bounding box center [198, 236] width 9 height 9
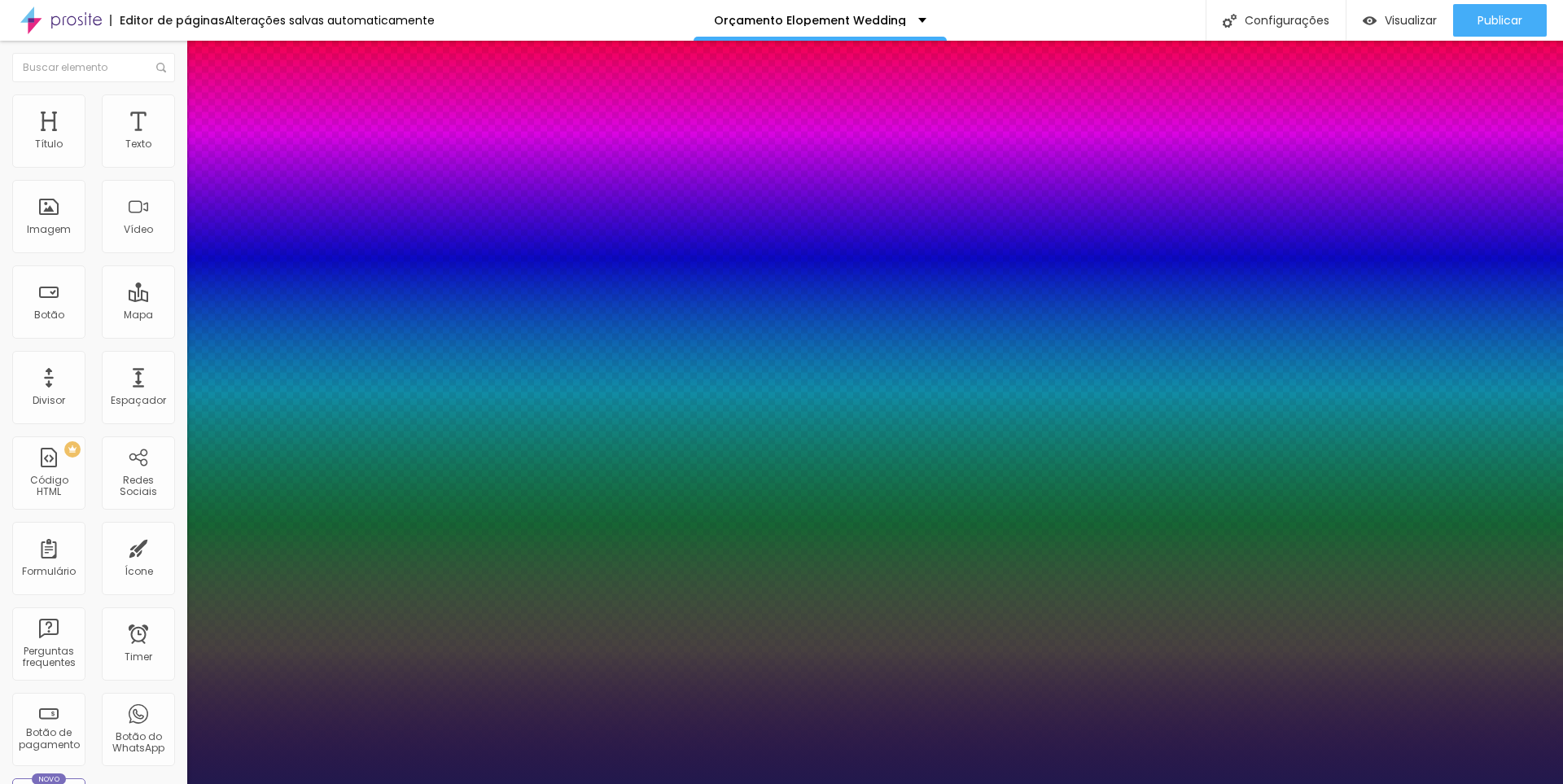
drag, startPoint x: 296, startPoint y: 459, endPoint x: 289, endPoint y: 460, distance: 7.1
click at [1501, 783] on div at bounding box center [782, 784] width 1563 height 0
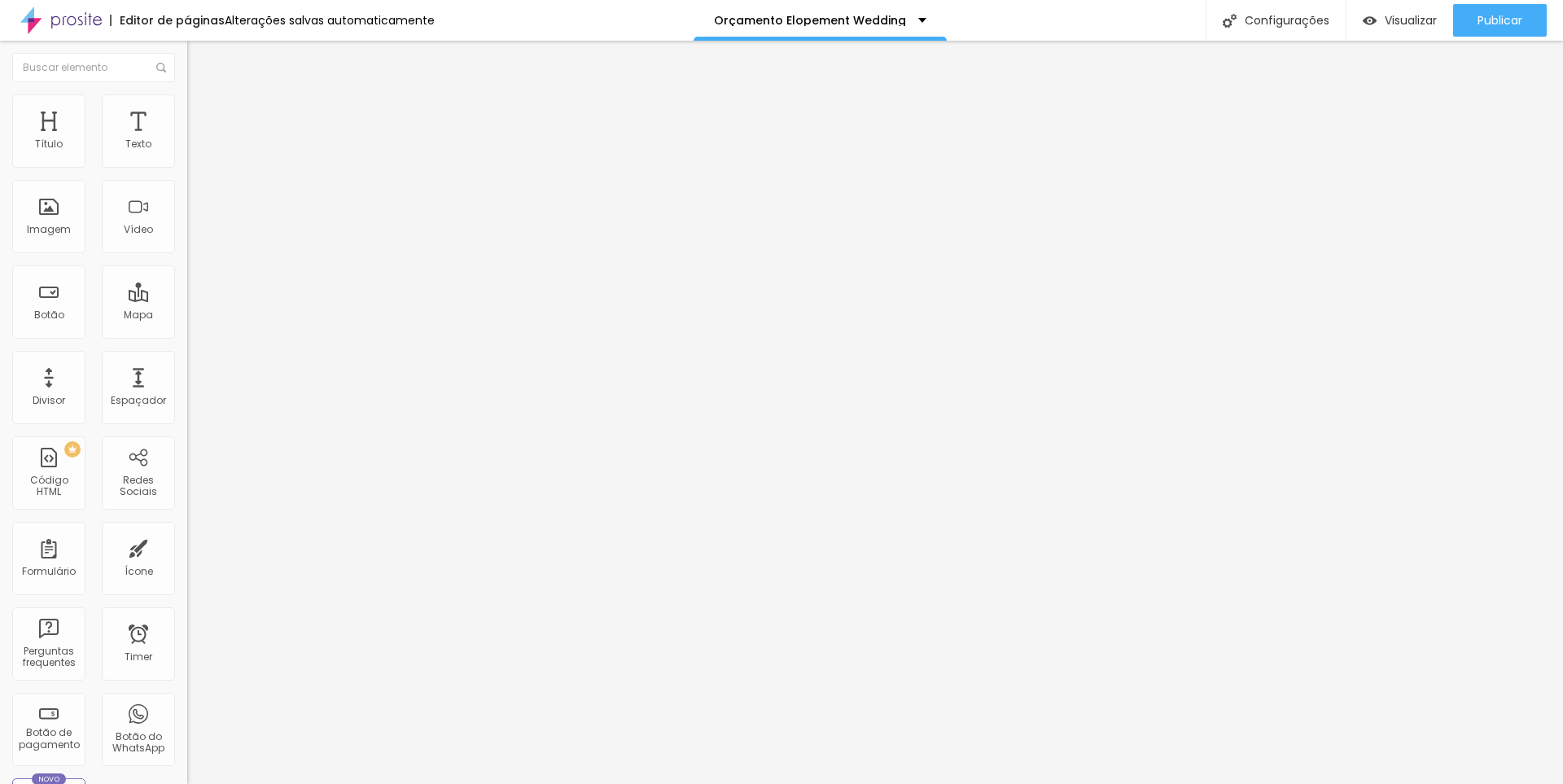
click at [187, 246] on button "button" at bounding box center [198, 238] width 22 height 17
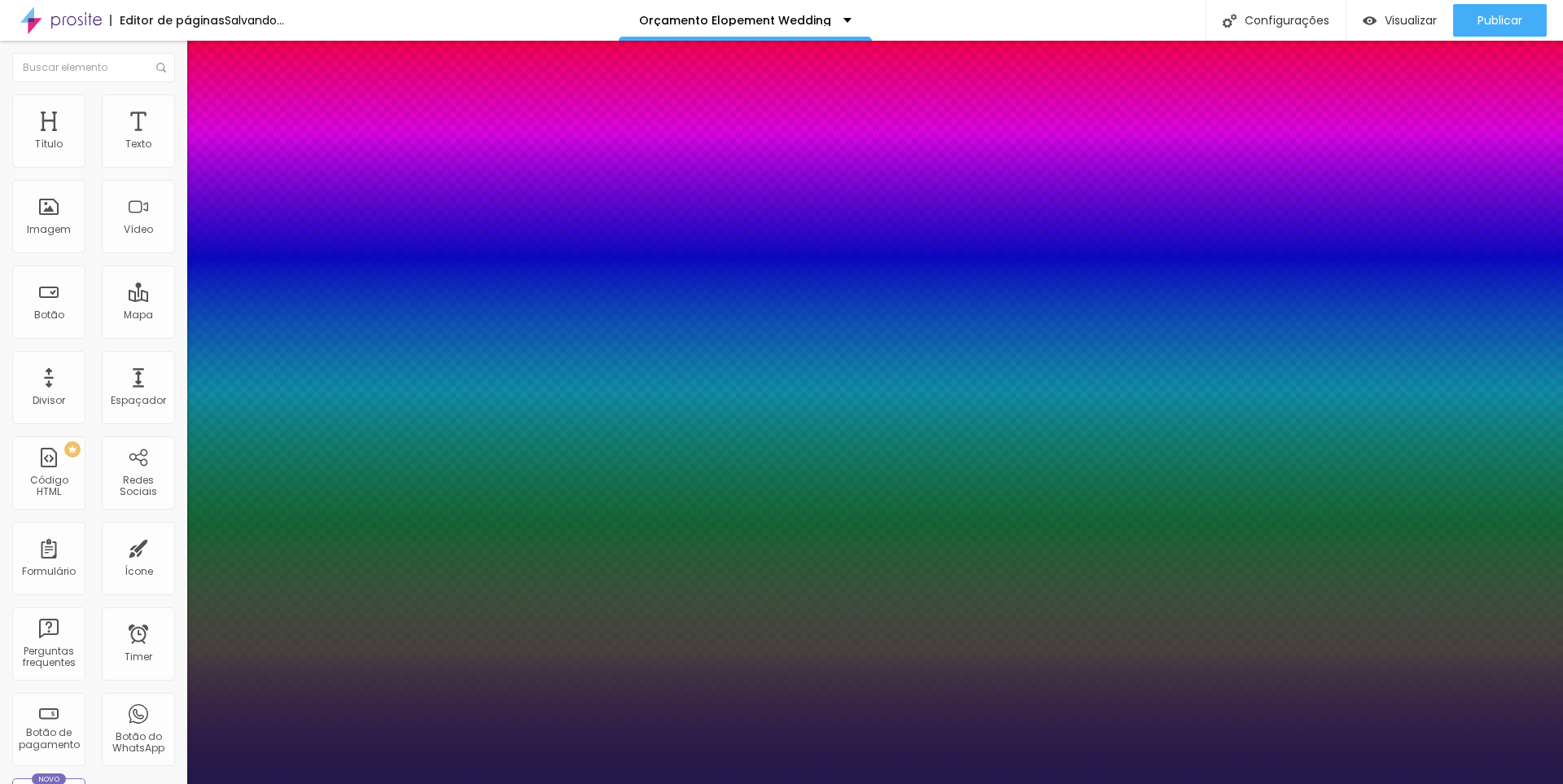
drag, startPoint x: 284, startPoint y: 462, endPoint x: 227, endPoint y: 450, distance: 58.2
click at [1427, 783] on div at bounding box center [782, 784] width 1563 height 0
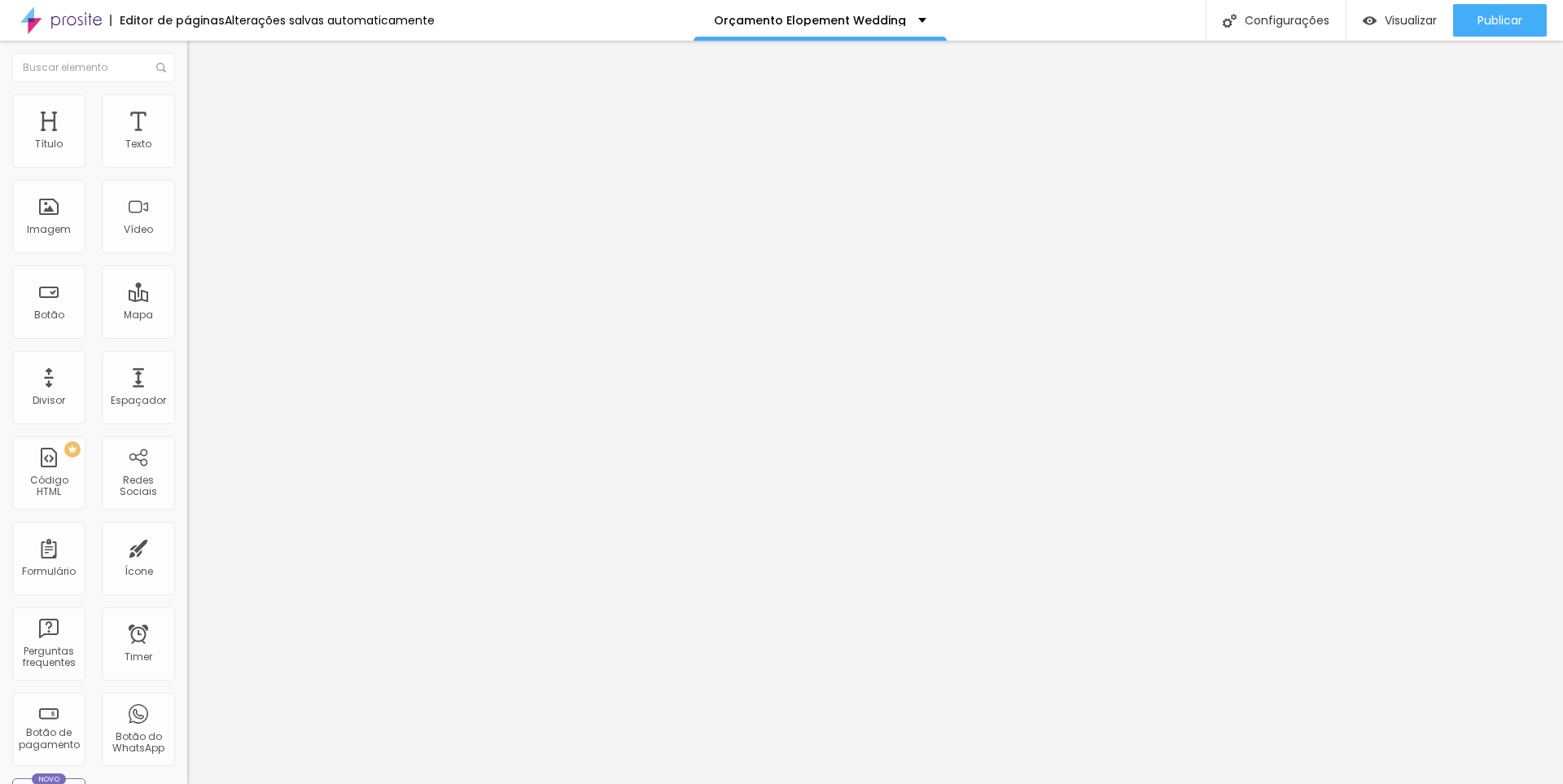
click at [202, 111] on span "Avançado" at bounding box center [228, 105] width 53 height 14
drag, startPoint x: 52, startPoint y: 160, endPoint x: 20, endPoint y: 170, distance: 33.5
click at [187, 300] on input "range" at bounding box center [240, 306] width 105 height 13
drag, startPoint x: 49, startPoint y: 191, endPoint x: 13, endPoint y: 195, distance: 36.2
click at [187, 530] on input "range" at bounding box center [240, 536] width 105 height 13
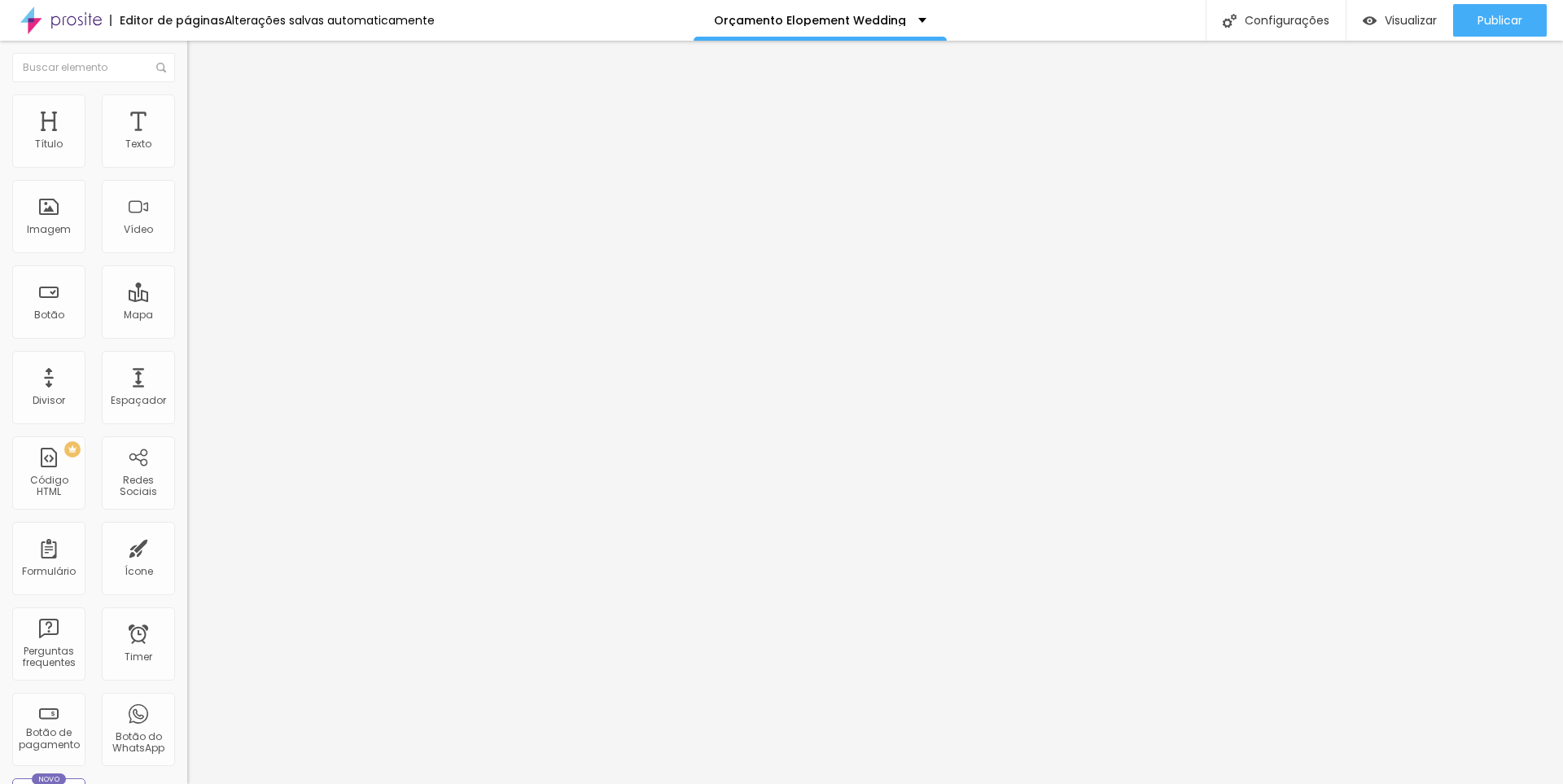
click at [187, 104] on img at bounding box center [194, 102] width 15 height 15
drag, startPoint x: 36, startPoint y: 159, endPoint x: 71, endPoint y: 169, distance: 36.4
click at [187, 300] on input "range" at bounding box center [240, 306] width 105 height 13
drag, startPoint x: 45, startPoint y: 190, endPoint x: 22, endPoint y: 195, distance: 23.5
click at [187, 530] on input "range" at bounding box center [240, 536] width 105 height 13
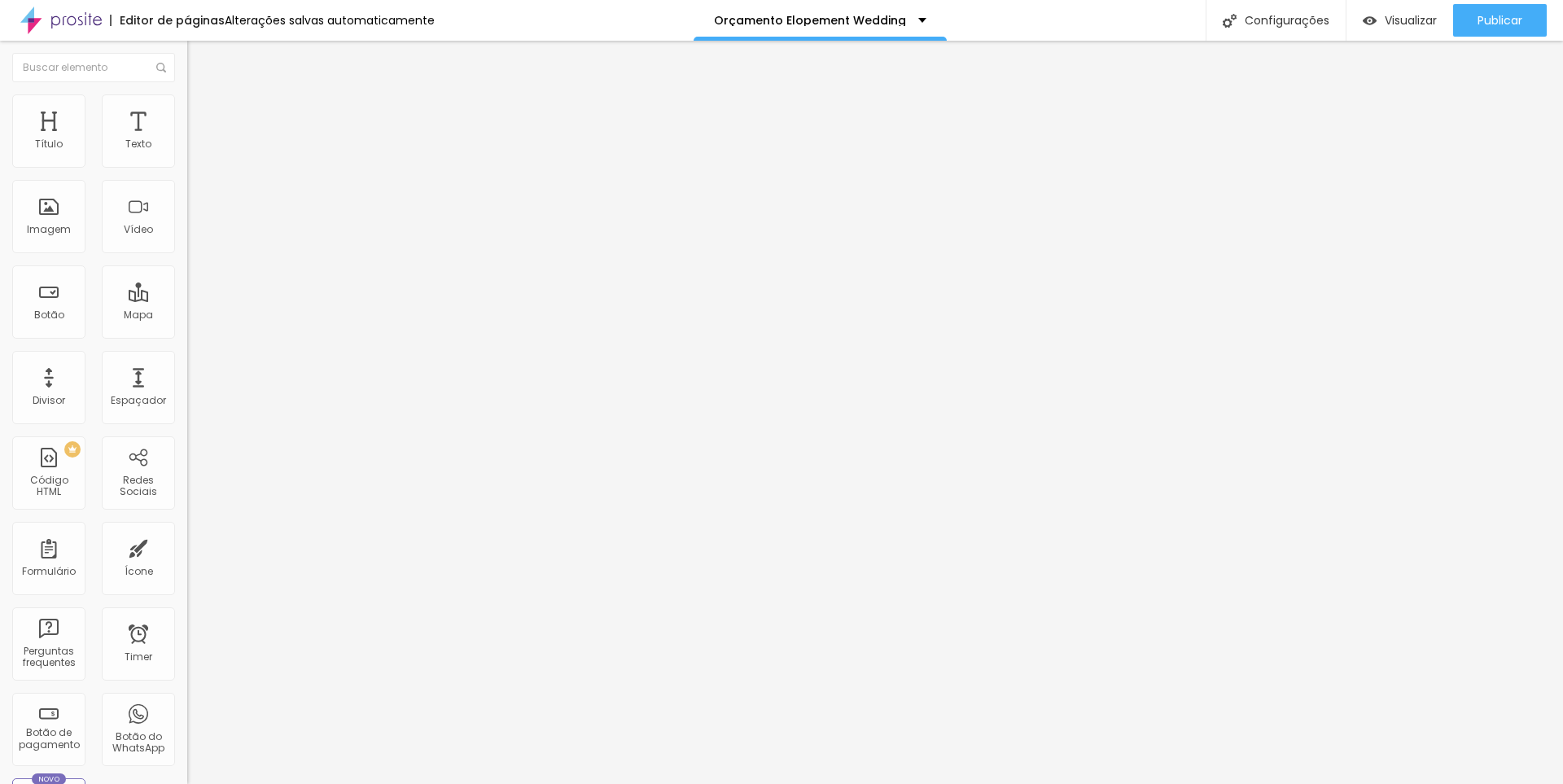
click at [200, 59] on img "button" at bounding box center [206, 59] width 13 height 13
click at [187, 140] on span "Adicionar imagem" at bounding box center [240, 133] width 105 height 14
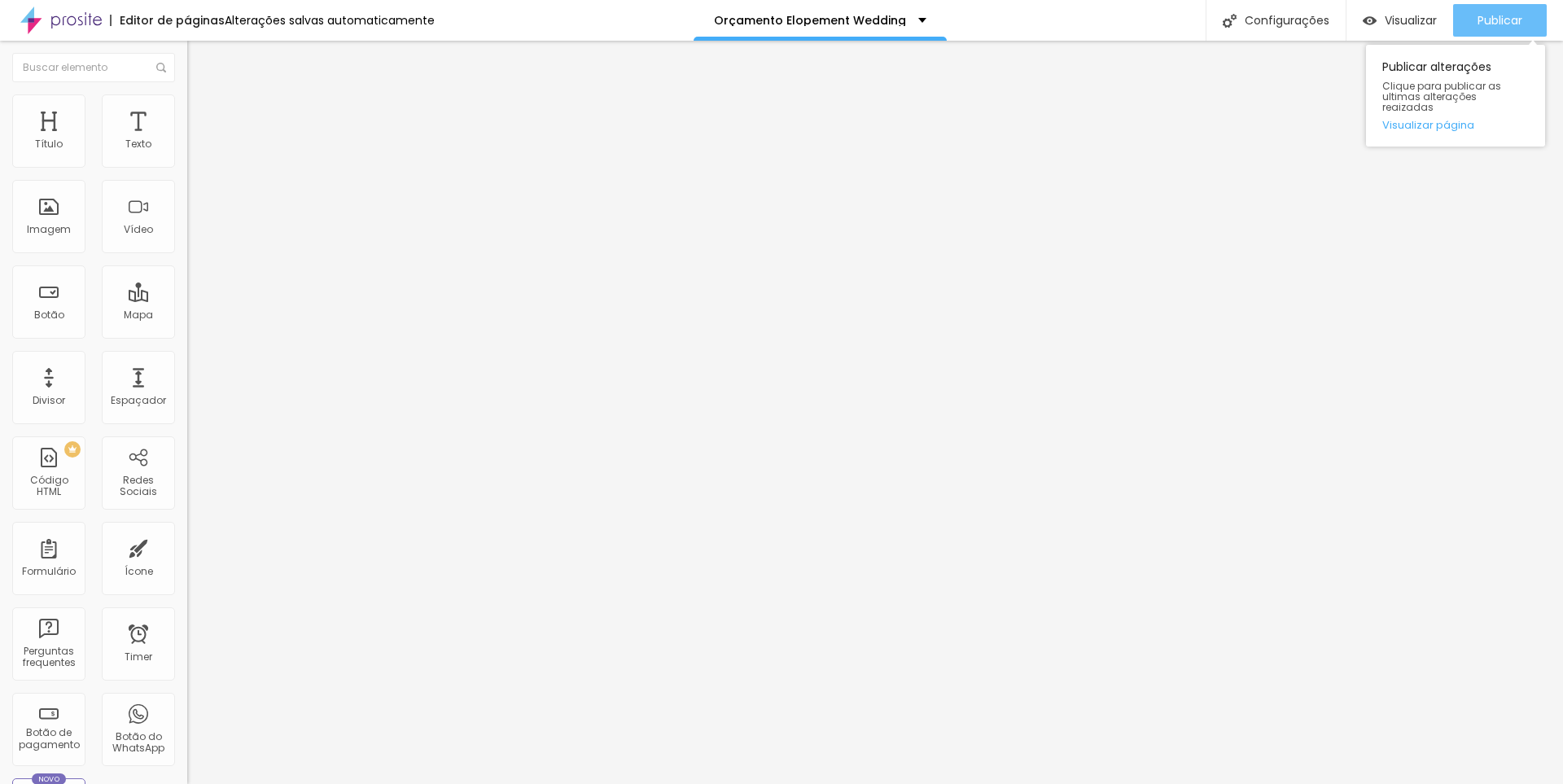
click at [1491, 22] on span "Publicar" at bounding box center [1500, 20] width 45 height 13
click at [187, 246] on button "button" at bounding box center [198, 238] width 22 height 17
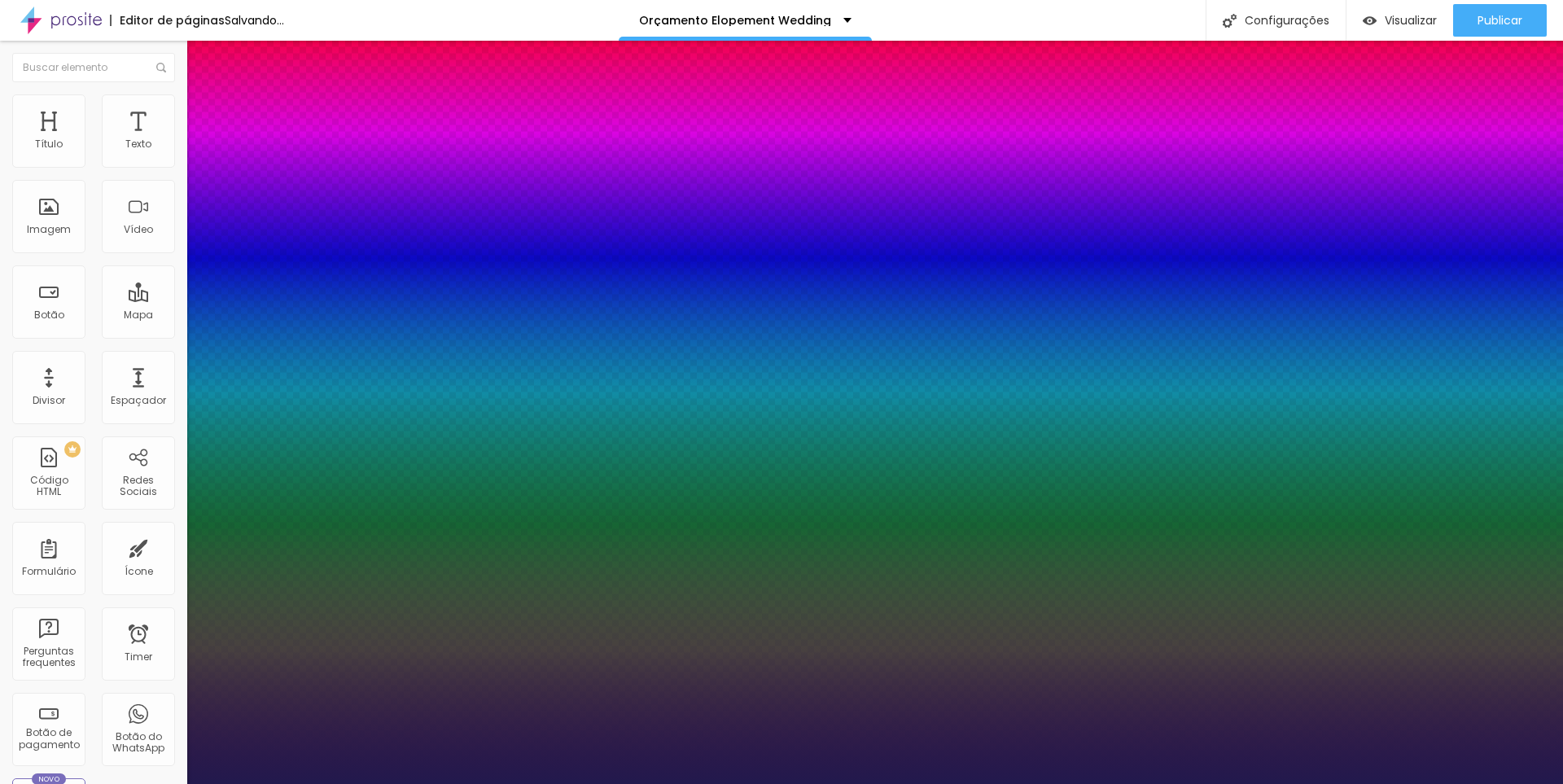
drag, startPoint x: 284, startPoint y: 458, endPoint x: 275, endPoint y: 455, distance: 9.5
click at [1482, 783] on div at bounding box center [782, 784] width 1563 height 0
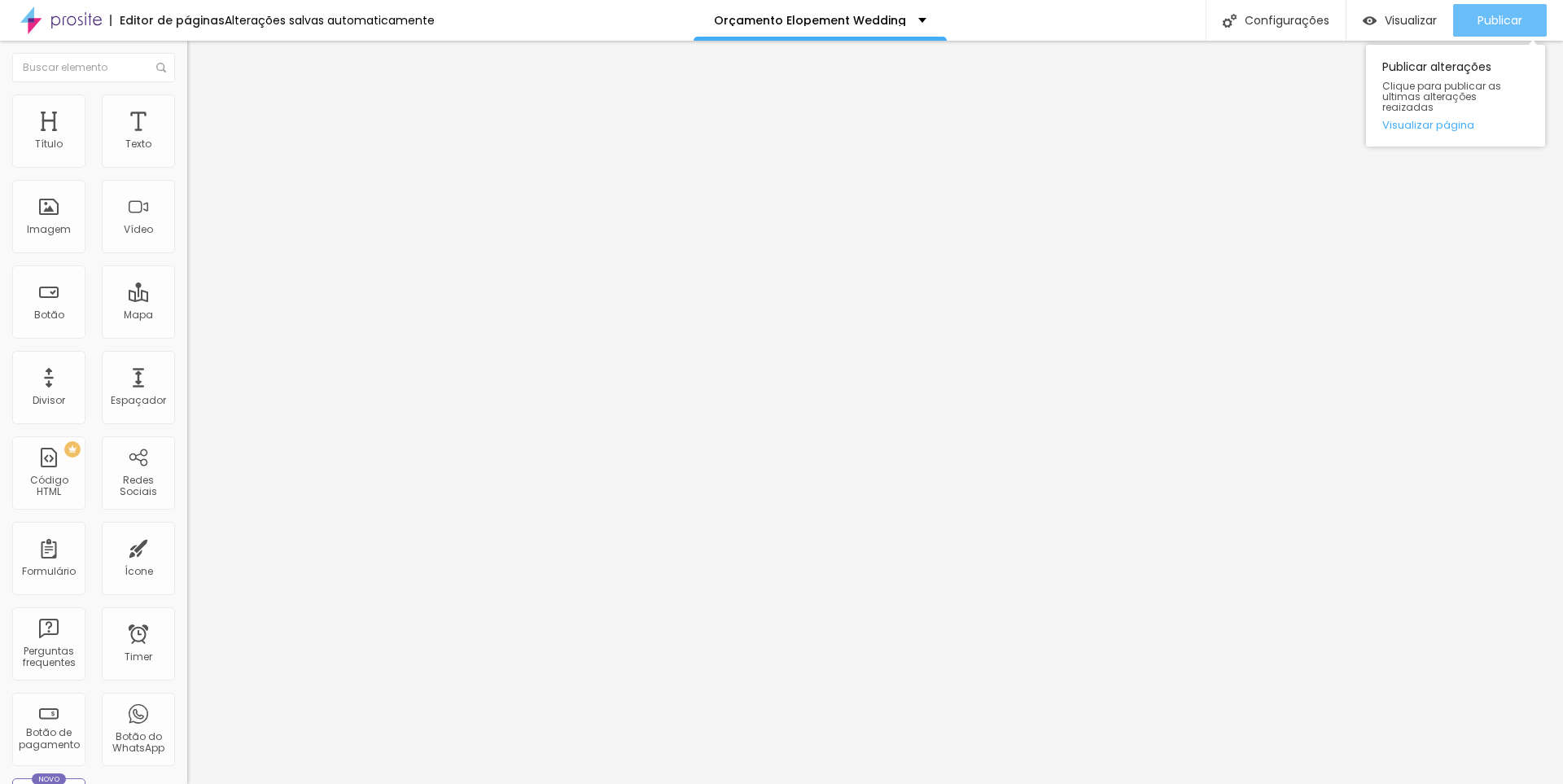
click at [1491, 14] on span "Publicar" at bounding box center [1500, 20] width 45 height 13
click at [1501, 16] on span "Publicar" at bounding box center [1500, 20] width 45 height 13
click at [1465, 28] on button "Publicar" at bounding box center [1500, 21] width 94 height 33
click at [200, 59] on div "Editar Seção" at bounding box center [248, 59] width 97 height 13
click at [187, 140] on span "Adicionar imagem" at bounding box center [240, 133] width 105 height 14
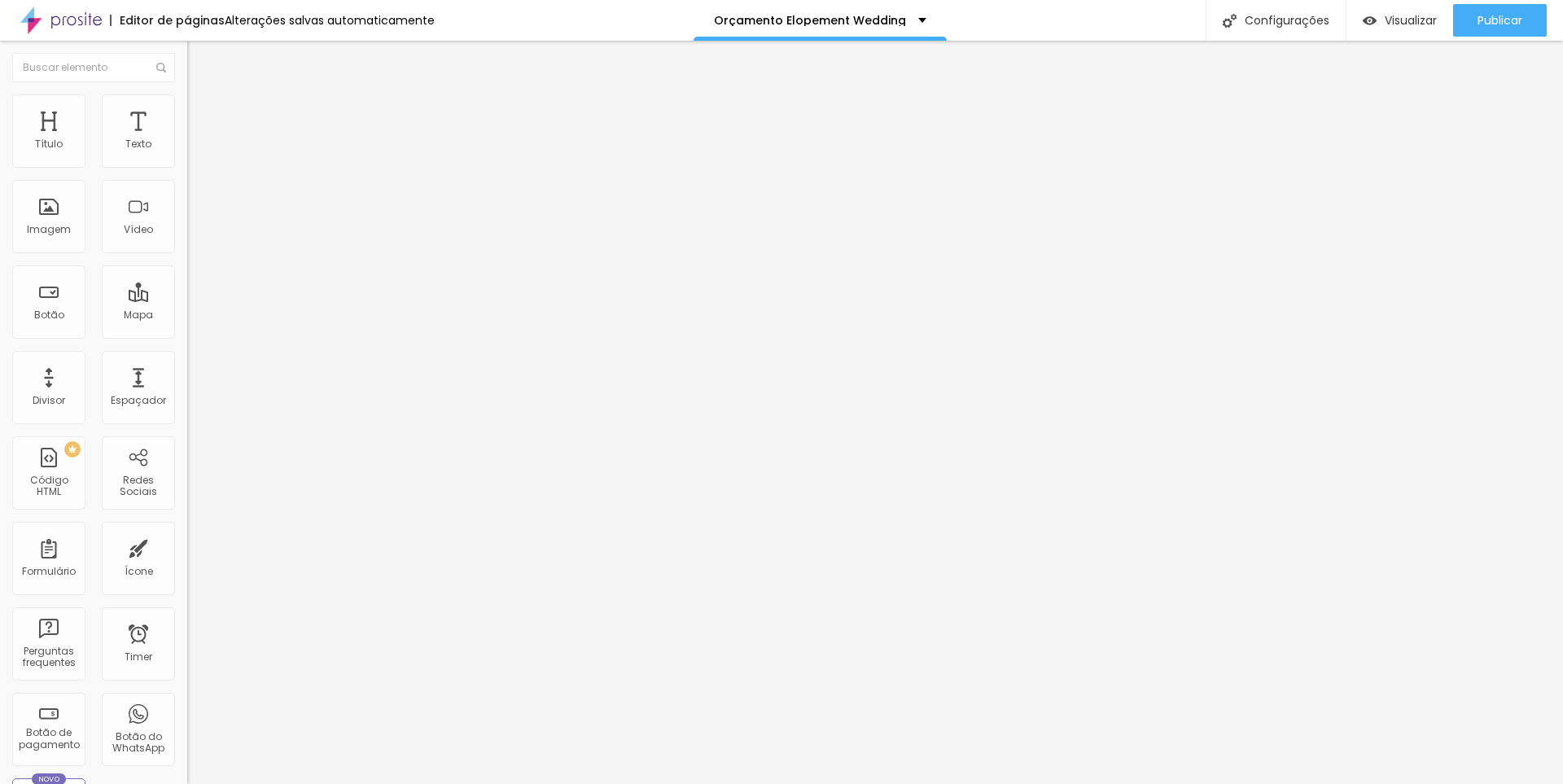
click at [1512, 16] on div "Publicar" at bounding box center [1500, 21] width 45 height 33
click at [1485, 16] on span "Publicar" at bounding box center [1500, 20] width 45 height 13
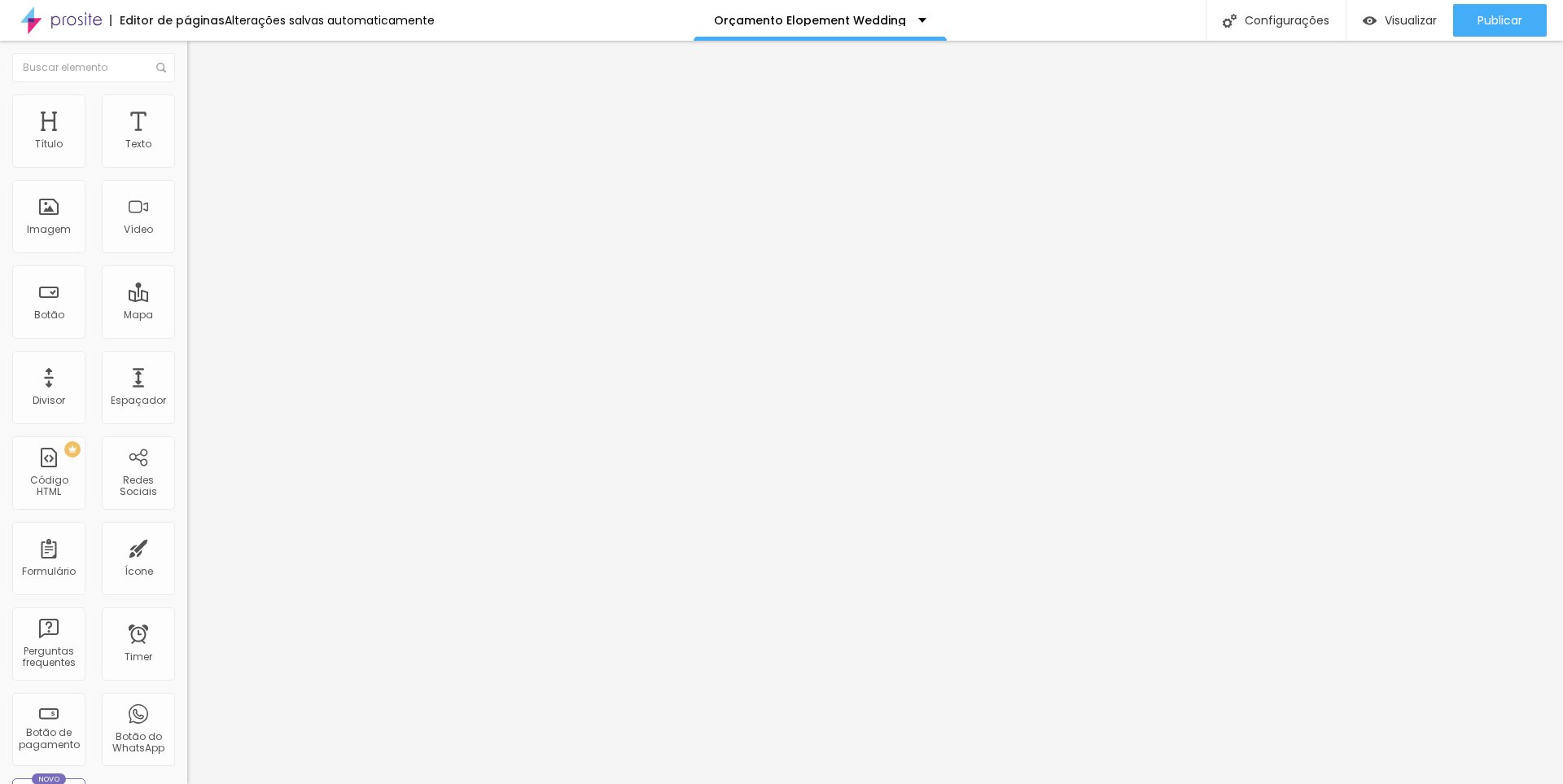
click at [187, 50] on button "Editar Seção" at bounding box center [280, 59] width 187 height 37
click at [1483, 17] on span "Publicar" at bounding box center [1500, 20] width 45 height 13
click at [813, 20] on p "Orçamento Elopement Wedding" at bounding box center [810, 20] width 192 height 11
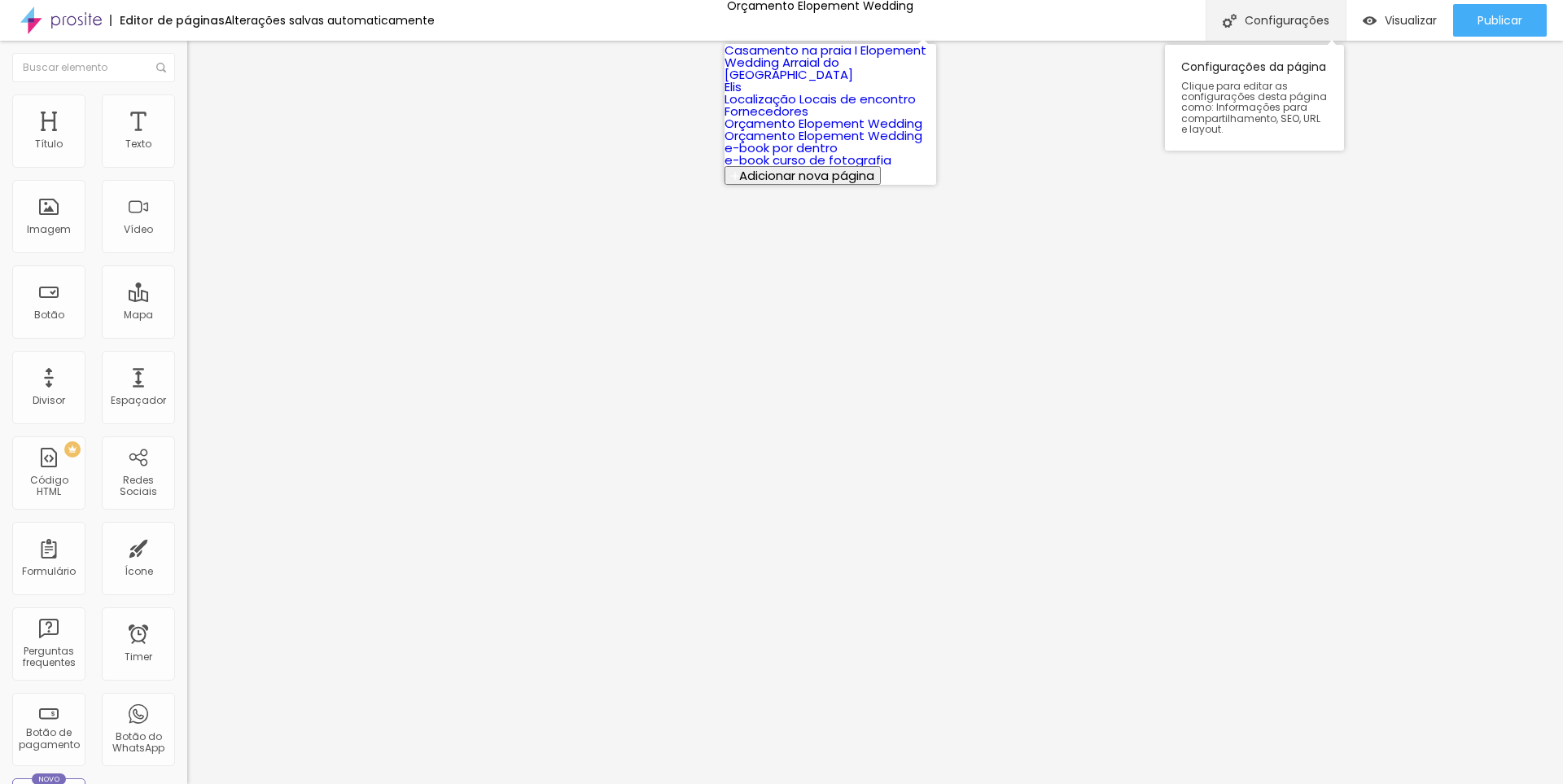
click at [1265, 20] on div "Configurações" at bounding box center [1275, 20] width 140 height 40
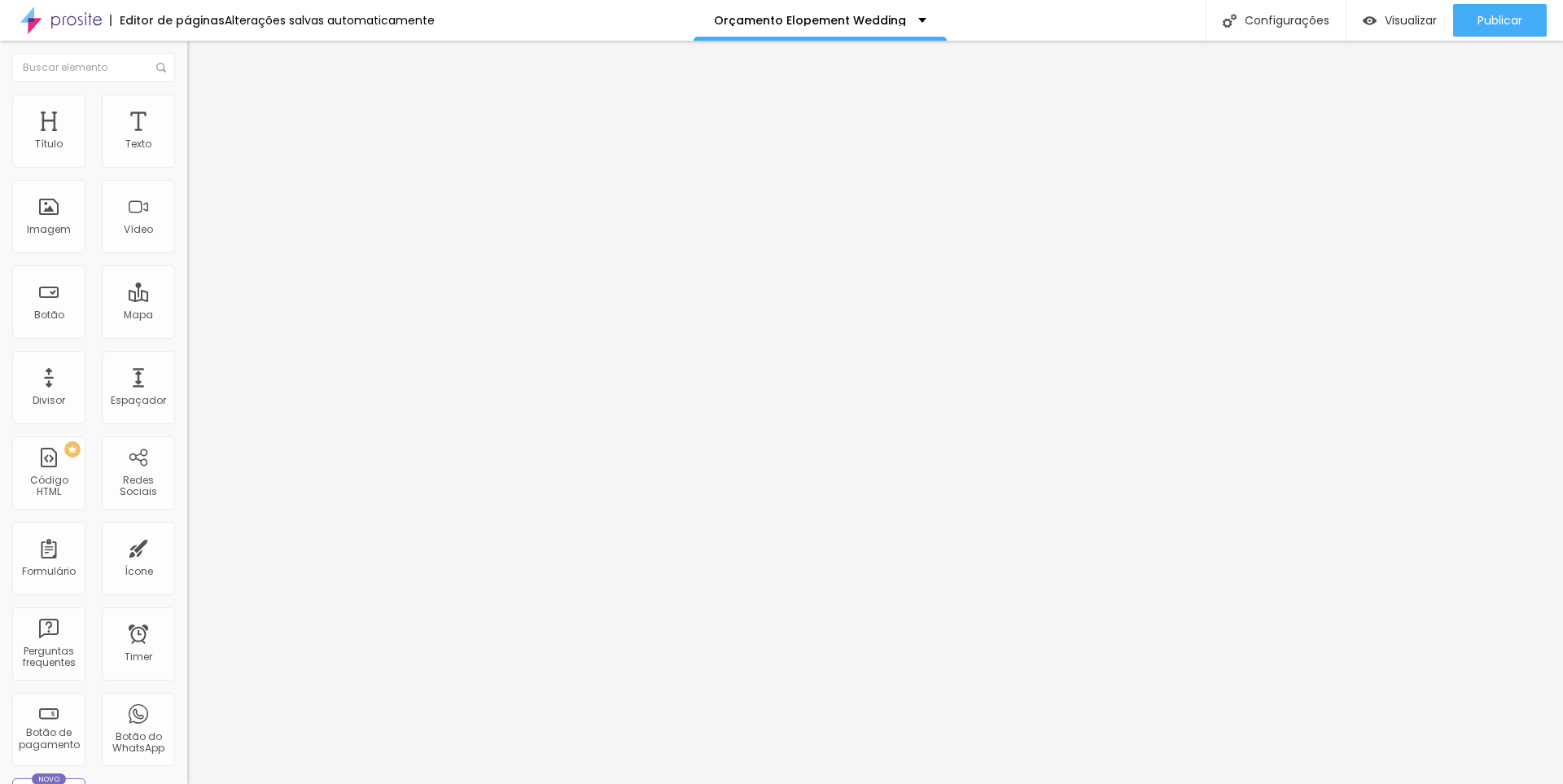
drag, startPoint x: 700, startPoint y: 202, endPoint x: 1158, endPoint y: 199, distance: 458.0
drag, startPoint x: 811, startPoint y: 208, endPoint x: 821, endPoint y: 212, distance: 10.8
type input "Orçamento Ensaio de Casal na [GEOGRAPHIC_DATA]"
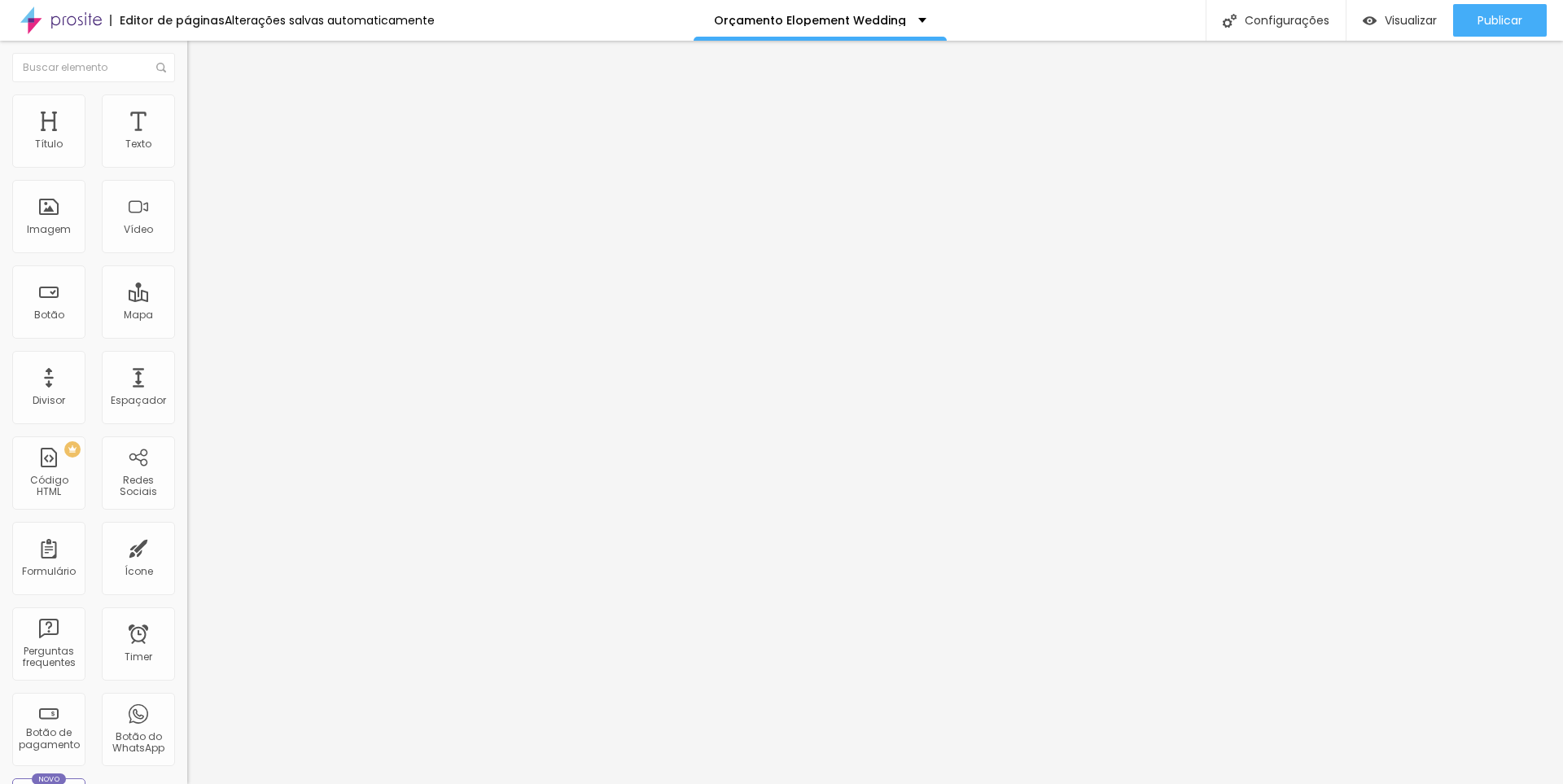
drag, startPoint x: 708, startPoint y: 283, endPoint x: 865, endPoint y: 275, distance: 157.2
drag, startPoint x: 630, startPoint y: 208, endPoint x: 1041, endPoint y: 234, distance: 411.8
drag, startPoint x: 874, startPoint y: 290, endPoint x: 343, endPoint y: 328, distance: 532.4
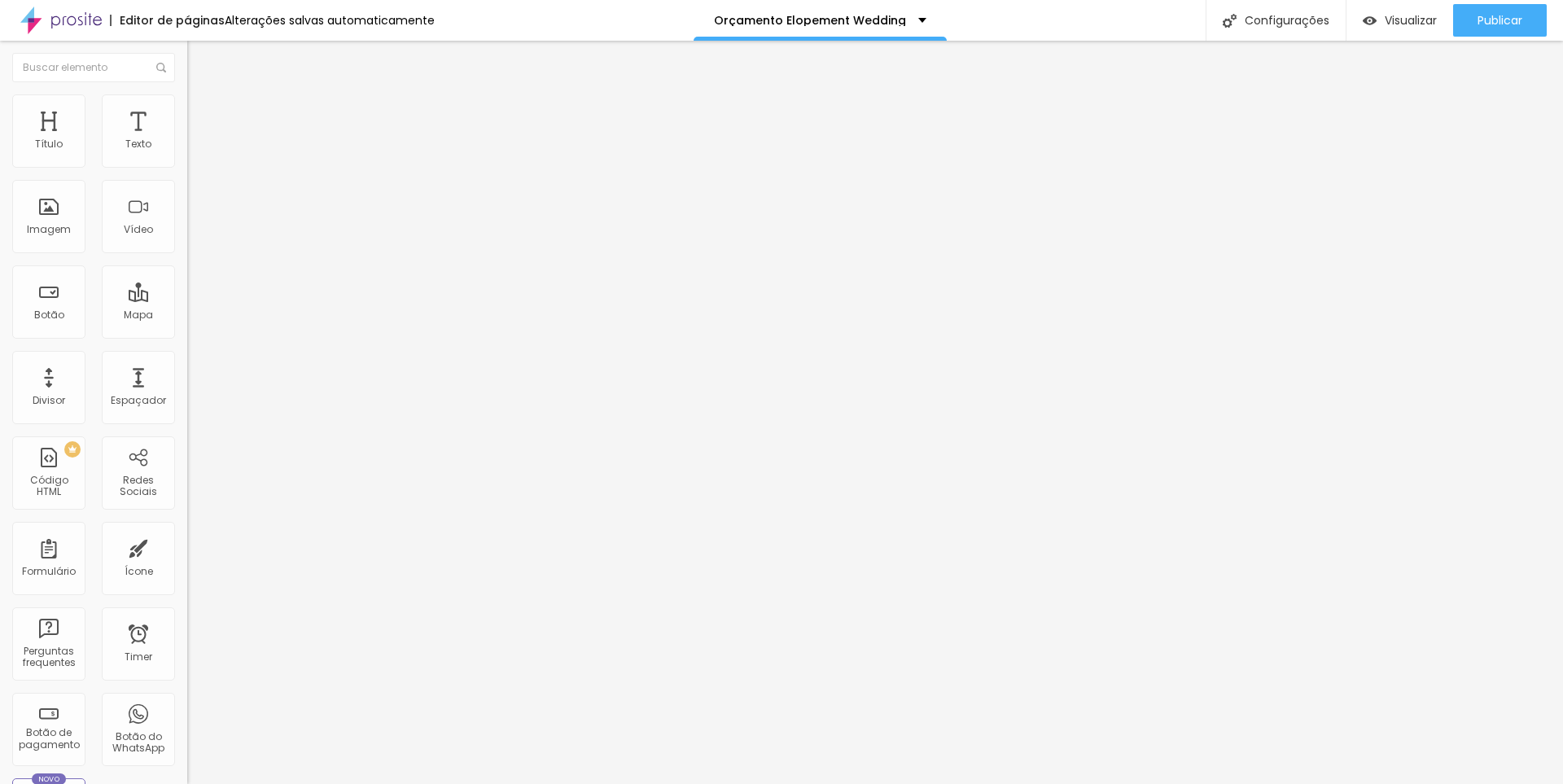
paste input "Orçamento Ensaio de Casal na [GEOGRAPHIC_DATA]"
type input "/Orçamento Ensaio de Casal na [GEOGRAPHIC_DATA]"
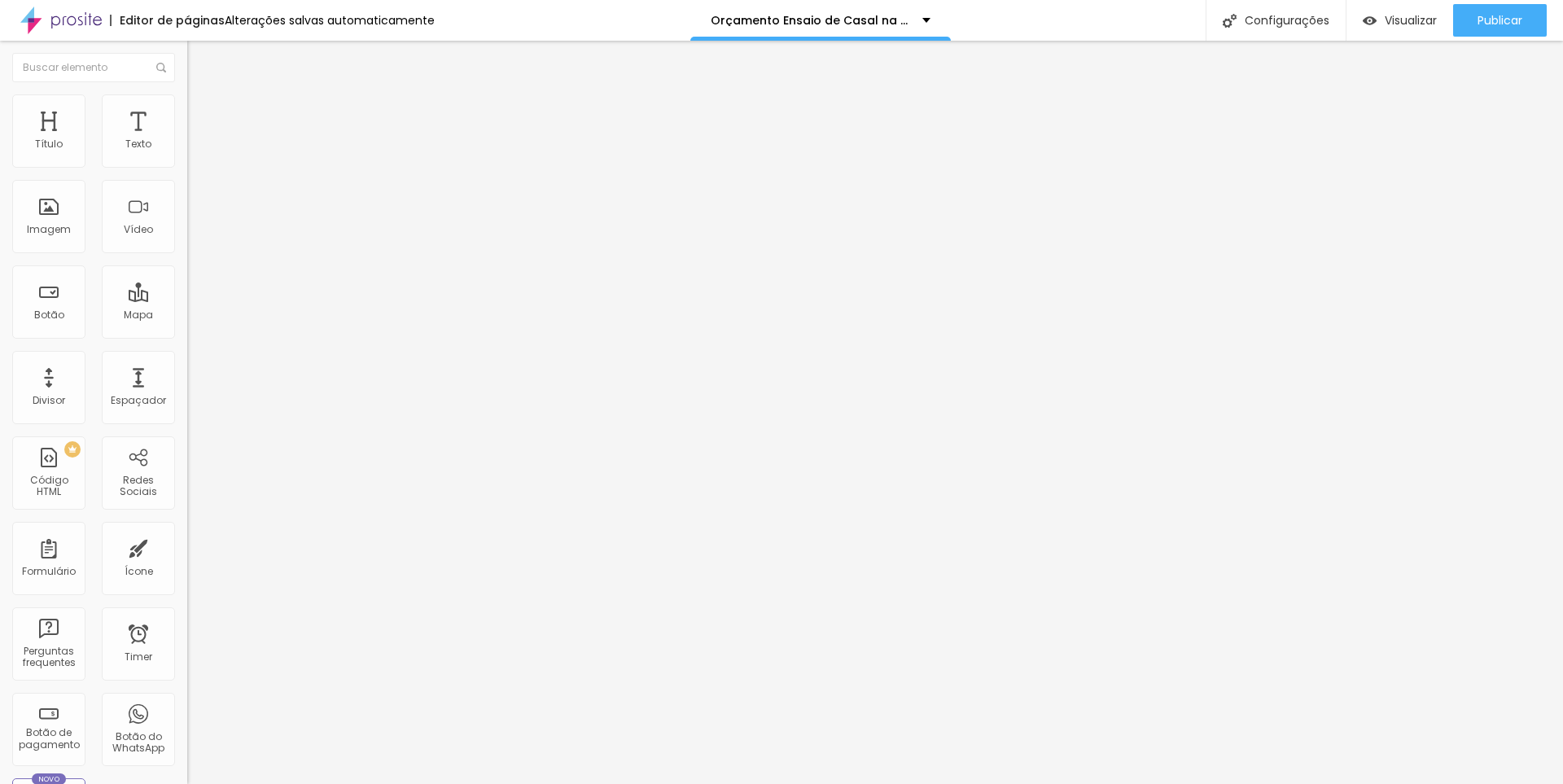
click at [88, 21] on img at bounding box center [61, 20] width 81 height 40
